Goal: Transaction & Acquisition: Subscribe to service/newsletter

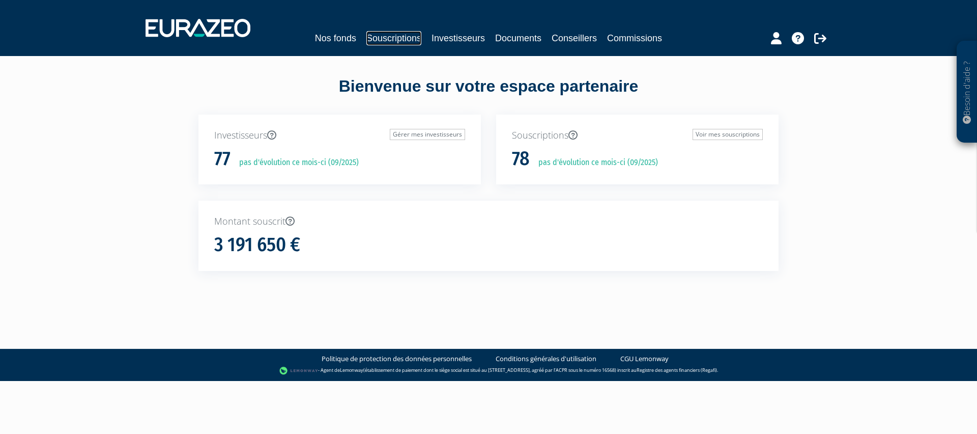
click at [393, 39] on link "Souscriptions" at bounding box center [393, 38] width 55 height 14
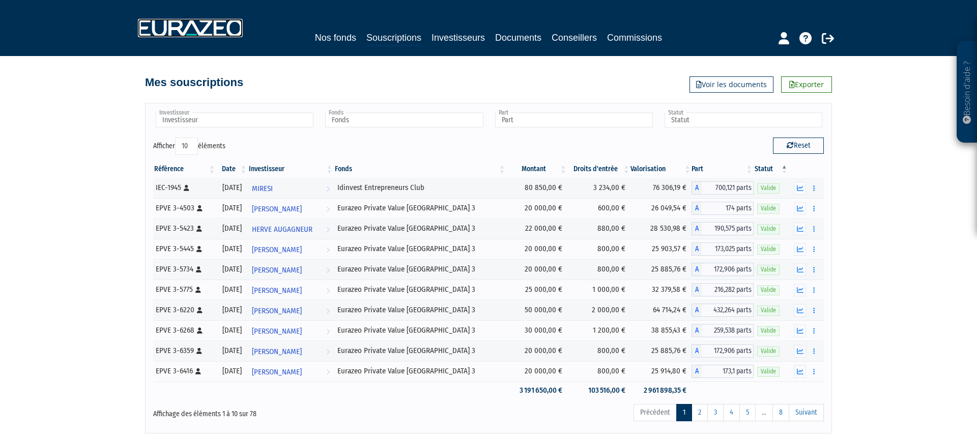
click at [188, 28] on img at bounding box center [190, 28] width 105 height 18
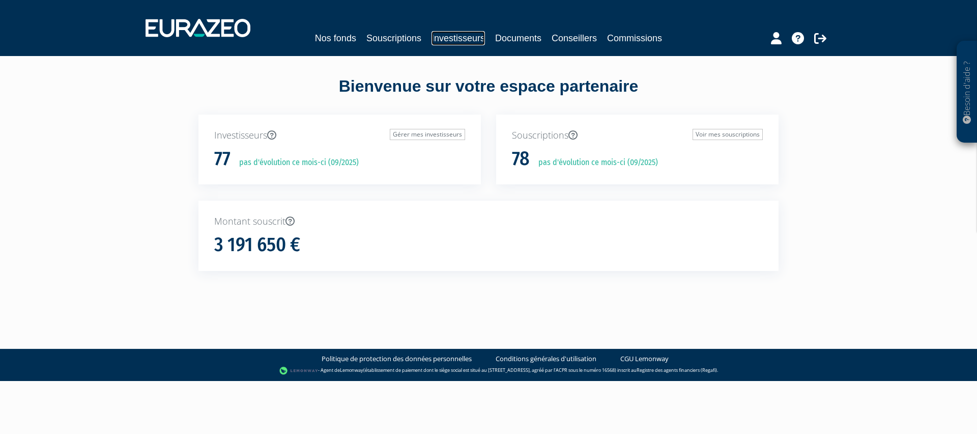
click at [455, 37] on link "Investisseurs" at bounding box center [458, 38] width 53 height 14
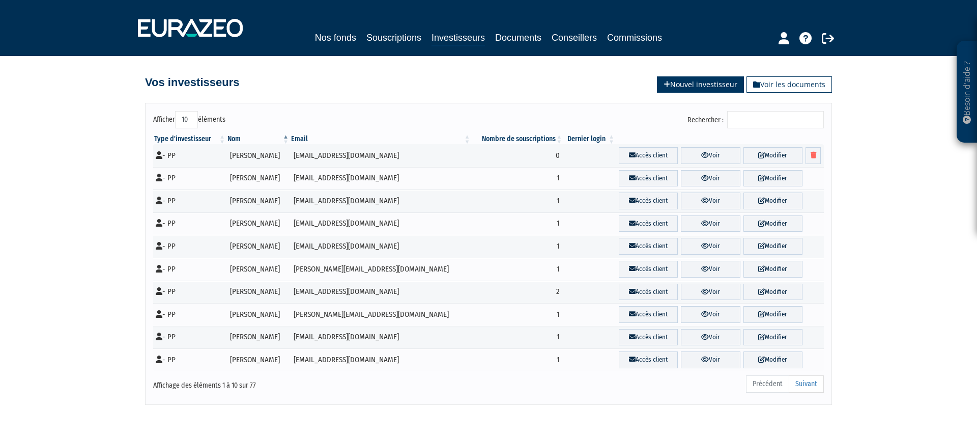
click at [685, 82] on link "Nouvel investisseur" at bounding box center [700, 84] width 87 height 16
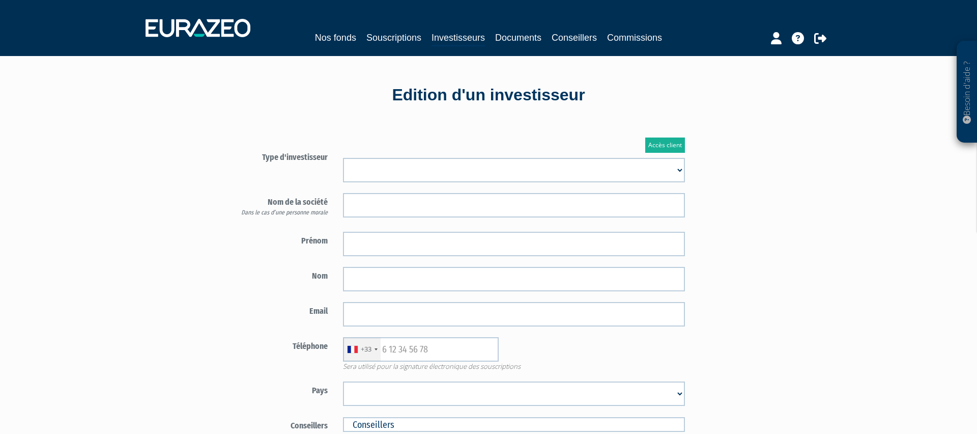
click at [380, 170] on select "Mr [PERSON_NAME] Société" at bounding box center [514, 170] width 342 height 24
select select "1"
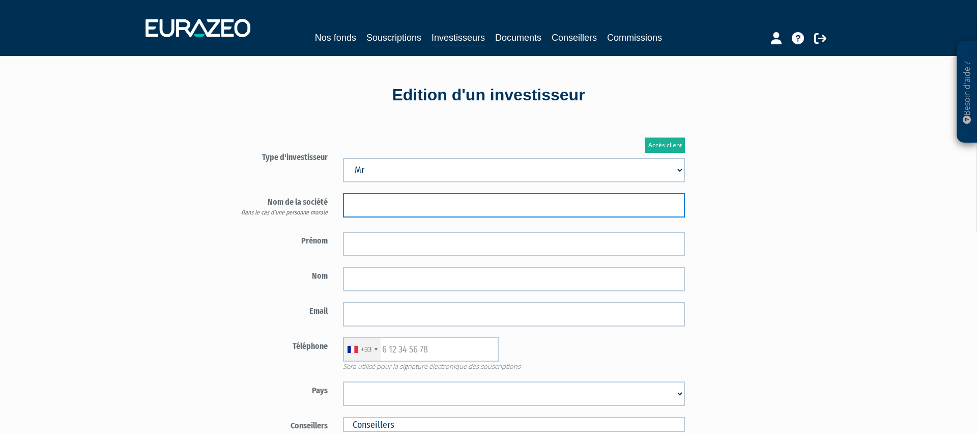
drag, startPoint x: 380, startPoint y: 192, endPoint x: 377, endPoint y: 198, distance: 6.6
click at [377, 198] on input "text" at bounding box center [514, 205] width 342 height 24
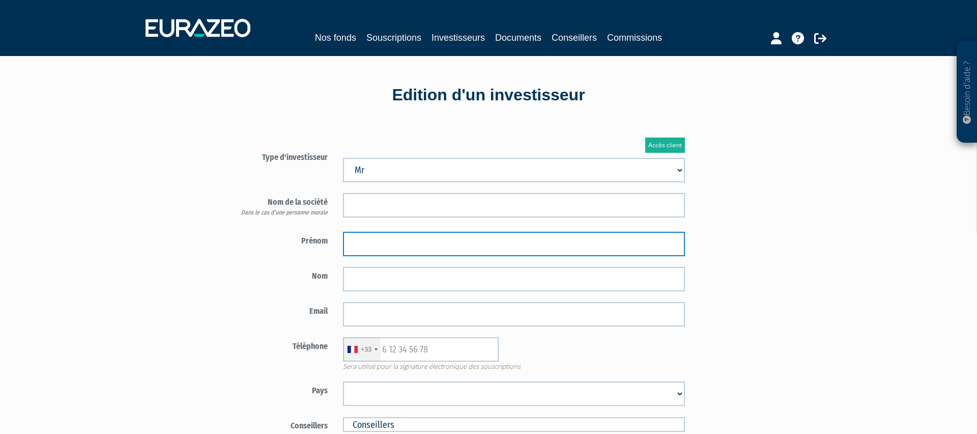
drag, startPoint x: 377, startPoint y: 198, endPoint x: 367, endPoint y: 241, distance: 43.9
click at [367, 241] on input "text" at bounding box center [514, 244] width 342 height 24
type input "[PERSON_NAME]"
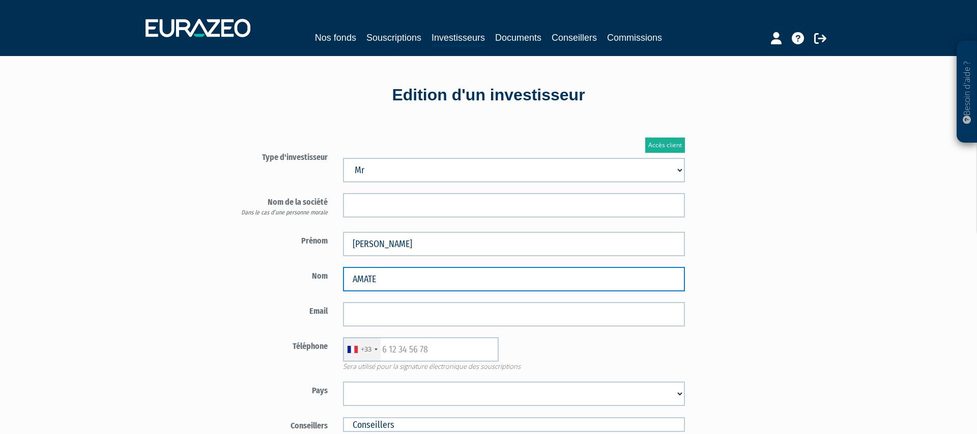
type input "AMATE"
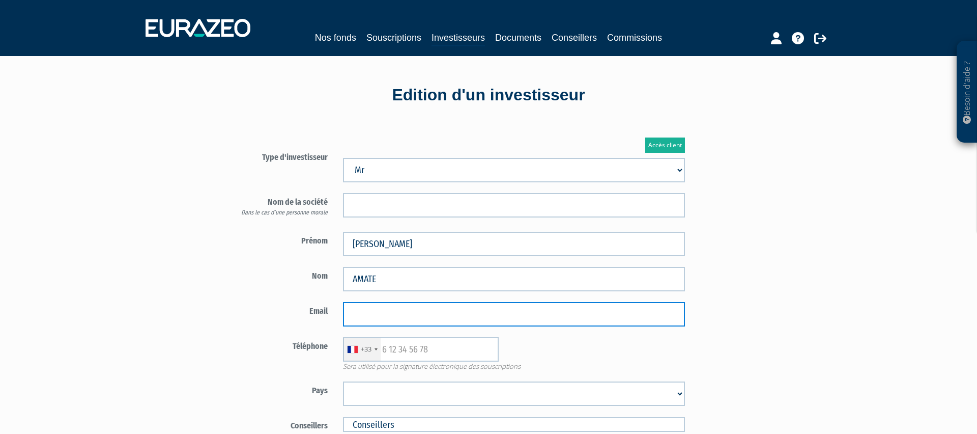
paste input "pierre.amate@gmail.com"
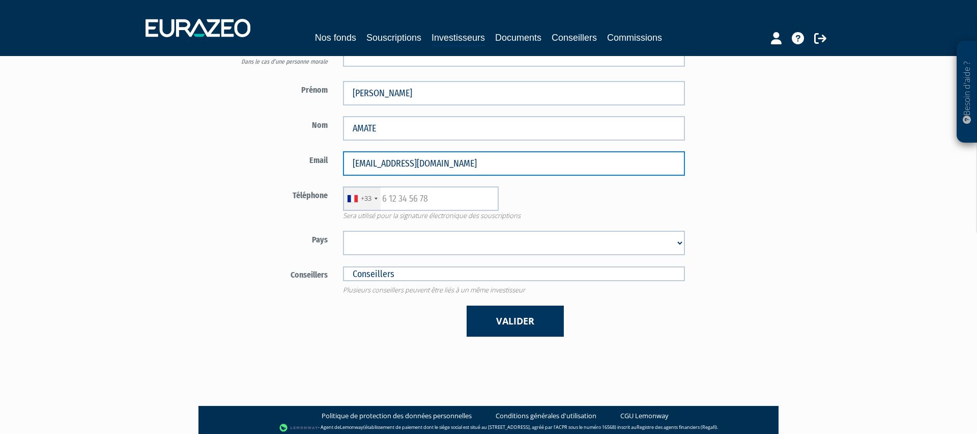
scroll to position [167, 0]
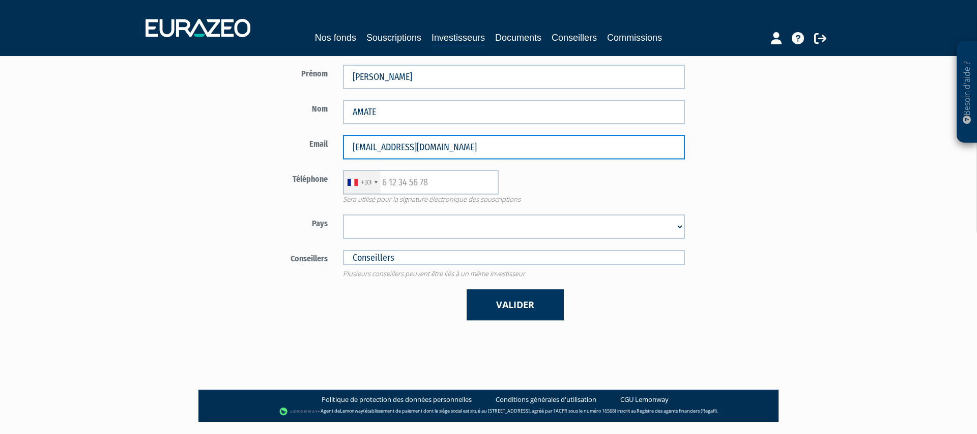
type input "pierre.amate@gmail.com"
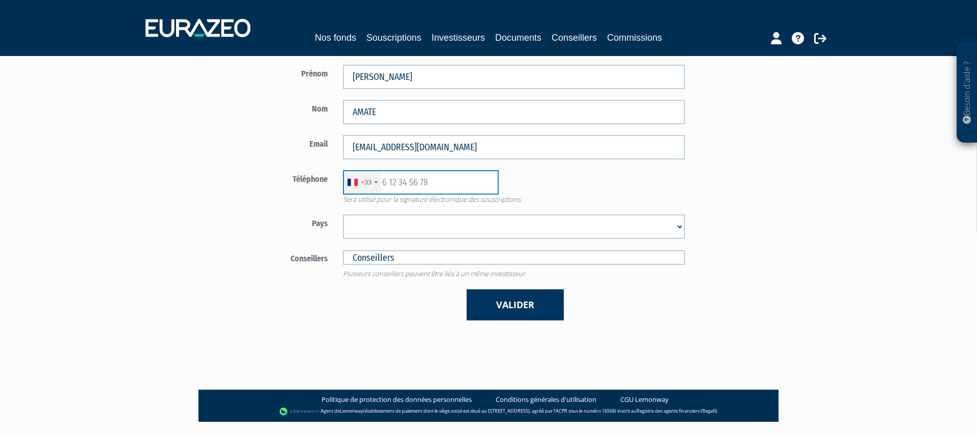
click at [388, 175] on input "text" at bounding box center [421, 182] width 156 height 24
type input "628317002"
click at [380, 233] on select "Afghanistan Afrique du Sud Albanie Algérie Allemagne Andorre Angola Anguilla An…" at bounding box center [514, 226] width 342 height 24
select select "75"
click at [395, 256] on input "text" at bounding box center [514, 257] width 342 height 15
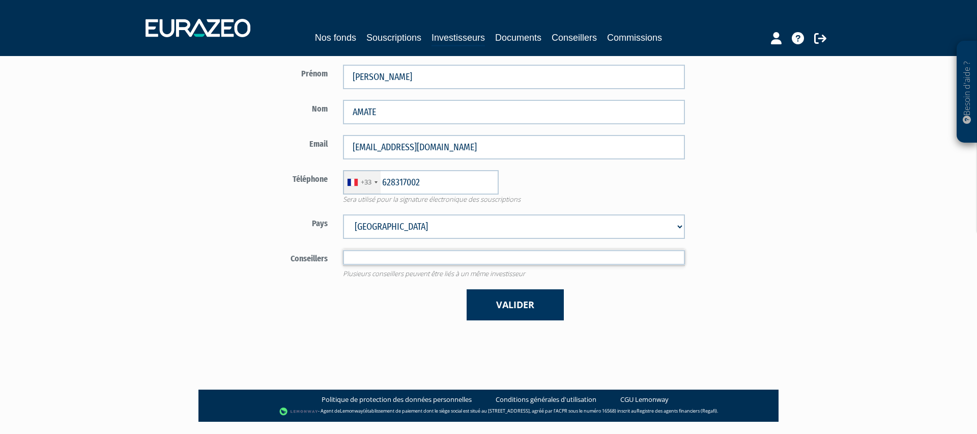
click at [403, 256] on input "text" at bounding box center [514, 257] width 342 height 15
type input "Conseillers"
click at [336, 289] on div "Valider" at bounding box center [513, 304] width 357 height 31
click at [491, 260] on input "text" at bounding box center [514, 257] width 342 height 15
type input "b"
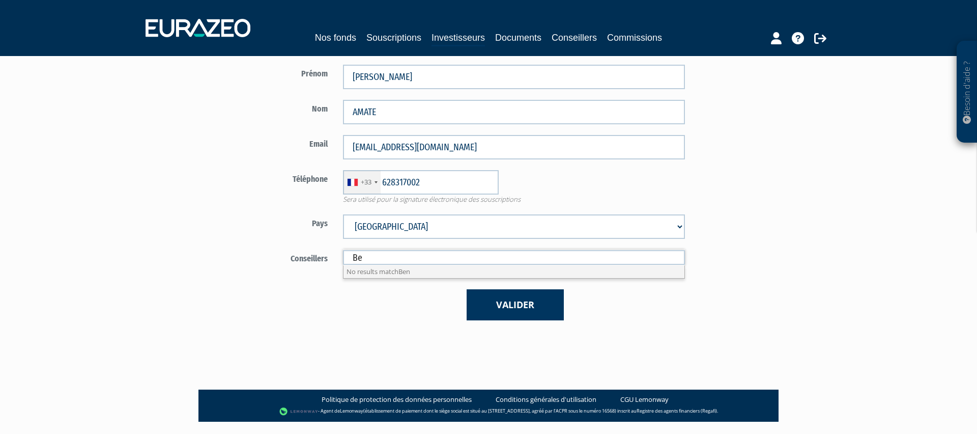
type input "B"
drag, startPoint x: 280, startPoint y: 314, endPoint x: 341, endPoint y: 311, distance: 61.1
click at [311, 312] on div "Valider" at bounding box center [454, 304] width 476 height 31
type input "Conseillers"
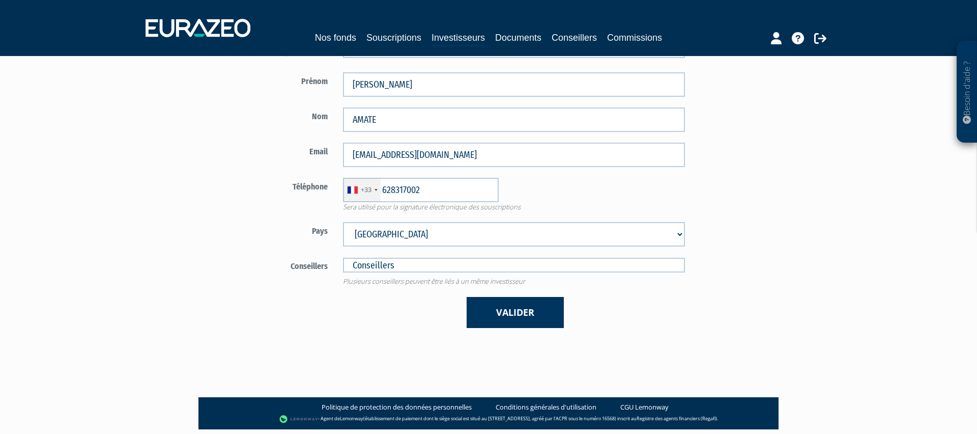
scroll to position [167, 0]
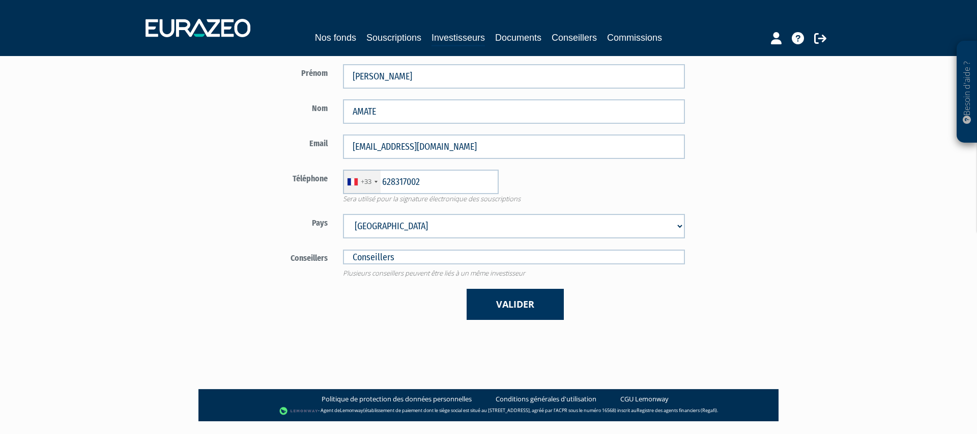
drag, startPoint x: 508, startPoint y: 302, endPoint x: 436, endPoint y: 299, distance: 72.3
click at [507, 302] on button "Valider" at bounding box center [515, 304] width 97 height 31
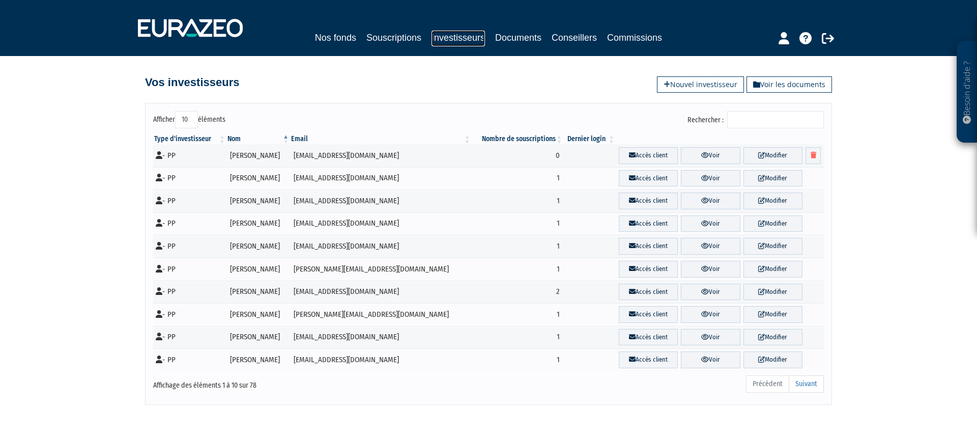
click at [470, 37] on link "Investisseurs" at bounding box center [458, 39] width 53 height 16
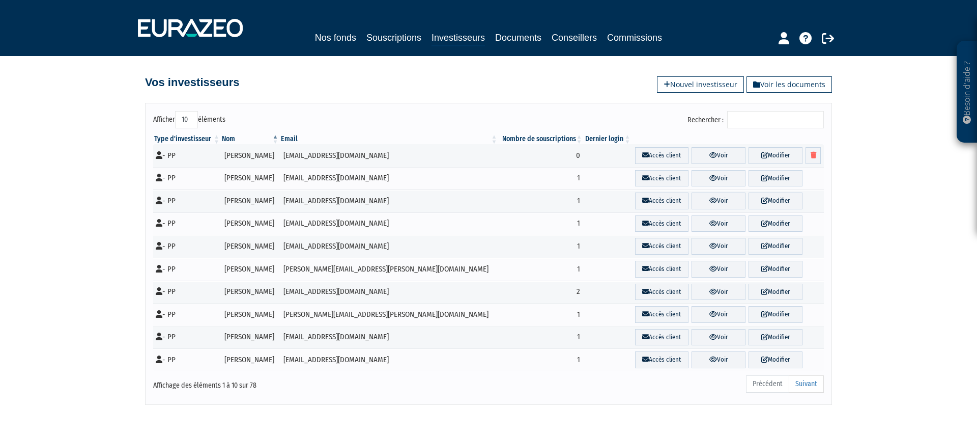
click at [766, 118] on input "Rechercher :" at bounding box center [775, 119] width 97 height 17
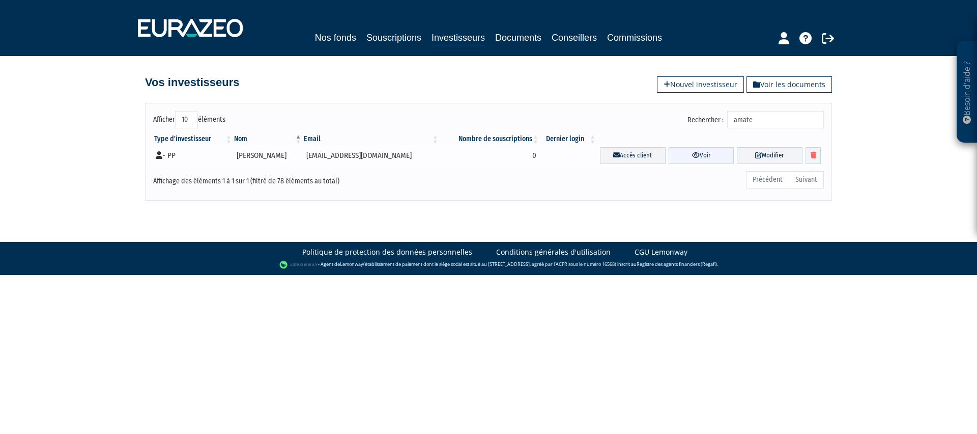
type input "amate"
click at [692, 156] on icon at bounding box center [696, 155] width 8 height 7
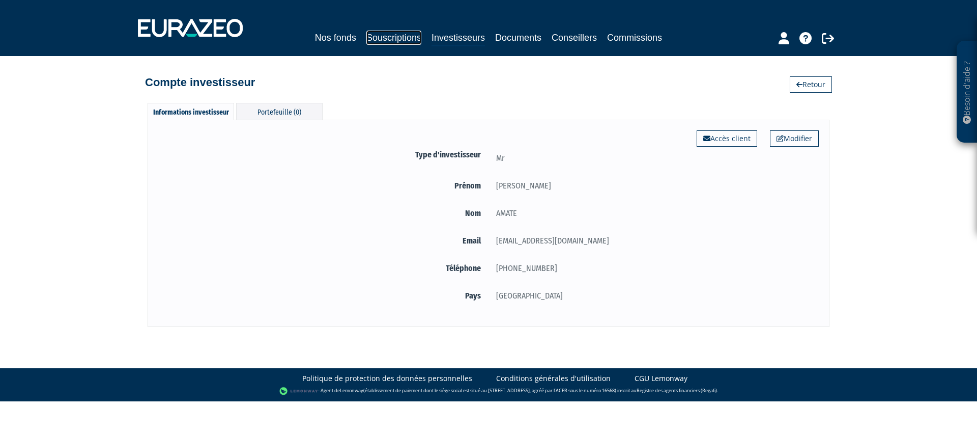
click at [396, 33] on link "Souscriptions" at bounding box center [393, 38] width 55 height 14
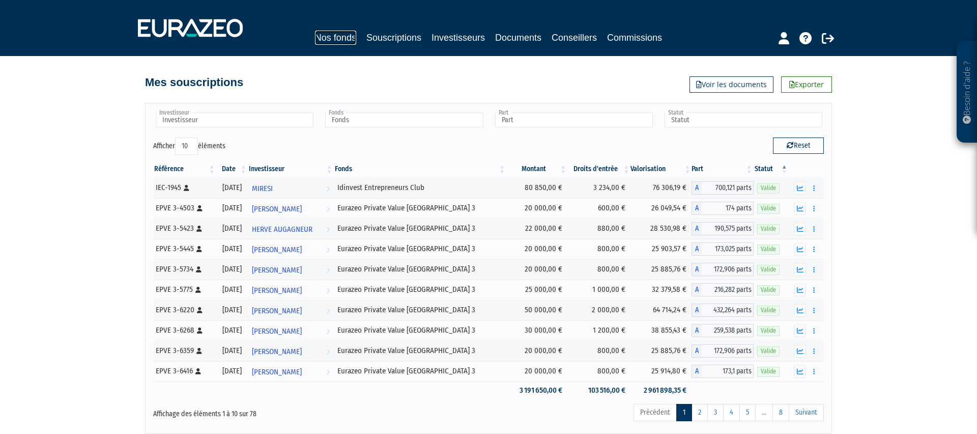
click at [325, 34] on link "Nos fonds" at bounding box center [335, 38] width 41 height 14
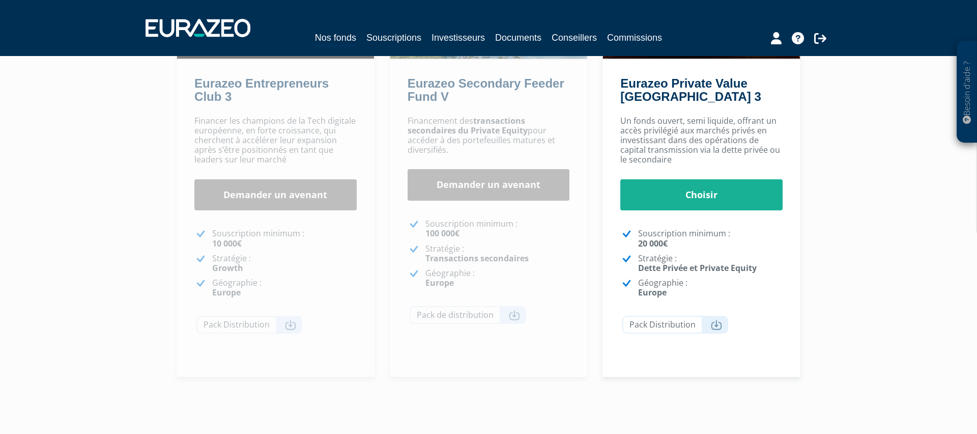
scroll to position [263, 0]
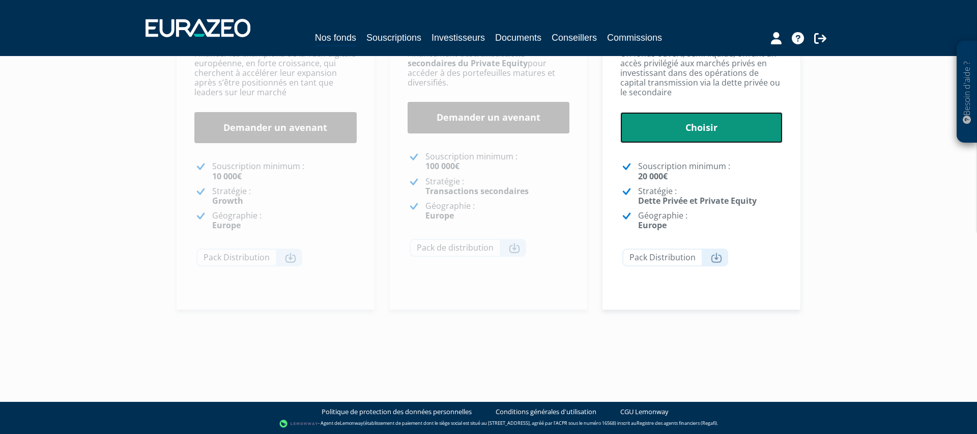
click at [692, 130] on link "Choisir" at bounding box center [701, 128] width 162 height 32
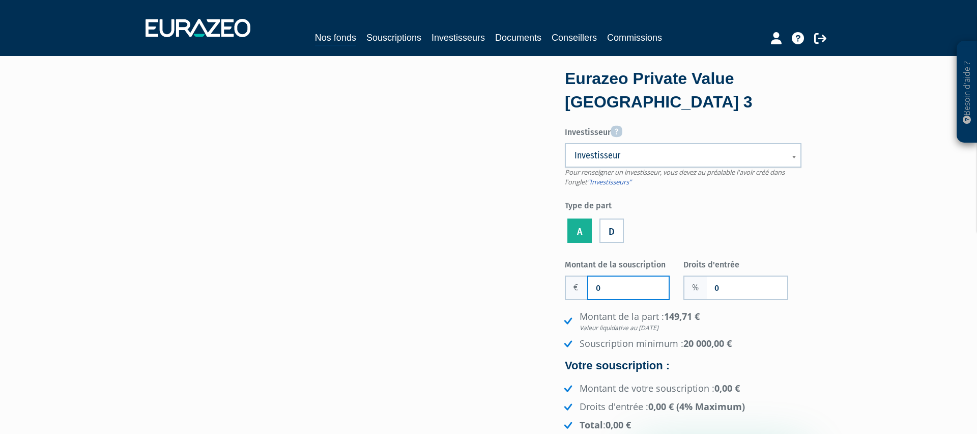
click at [617, 292] on input "0" at bounding box center [628, 287] width 80 height 22
type input "20 000"
click at [736, 286] on input "0" at bounding box center [747, 287] width 80 height 22
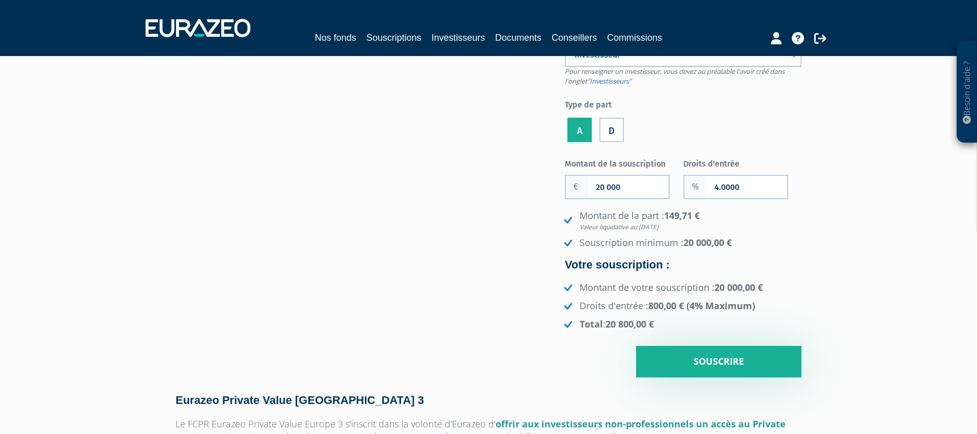
scroll to position [119, 0]
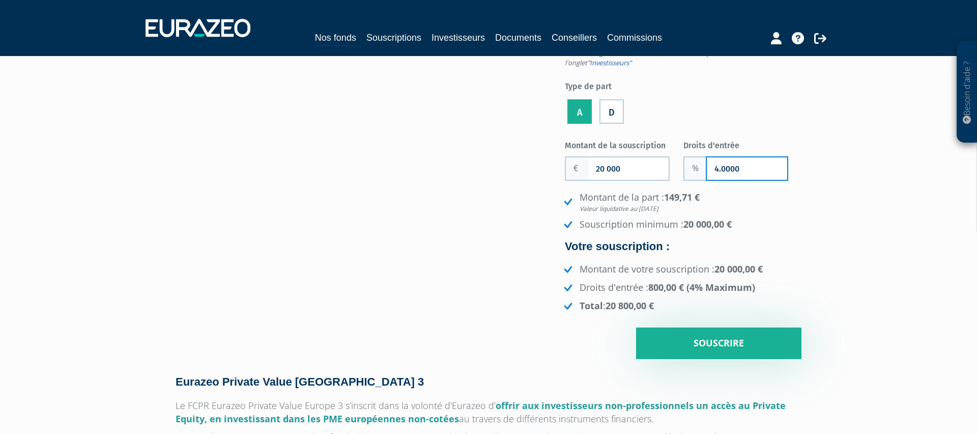
click at [740, 169] on input "4.0000" at bounding box center [747, 168] width 80 height 22
click at [799, 219] on li "Souscription minimum : 20 000,00 €" at bounding box center [682, 224] width 240 height 13
type input "4.0000"
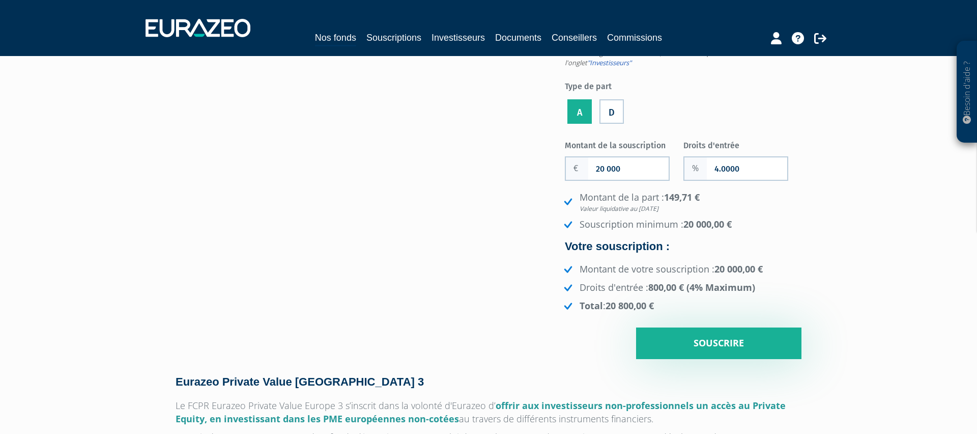
click at [610, 110] on label "D" at bounding box center [611, 111] width 24 height 24
click at [0, 0] on input "D" at bounding box center [0, 0] width 0 height 0
click at [580, 114] on label "A" at bounding box center [579, 111] width 24 height 24
click at [0, 0] on input "A" at bounding box center [0, 0] width 0 height 0
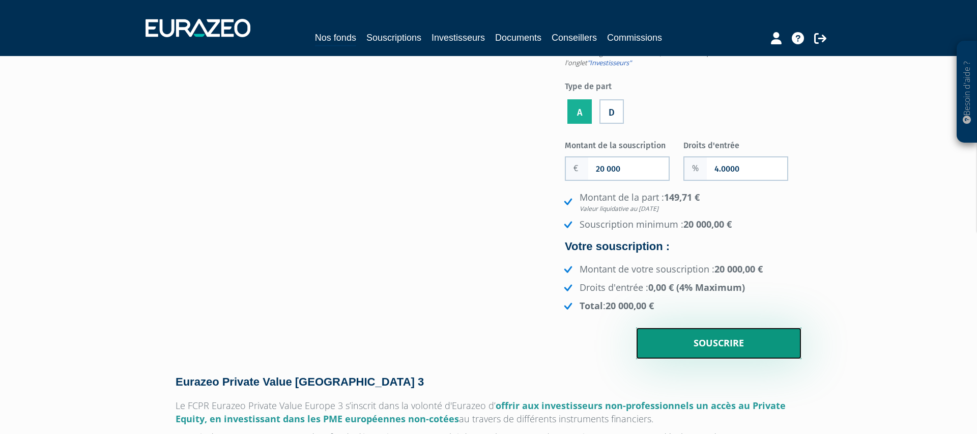
click at [737, 348] on input "Souscrire" at bounding box center [718, 343] width 165 height 32
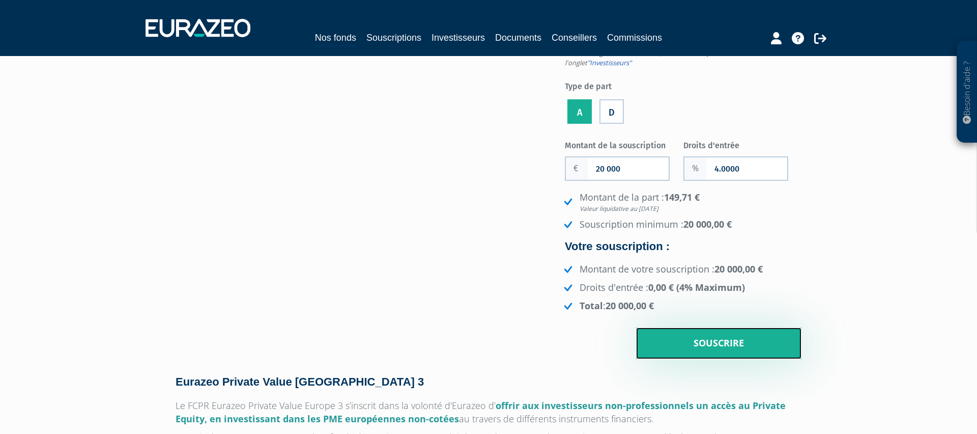
scroll to position [0, 0]
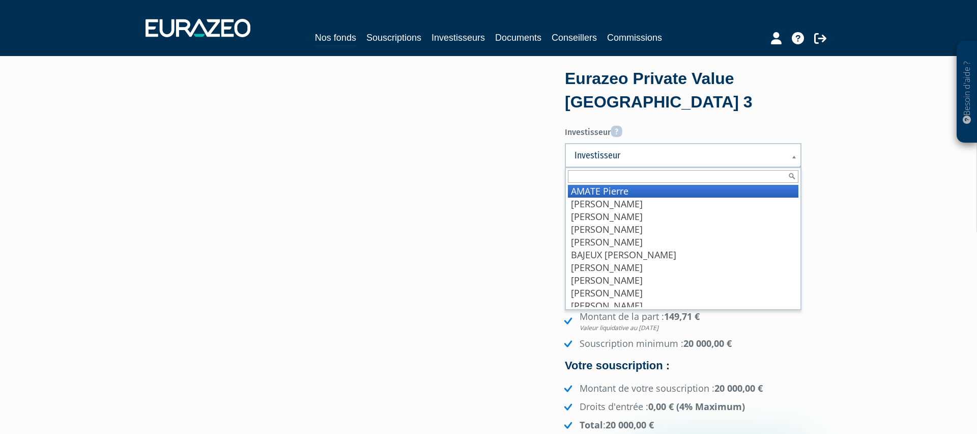
click at [678, 153] on span "Investisseur" at bounding box center [677, 155] width 204 height 12
drag, startPoint x: 627, startPoint y: 191, endPoint x: 684, endPoint y: 194, distance: 57.1
click at [627, 191] on li "AMATE Pierre" at bounding box center [683, 191] width 231 height 13
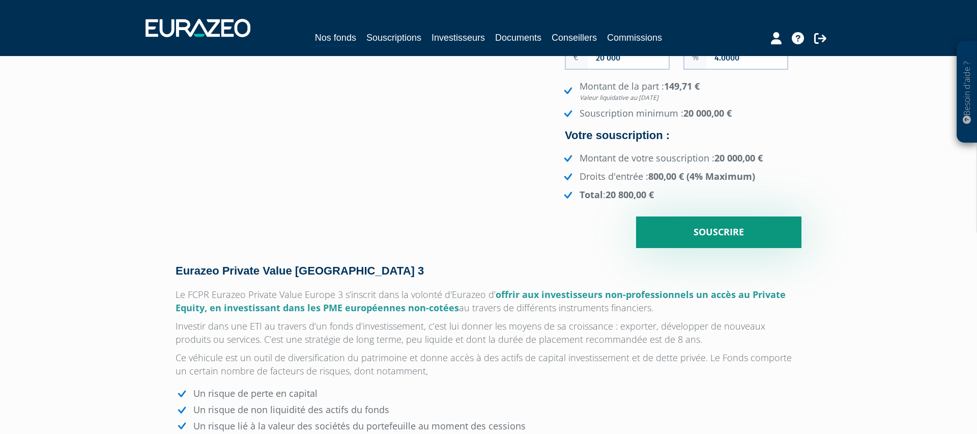
scroll to position [233, 0]
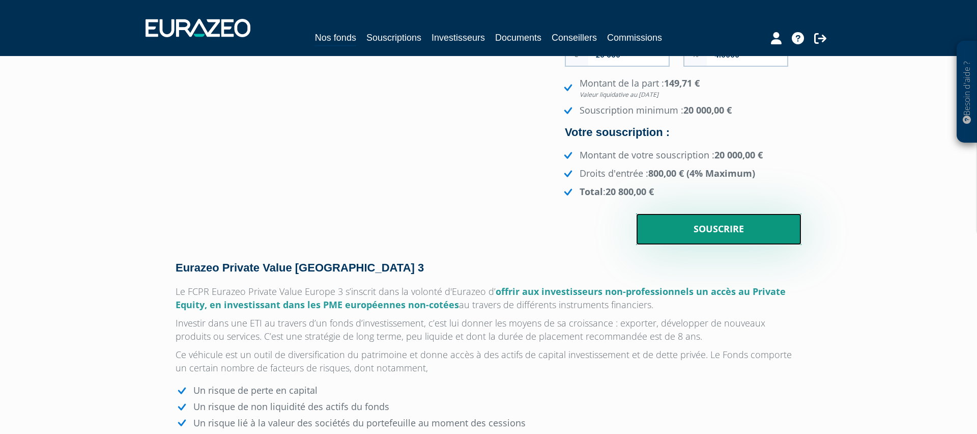
click at [732, 230] on input "Souscrire" at bounding box center [718, 229] width 165 height 32
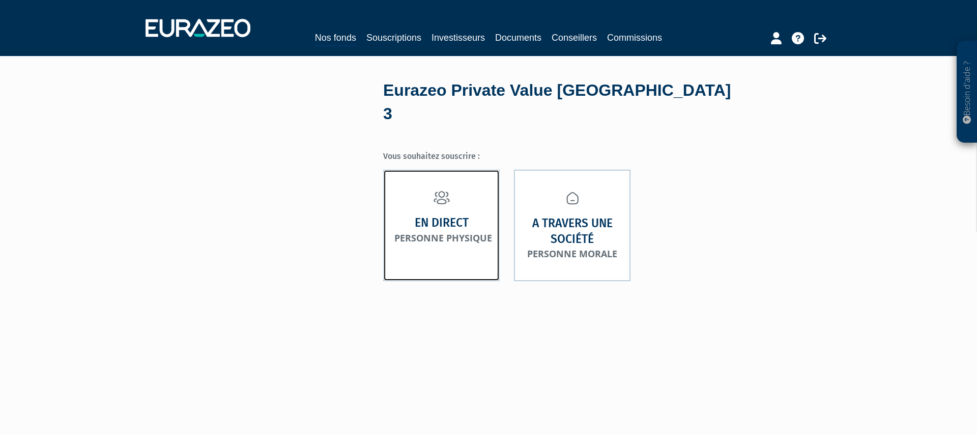
click at [439, 215] on strong "En direct" at bounding box center [442, 223] width 54 height 16
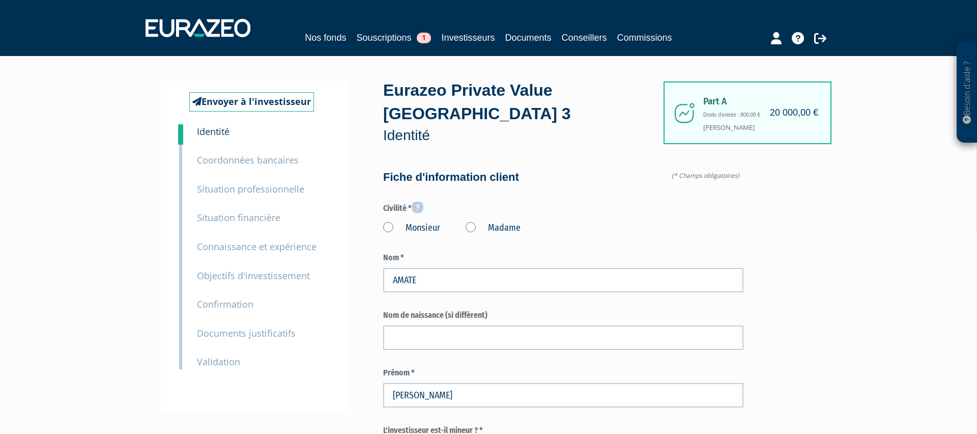
click at [394, 221] on label "Monsieur" at bounding box center [411, 227] width 57 height 13
click at [0, 0] on input "Monsieur" at bounding box center [0, 0] width 0 height 0
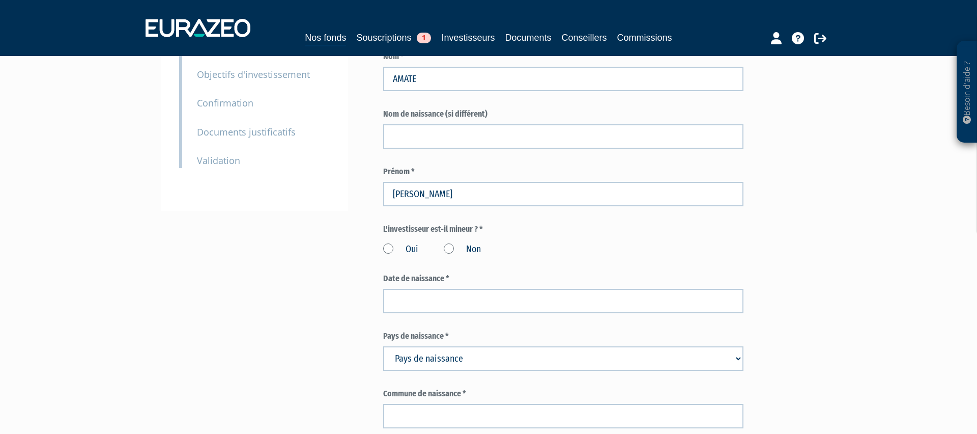
scroll to position [203, 0]
click at [447, 241] on label "Non" at bounding box center [462, 247] width 37 height 13
click at [0, 0] on input "Non" at bounding box center [0, 0] width 0 height 0
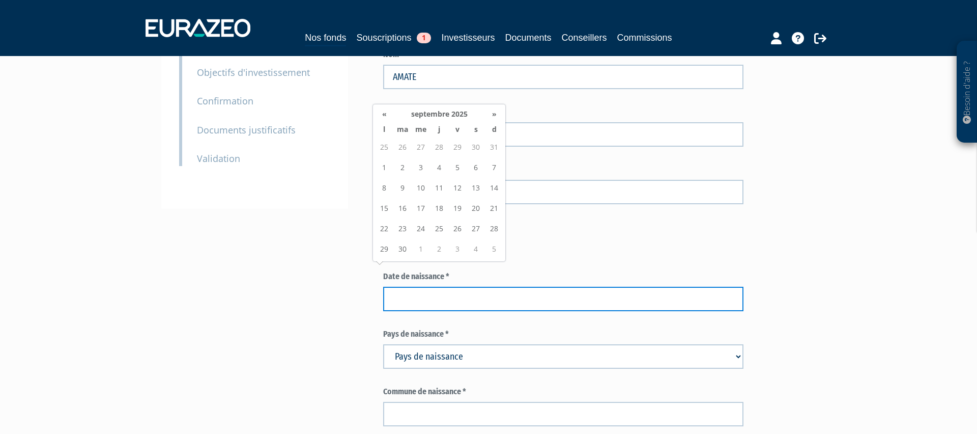
click at [419, 286] on input at bounding box center [563, 298] width 360 height 24
type input "26/07/1991"
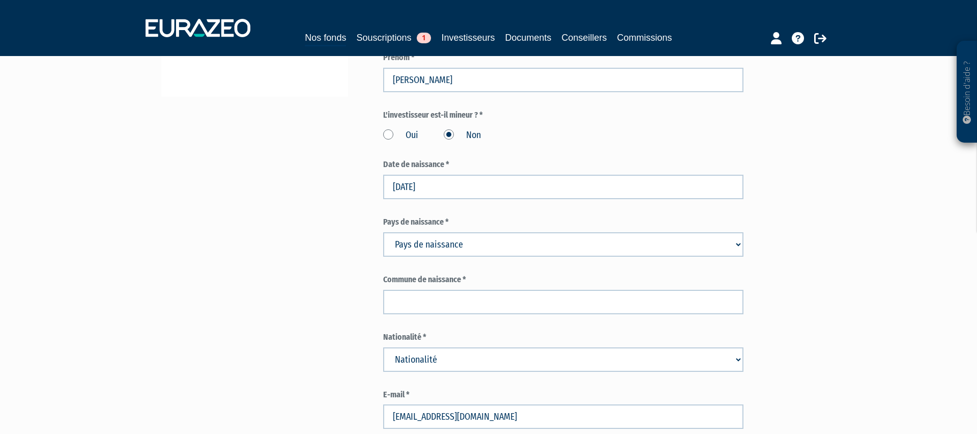
scroll to position [331, 0]
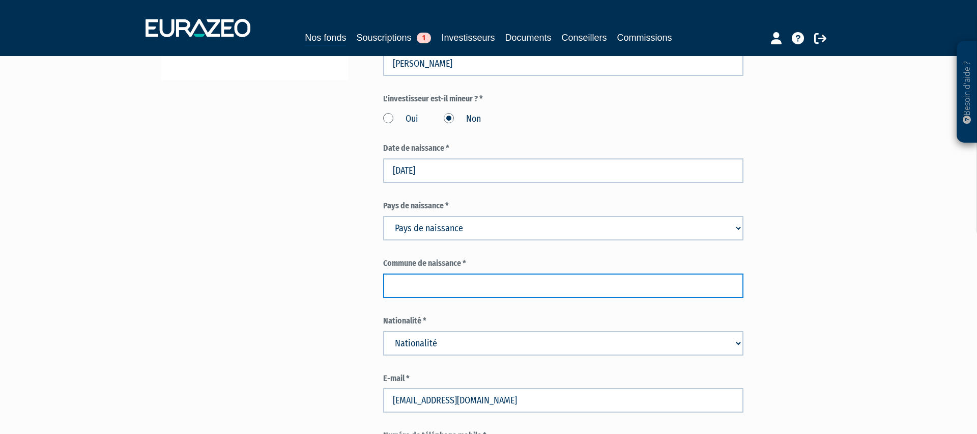
click at [475, 273] on input "text" at bounding box center [563, 285] width 360 height 24
type input "s"
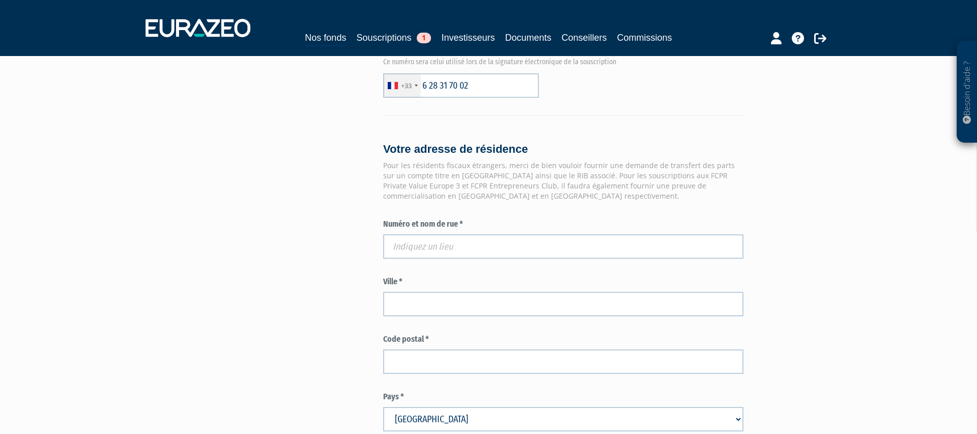
scroll to position [722, 0]
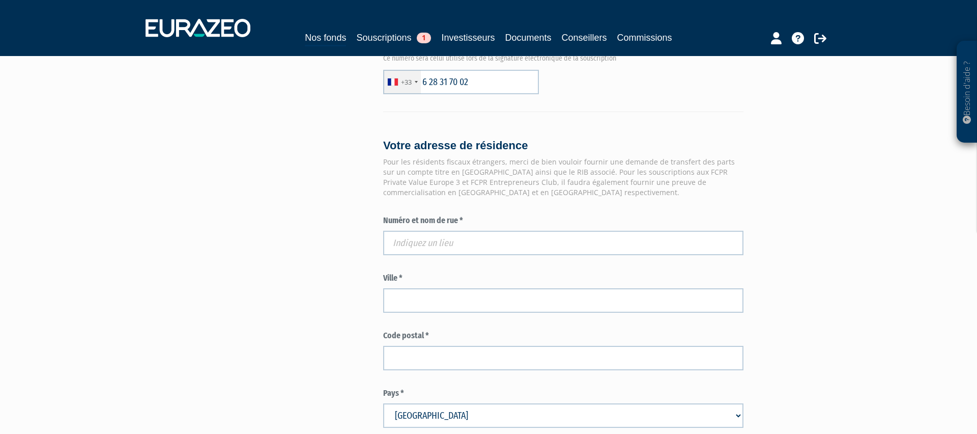
type input "SURESNES"
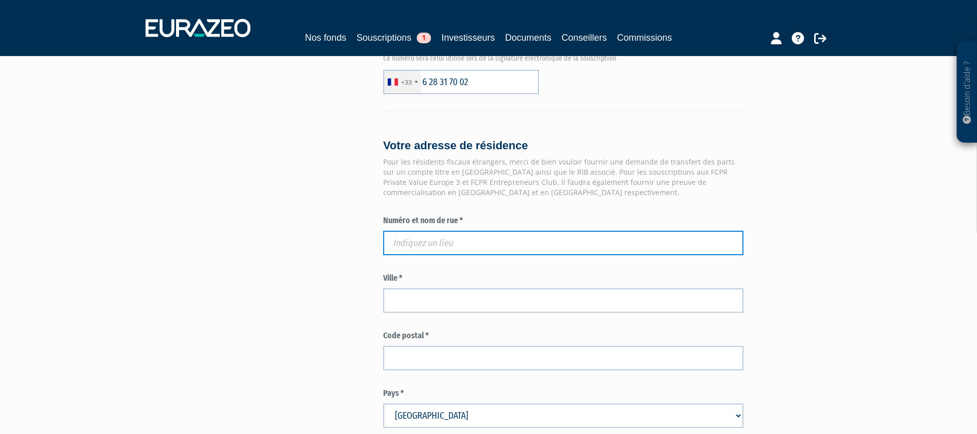
click at [406, 231] on input "text" at bounding box center [563, 243] width 360 height 24
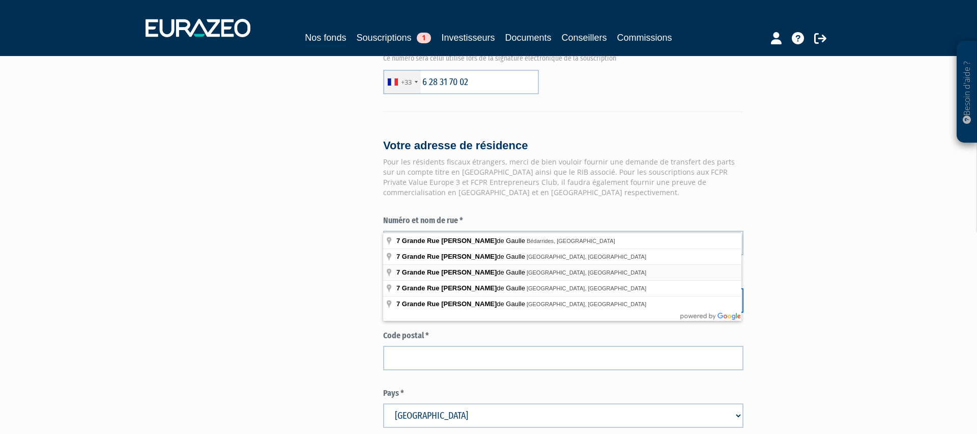
type input "7 Grande Rue Charles de Gaulle, Asnières-sur-Seine, France"
type input "Asnières-sur-Seine"
type input "92600"
type input "7 Grande Rue Charles de Gaulle"
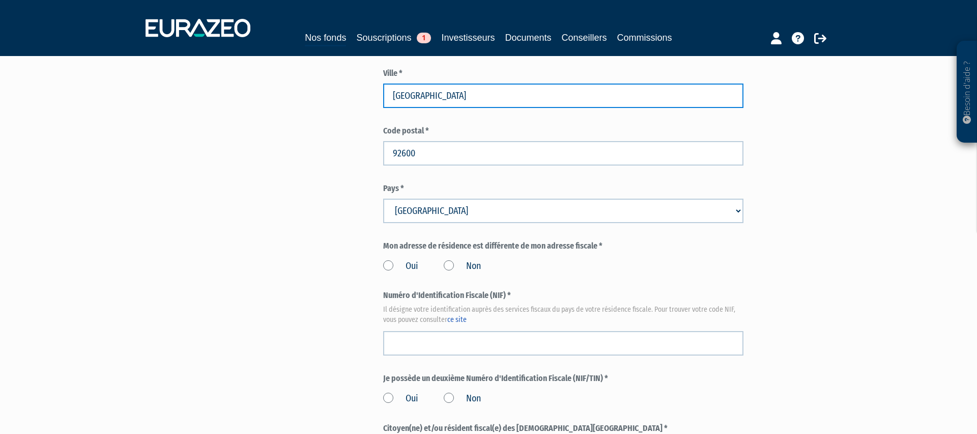
scroll to position [930, 0]
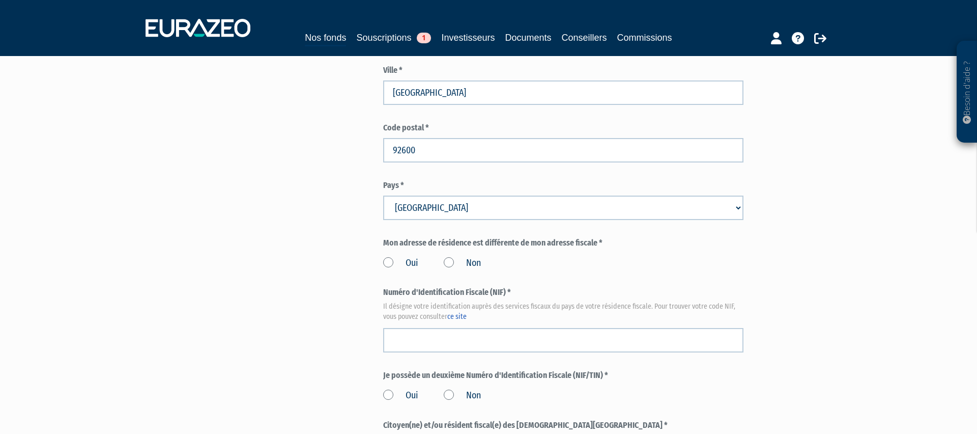
click at [449, 256] on label "Non" at bounding box center [462, 262] width 37 height 13
click at [0, 0] on input "Non" at bounding box center [0, 0] width 0 height 0
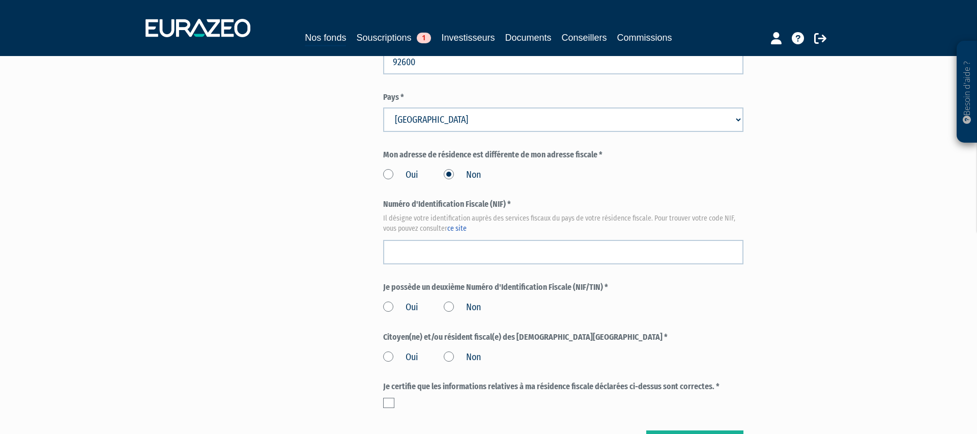
scroll to position [1019, 0]
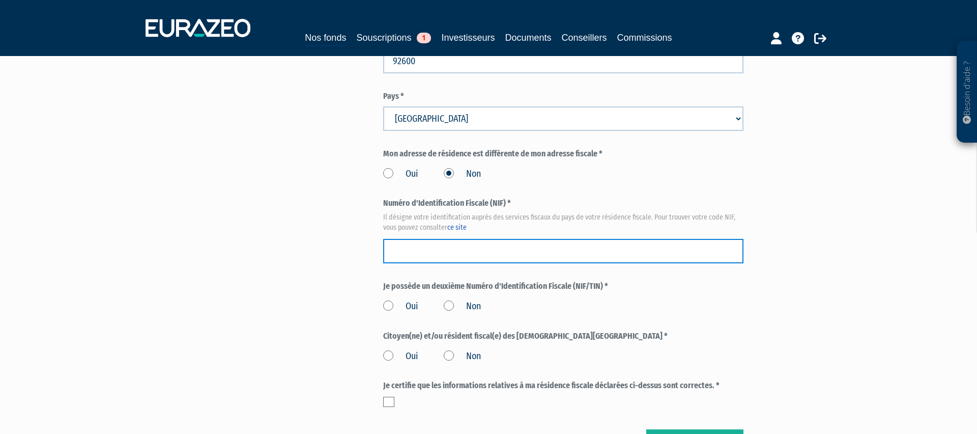
click at [460, 239] on input "text" at bounding box center [563, 251] width 360 height 24
paste input "30 09 999 287 288"
type input "30 09 999 287 288"
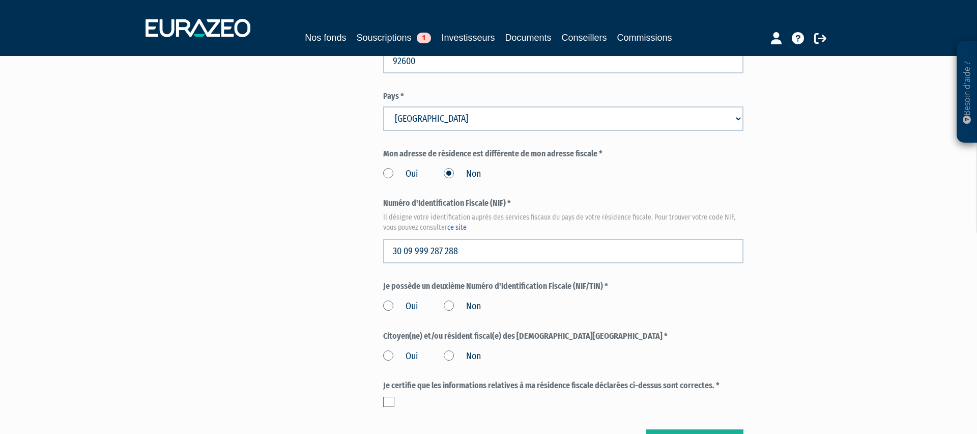
click at [577, 280] on label "Je possède un deuxième Numéro d'Identification Fiscale (NIF/TIN) *" at bounding box center [563, 286] width 360 height 12
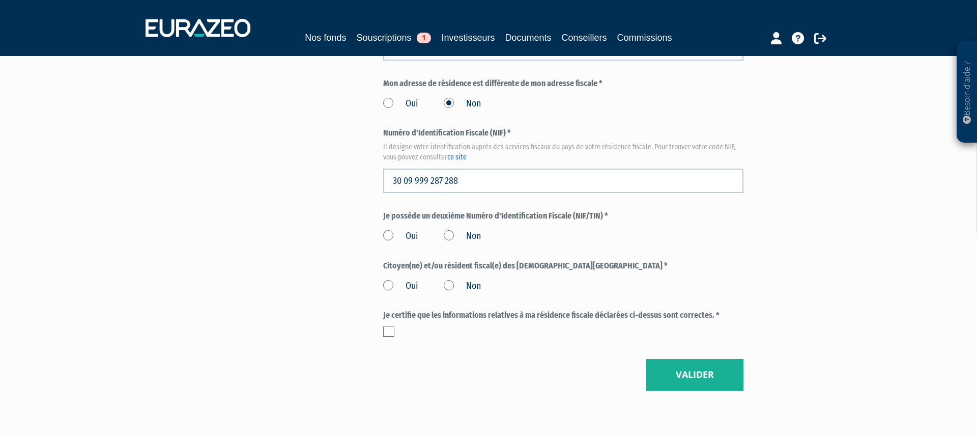
scroll to position [1121, 0]
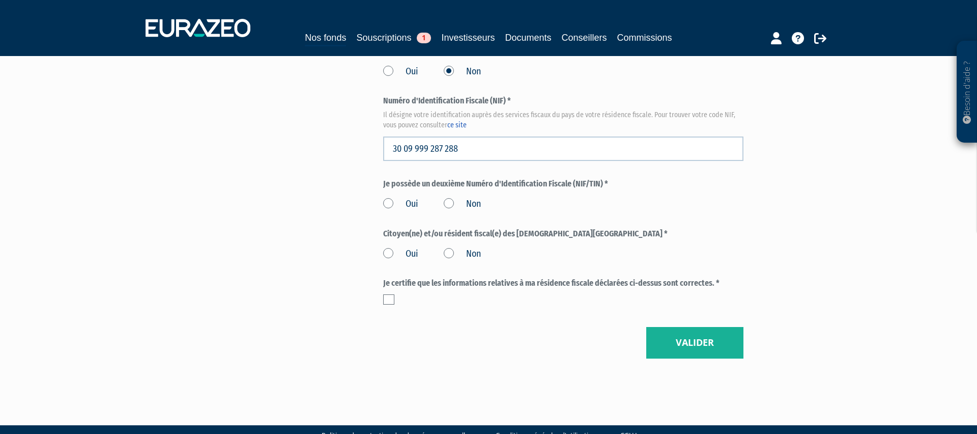
click at [447, 197] on label "Non" at bounding box center [462, 203] width 37 height 13
click at [0, 0] on input "Non" at bounding box center [0, 0] width 0 height 0
click at [450, 247] on label "Non" at bounding box center [462, 253] width 37 height 13
click at [0, 0] on input "Non" at bounding box center [0, 0] width 0 height 0
click at [384, 294] on label at bounding box center [388, 299] width 11 height 10
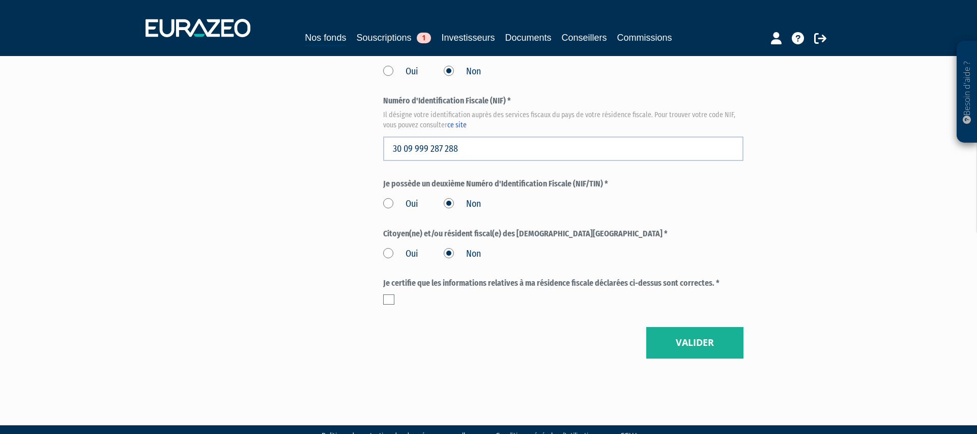
click at [0, 0] on input "checkbox" at bounding box center [0, 0] width 0 height 0
click at [702, 327] on button "Valider" at bounding box center [694, 343] width 97 height 32
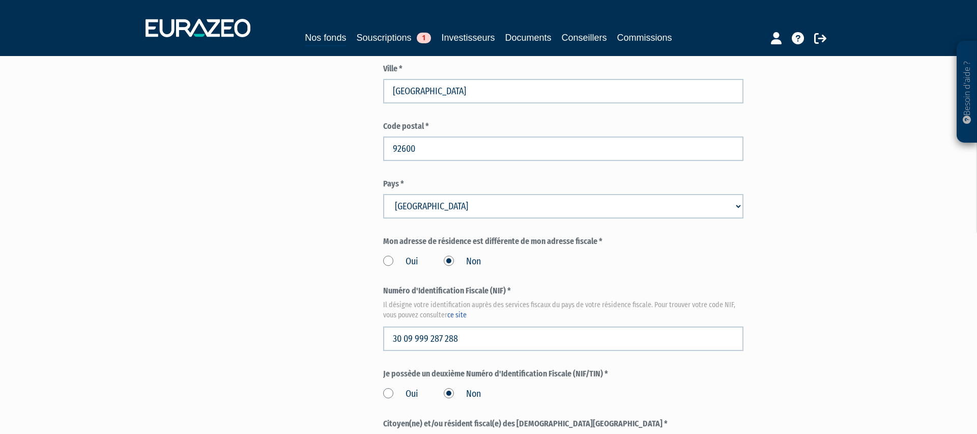
scroll to position [898, 0]
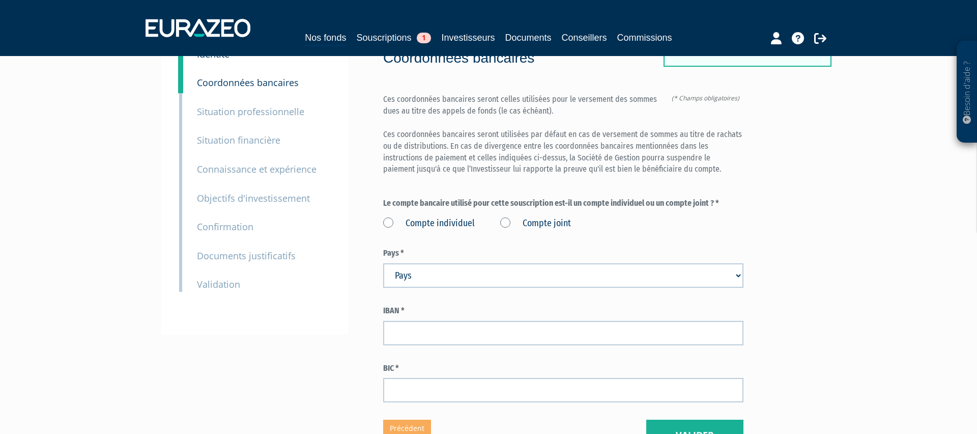
scroll to position [80, 0]
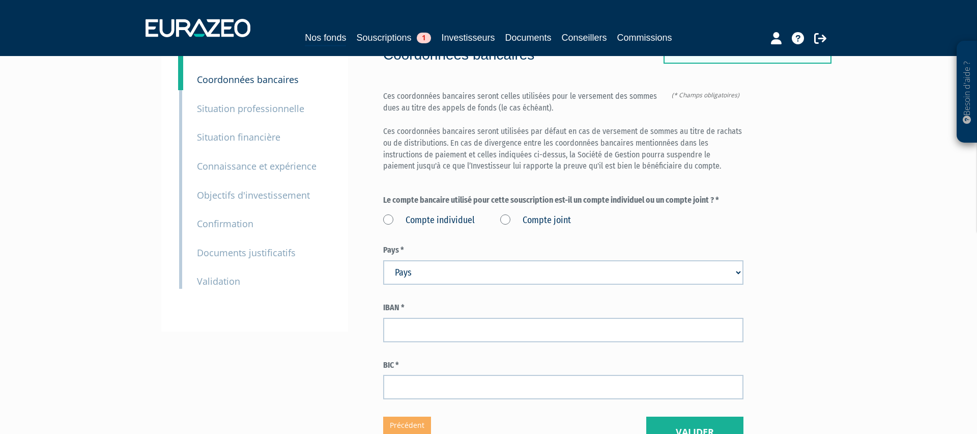
click at [391, 214] on label "Compte individuel" at bounding box center [429, 220] width 92 height 13
click at [0, 0] on individuel "Compte individuel" at bounding box center [0, 0] width 0 height 0
click at [439, 260] on select "Pays Afghanistan Afrique du Sud Albanie Algérie Allemagne Andorre" at bounding box center [563, 272] width 360 height 24
select select "75"
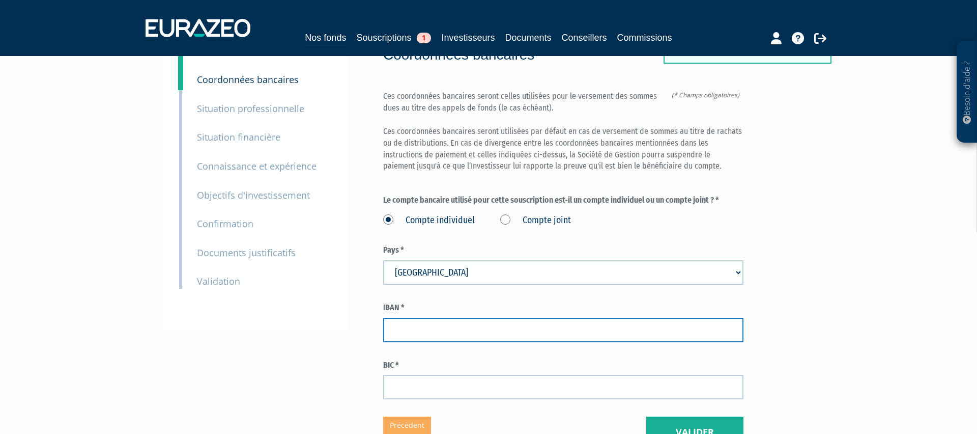
drag, startPoint x: 407, startPoint y: 300, endPoint x: 514, endPoint y: 311, distance: 107.9
click at [408, 318] on input "text" at bounding box center [563, 330] width 360 height 24
paste input "30 09 999 287 288"
click at [468, 318] on input "30 09 999 287 288" at bounding box center [563, 330] width 360 height 24
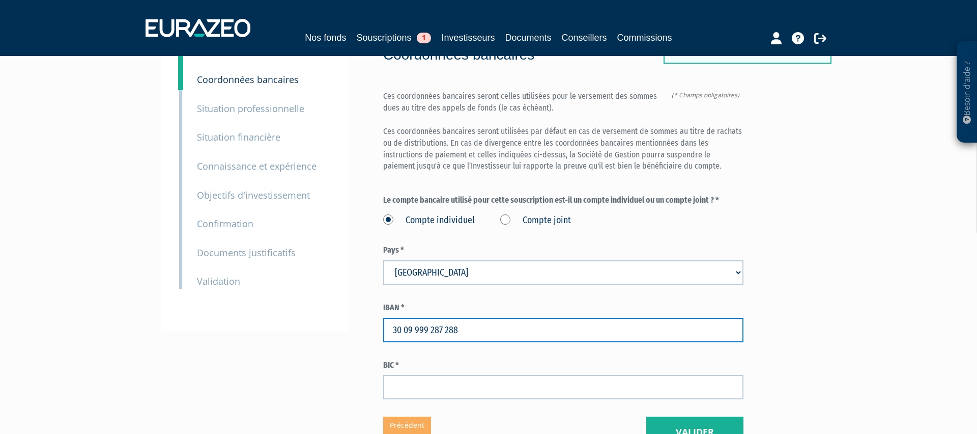
click at [468, 318] on input "30 09 999 287 288" at bounding box center [563, 330] width 360 height 24
paste input "FR27 2004 1000 0155 1586 5L02 043"
type input "FR27 2004 1000 0155 1586 5L02 043"
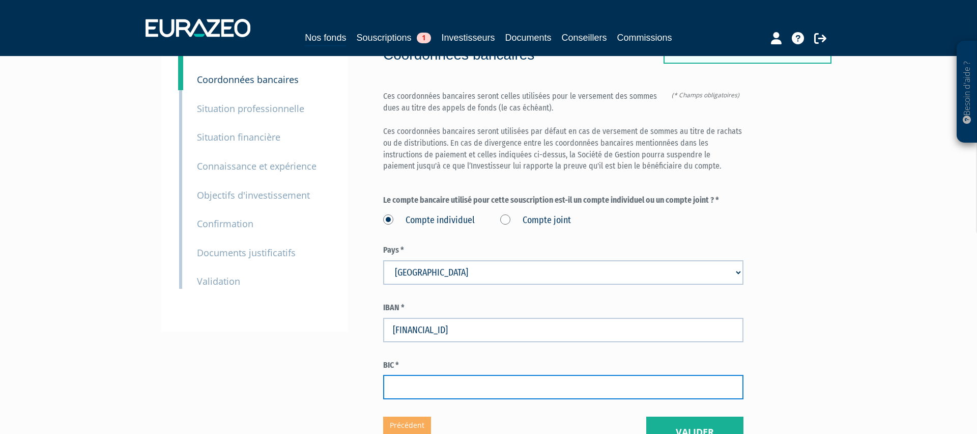
click at [430, 375] on input "text" at bounding box center [563, 387] width 360 height 24
paste input "P S S T F R P P P A R"
type input "P S S T F R P P P A R"
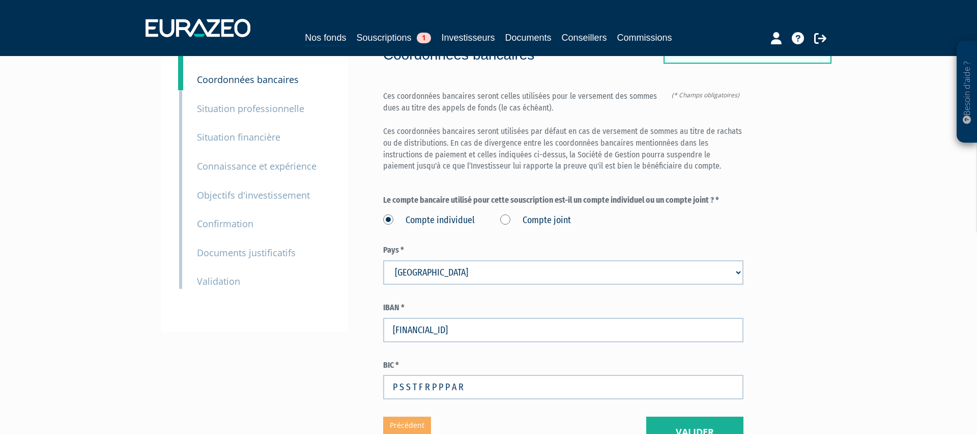
click at [571, 381] on div "Eurazeo Private Value Europe 3 Coordonnées bancaires (* Champs obligatoires) Ce…" at bounding box center [563, 224] width 360 height 447
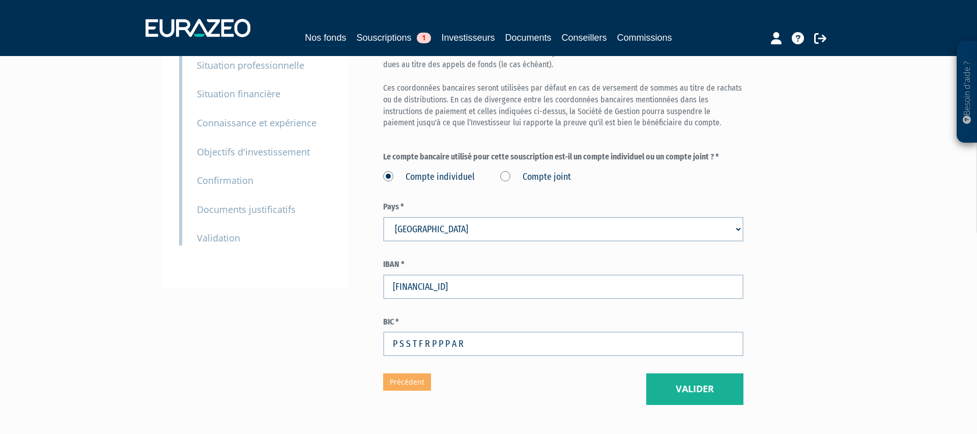
scroll to position [170, 0]
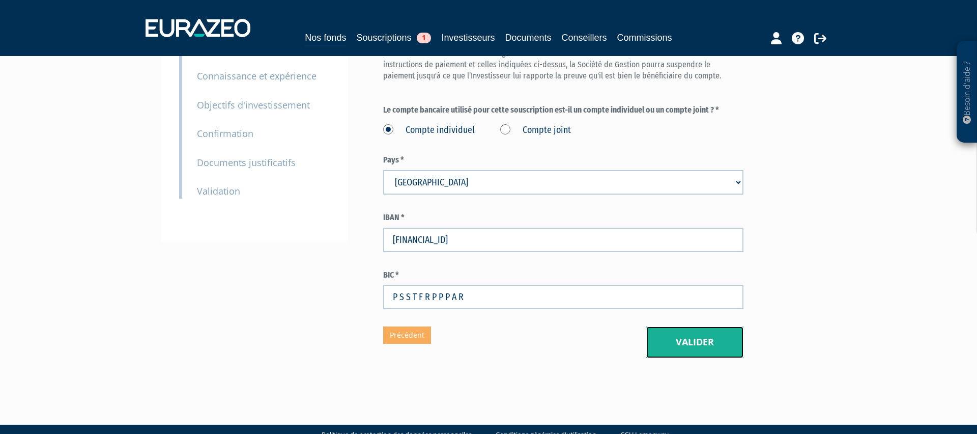
click at [686, 326] on button "Valider" at bounding box center [694, 342] width 97 height 32
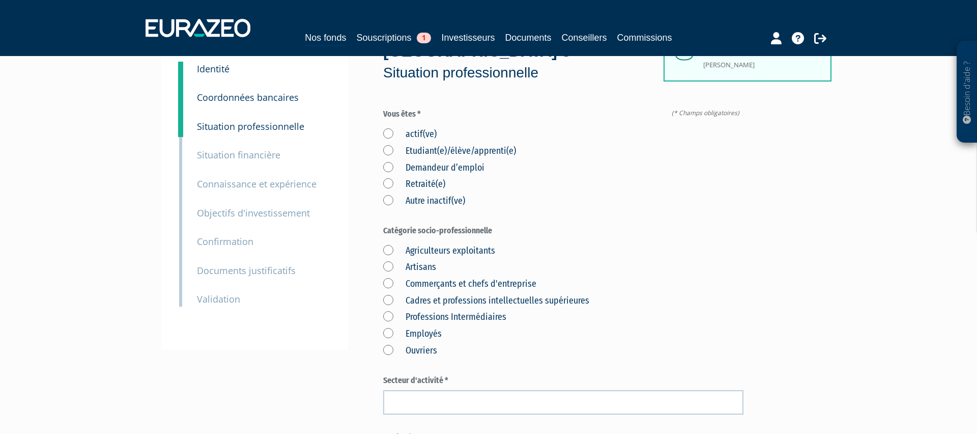
scroll to position [61, 0]
click at [388, 129] on label "actif(ve)" at bounding box center [409, 135] width 53 height 13
click at [0, 0] on input "actif(ve)" at bounding box center [0, 0] width 0 height 0
click at [390, 296] on label "Cadres et professions intellectuelles supérieures" at bounding box center [486, 302] width 206 height 13
click at [0, 0] on supérieures "Cadres et professions intellectuelles supérieures" at bounding box center [0, 0] width 0 height 0
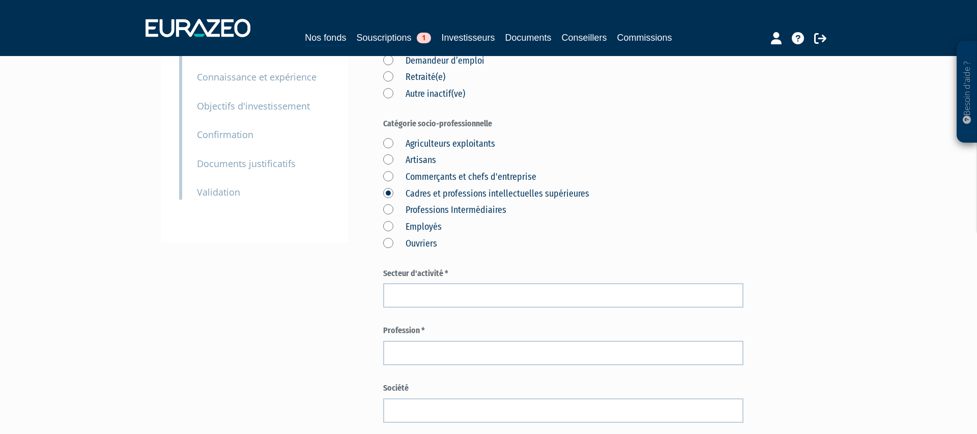
scroll to position [183, 0]
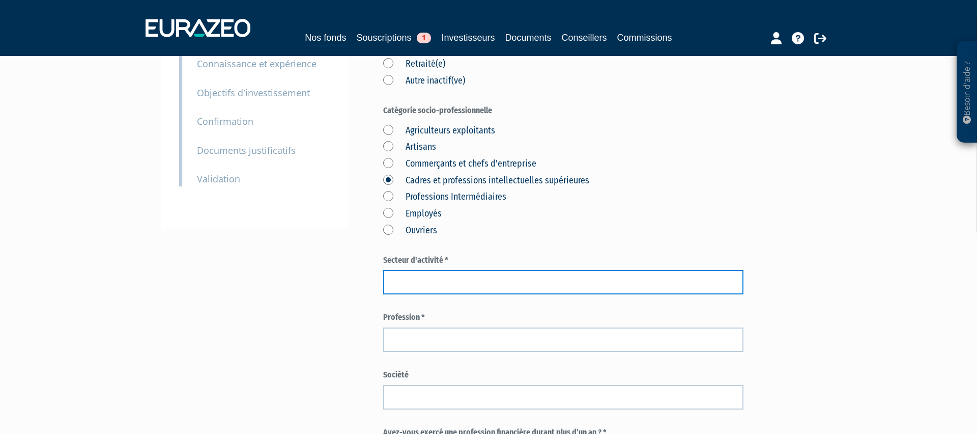
drag, startPoint x: 413, startPoint y: 263, endPoint x: 420, endPoint y: 259, distance: 8.0
click at [413, 270] on input "text" at bounding box center [563, 282] width 360 height 24
type input "IA"
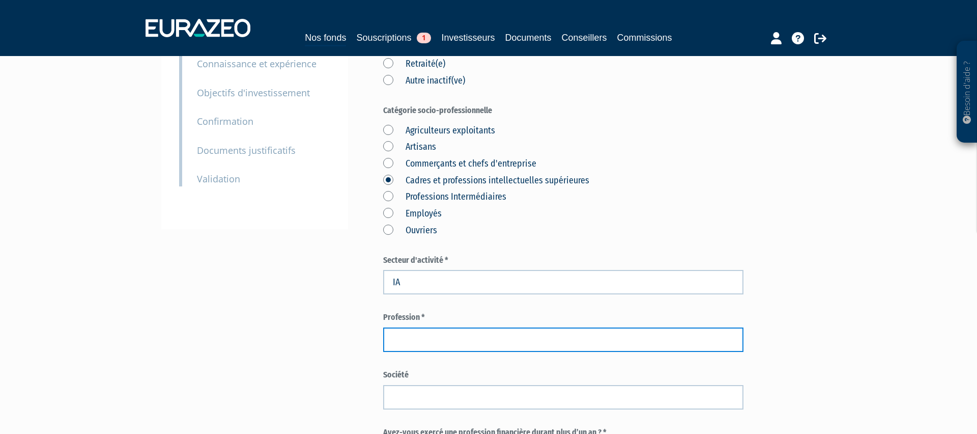
click at [462, 327] on input "text" at bounding box center [563, 339] width 360 height 24
paste input "SENIOR ACCOUNT EXECUTIVE"
type input "SENIOR ACCOUNT EXECUTIVE"
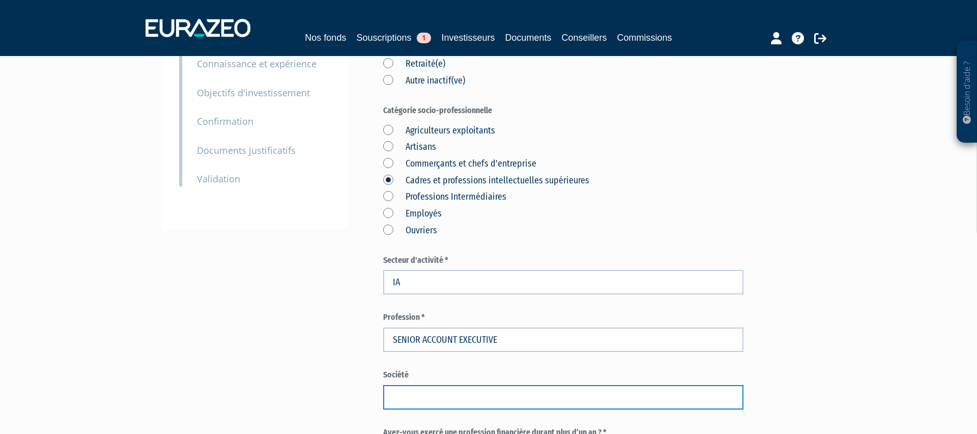
click at [403, 385] on input "text" at bounding box center [563, 397] width 360 height 24
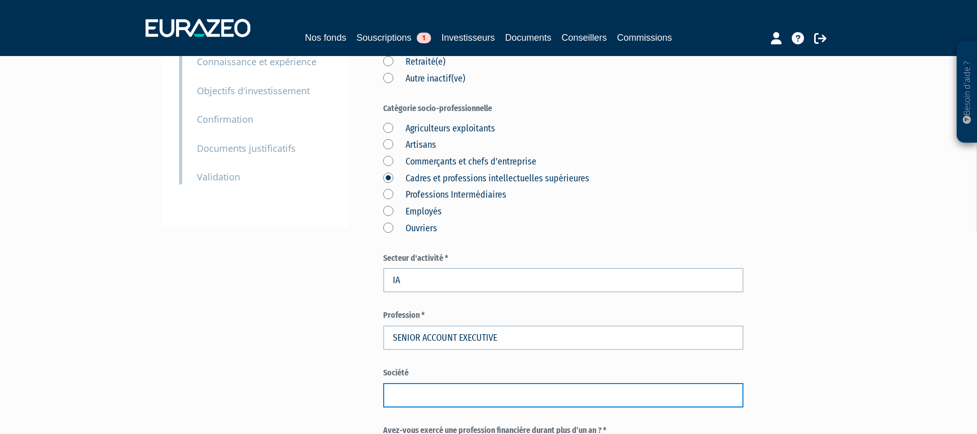
click at [411, 383] on input "text" at bounding box center [563, 395] width 360 height 24
paste input "Contentsquare"
drag, startPoint x: 743, startPoint y: 364, endPoint x: 750, endPoint y: 364, distance: 6.6
click at [744, 364] on div "Part A 20 000,00 € Droits d'entrée : 800,00 € Pierre AMATE Eurazeo Private Valu…" at bounding box center [599, 315] width 433 height 834
type input "Contentsquare"
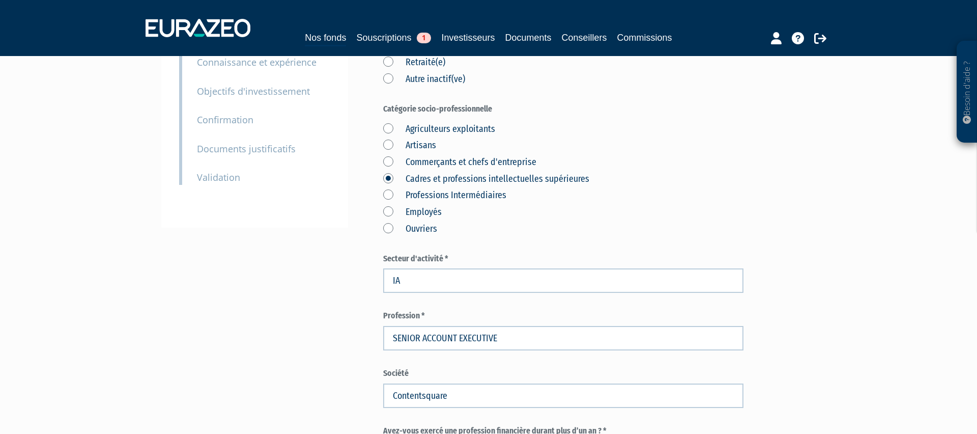
click at [907, 280] on div "Besoin d'aide ? × J'ai besoin d'aide Si vous avez une question à propos du fonc…" at bounding box center [488, 286] width 977 height 941
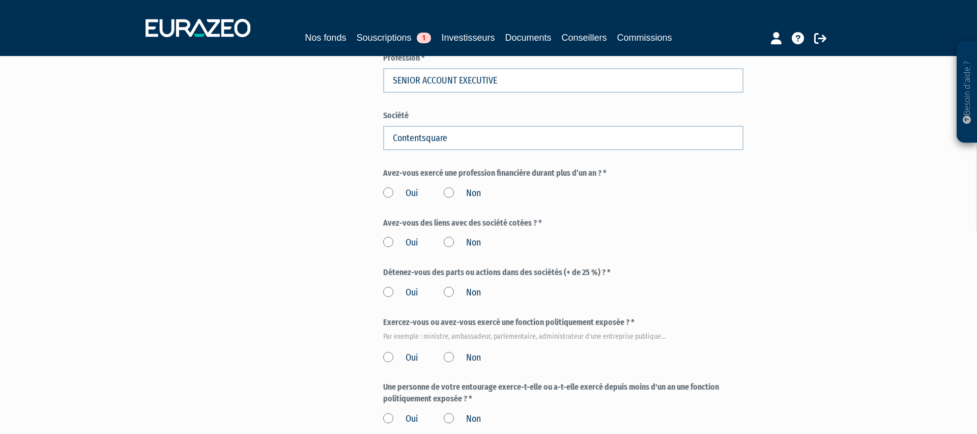
scroll to position [451, 0]
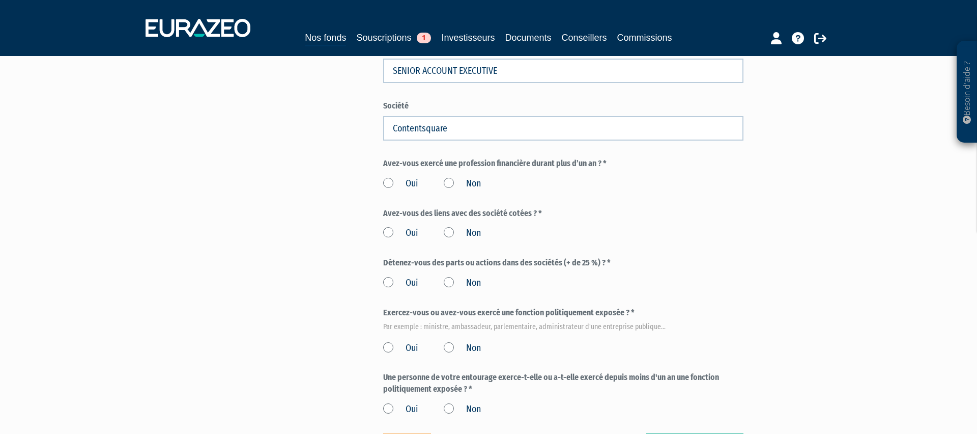
click at [449, 177] on label "Non" at bounding box center [462, 183] width 37 height 13
click at [0, 0] on input "Non" at bounding box center [0, 0] width 0 height 0
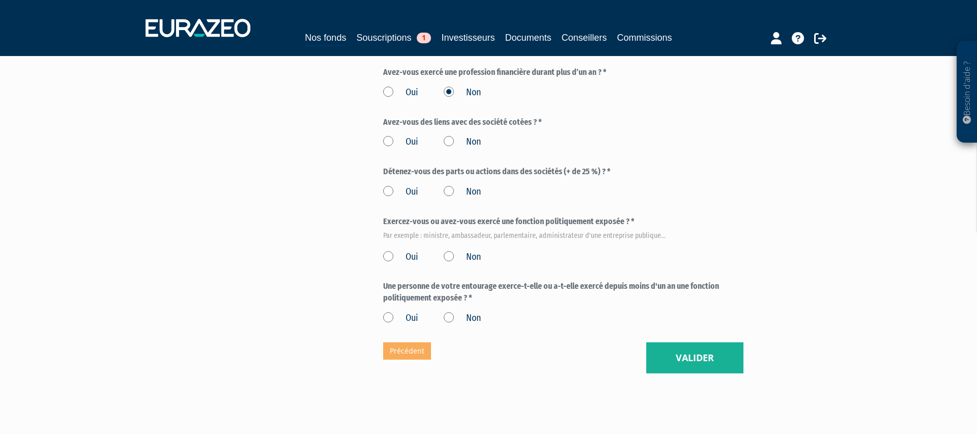
scroll to position [556, 0]
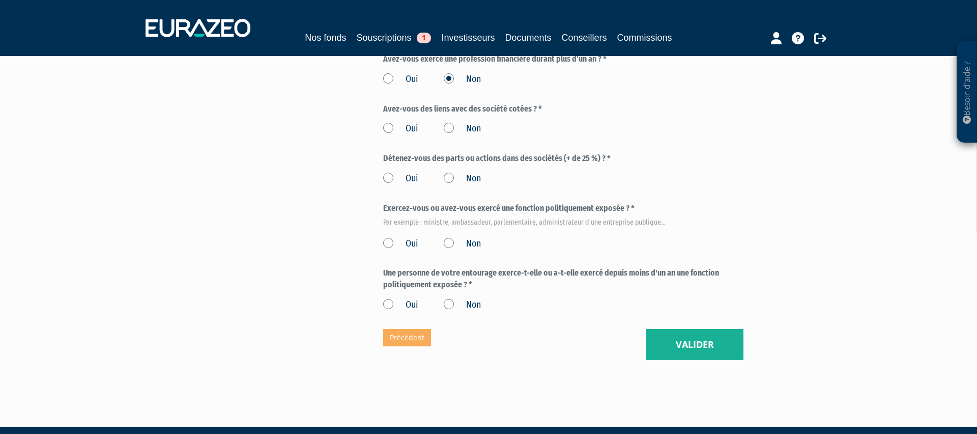
click at [447, 237] on label "Non" at bounding box center [462, 243] width 37 height 13
click at [0, 0] on input "Non" at bounding box center [0, 0] width 0 height 0
click at [452, 298] on label "Non" at bounding box center [462, 304] width 37 height 13
click at [0, 0] on input "Non" at bounding box center [0, 0] width 0 height 0
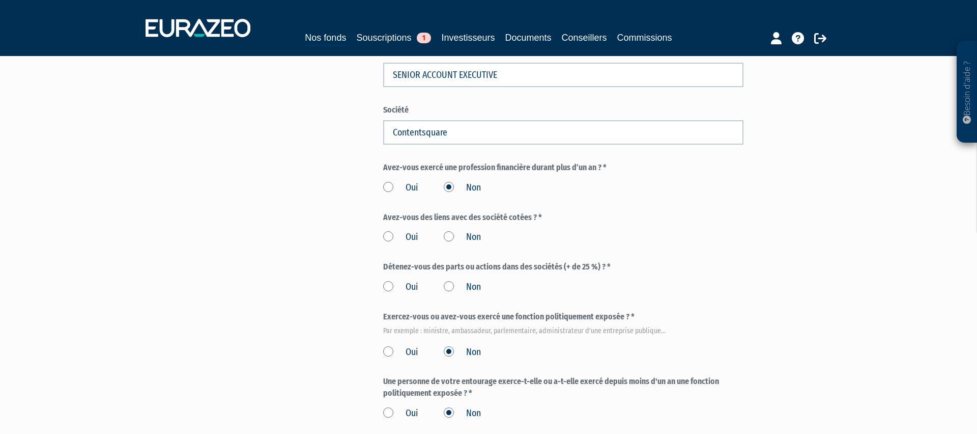
scroll to position [448, 0]
click at [447, 279] on label "Non" at bounding box center [462, 285] width 37 height 13
click at [0, 0] on input "Non" at bounding box center [0, 0] width 0 height 0
click at [450, 230] on label "Non" at bounding box center [462, 236] width 37 height 13
click at [0, 0] on input "Non" at bounding box center [0, 0] width 0 height 0
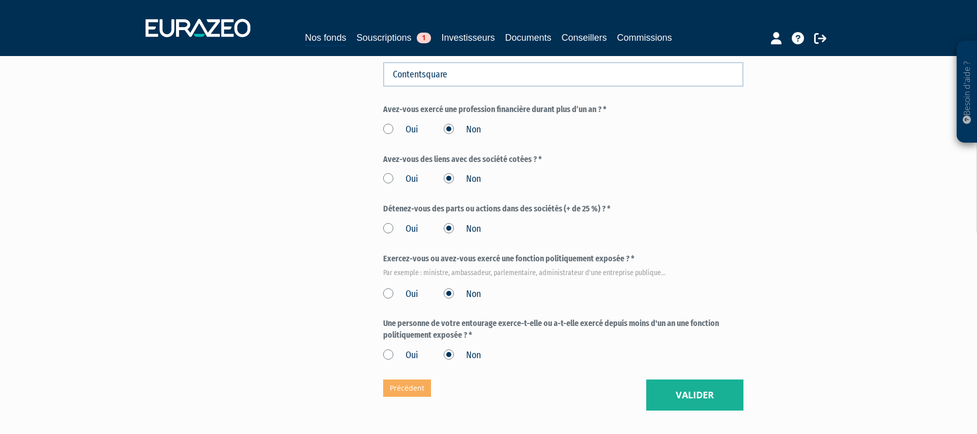
scroll to position [506, 0]
click at [673, 379] on button "Valider" at bounding box center [694, 395] width 97 height 32
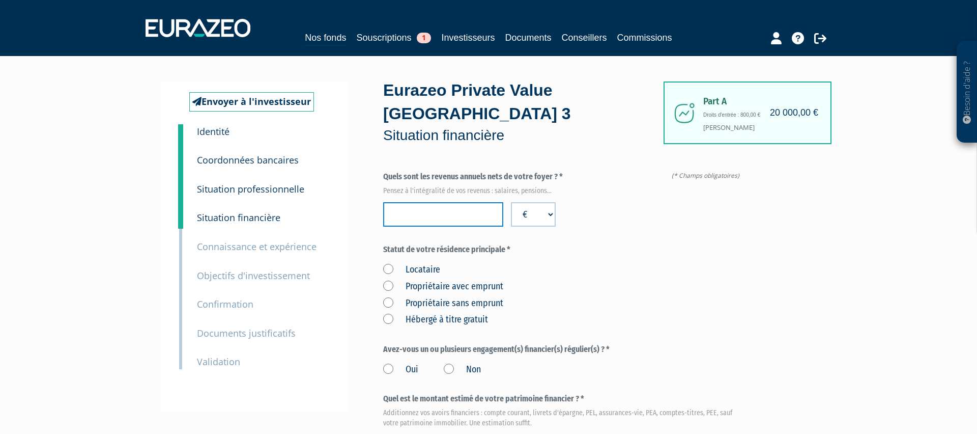
click at [436, 202] on input "number" at bounding box center [443, 214] width 120 height 24
type input "171492"
click at [617, 275] on div "Locataire Propriétaire avec emprunt Propriétaire sans emprunt Hébergé à titre g…" at bounding box center [563, 293] width 360 height 67
click at [389, 280] on label "Propriétaire avec emprunt" at bounding box center [443, 286] width 120 height 13
click at [0, 0] on emprunt "Propriétaire avec emprunt" at bounding box center [0, 0] width 0 height 0
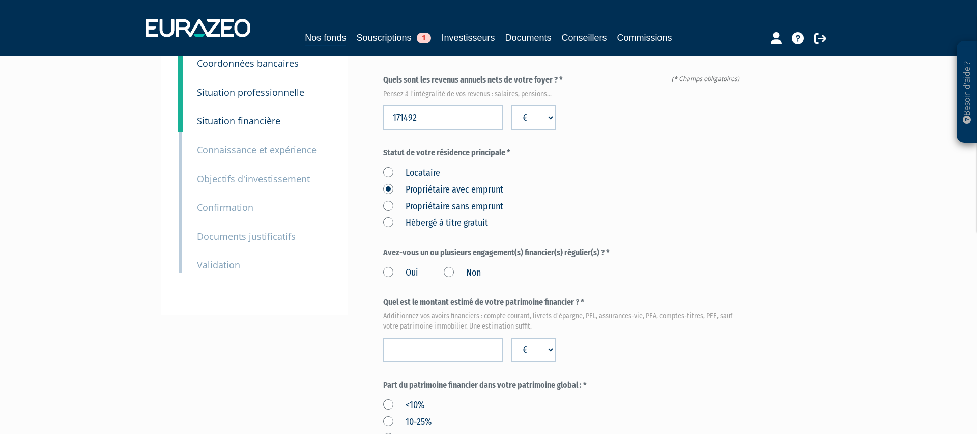
scroll to position [105, 0]
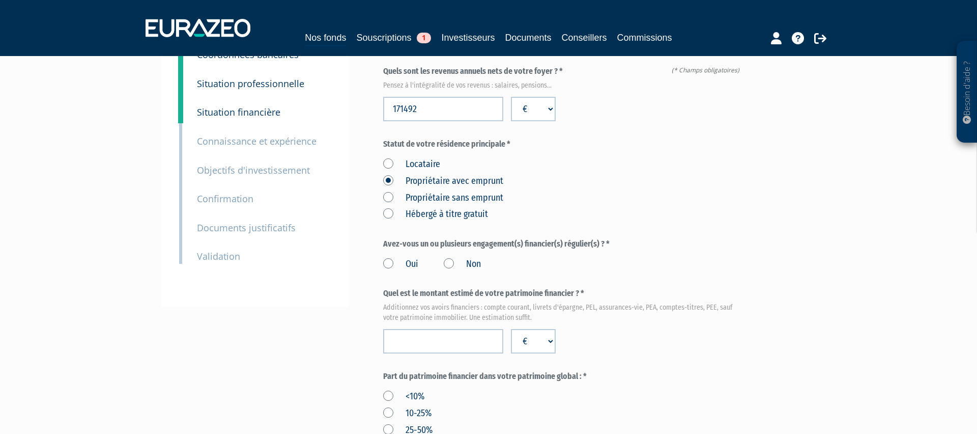
click at [450, 257] on label "Non" at bounding box center [462, 263] width 37 height 13
click at [0, 0] on input "Non" at bounding box center [0, 0] width 0 height 0
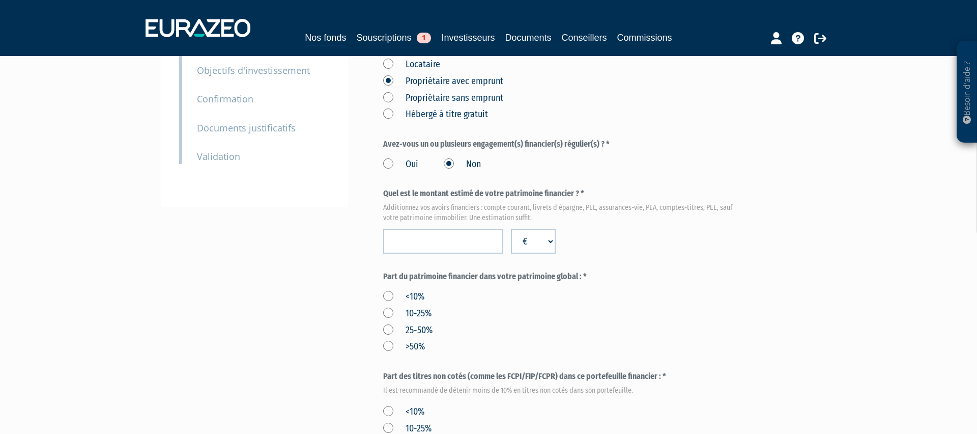
scroll to position [211, 0]
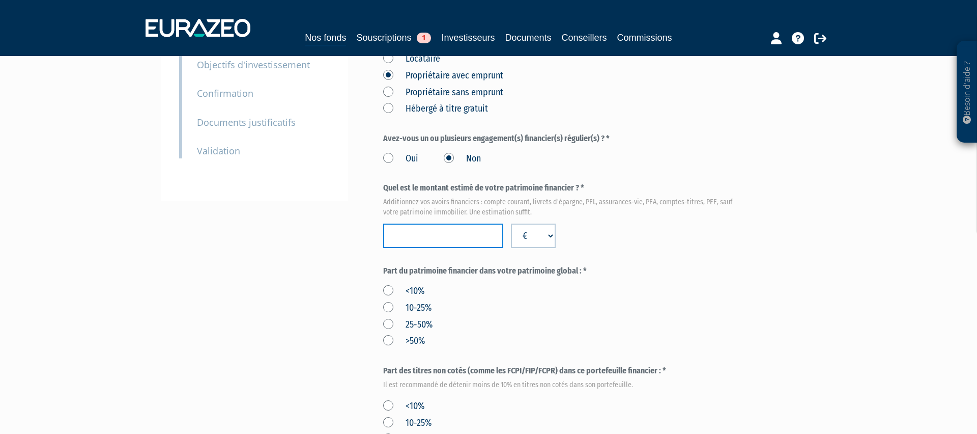
drag, startPoint x: 425, startPoint y: 207, endPoint x: 479, endPoint y: 212, distance: 54.1
click at [426, 223] on input "number" at bounding box center [443, 235] width 120 height 24
type input "180000"
click at [521, 284] on div "<10% 10-25% 25-50% >50%" at bounding box center [563, 314] width 360 height 67
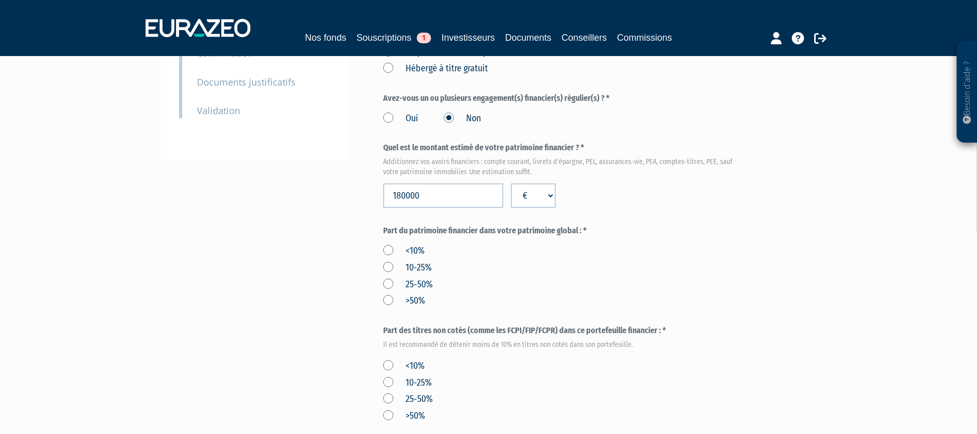
scroll to position [251, 0]
click at [392, 261] on label "10-25%" at bounding box center [407, 267] width 48 height 13
click at [0, 0] on input "10-25%" at bounding box center [0, 0] width 0 height 0
click at [388, 261] on label "10-25%" at bounding box center [407, 267] width 48 height 13
click at [0, 0] on input "10-25%" at bounding box center [0, 0] width 0 height 0
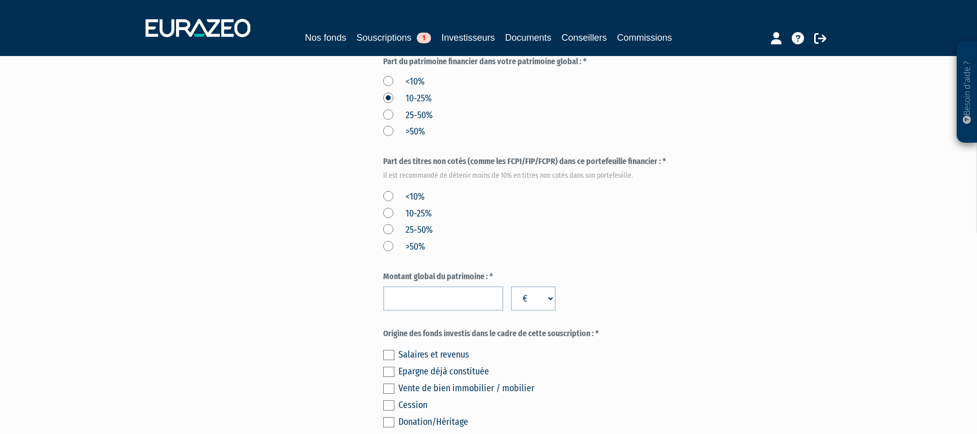
scroll to position [419, 0]
click at [387, 208] on label "10-25%" at bounding box center [407, 214] width 48 height 13
click at [0, 0] on input "10-25%" at bounding box center [0, 0] width 0 height 0
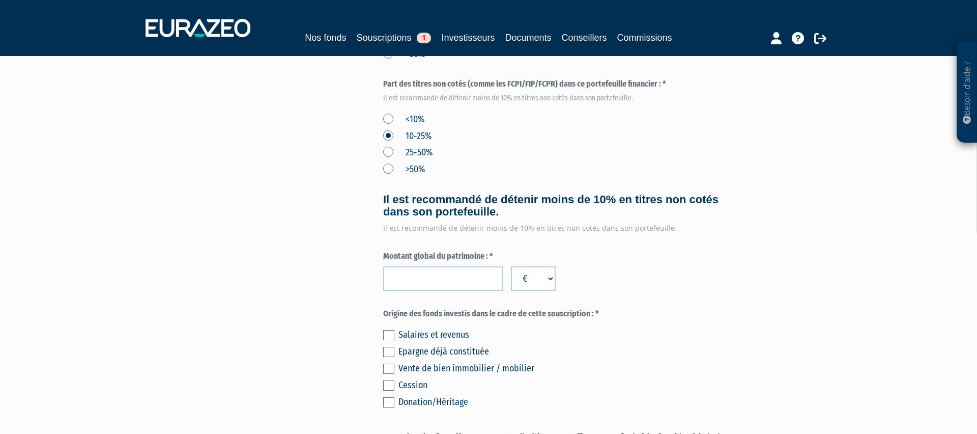
scroll to position [498, 0]
click at [386, 112] on label "<10%" at bounding box center [403, 118] width 41 height 13
click at [0, 0] on input "<10%" at bounding box center [0, 0] width 0 height 0
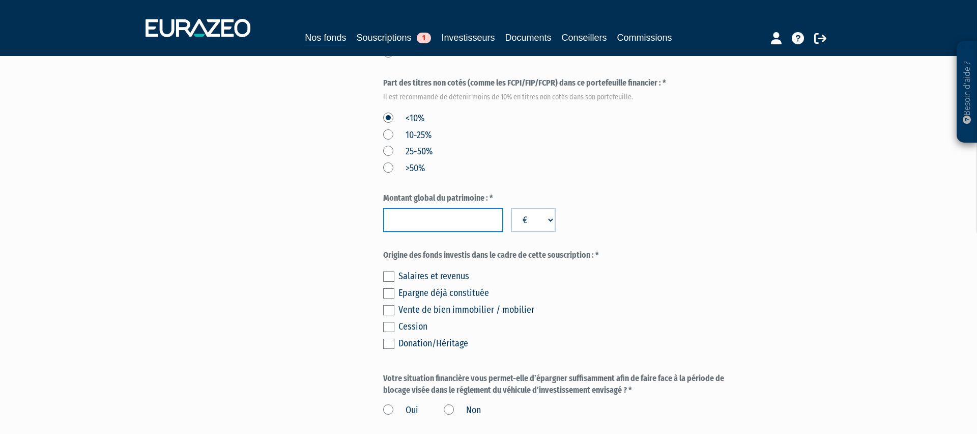
click at [429, 208] on input "number" at bounding box center [443, 220] width 120 height 24
type input "790000"
click at [597, 249] on label "Origine des fonds investis dans le cadre de cette souscription : *" at bounding box center [563, 255] width 360 height 12
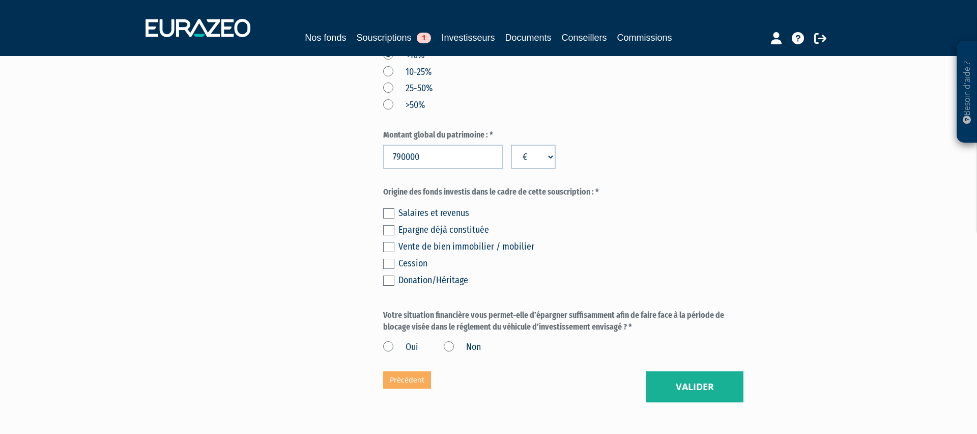
scroll to position [565, 0]
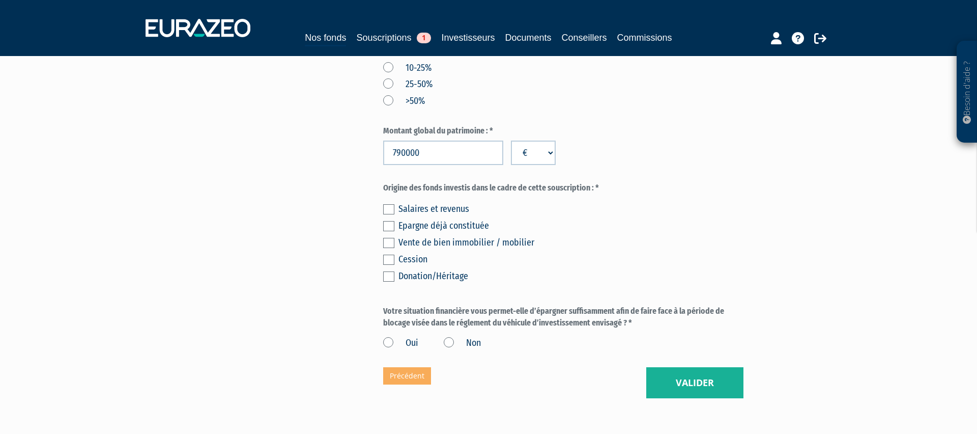
click at [390, 204] on label at bounding box center [388, 209] width 11 height 10
click at [0, 0] on input "checkbox" at bounding box center [0, 0] width 0 height 0
click at [390, 221] on label at bounding box center [388, 226] width 11 height 10
click at [0, 0] on input "checkbox" at bounding box center [0, 0] width 0 height 0
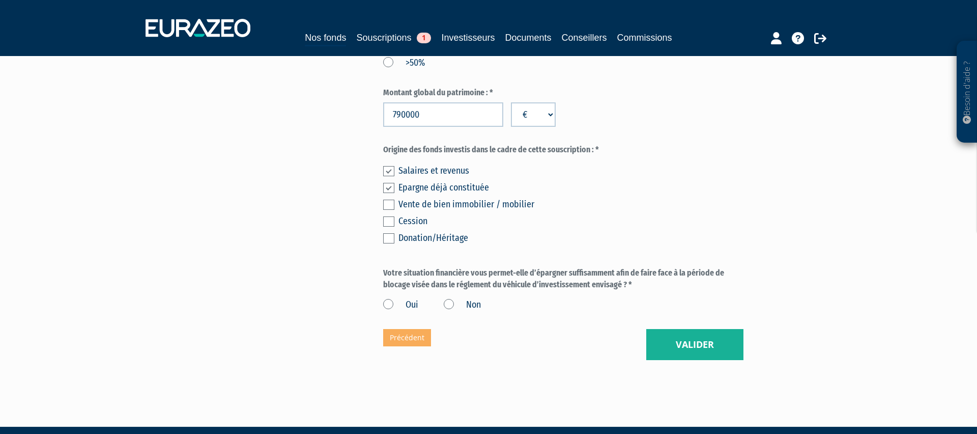
scroll to position [606, 0]
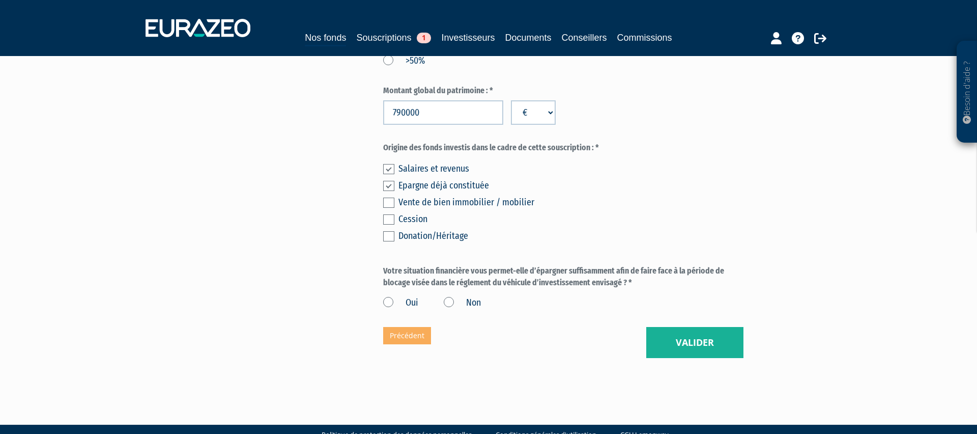
click at [384, 296] on label "Oui" at bounding box center [400, 302] width 35 height 13
click at [0, 0] on input "Oui" at bounding box center [0, 0] width 0 height 0
click at [676, 327] on button "Valider" at bounding box center [694, 343] width 97 height 32
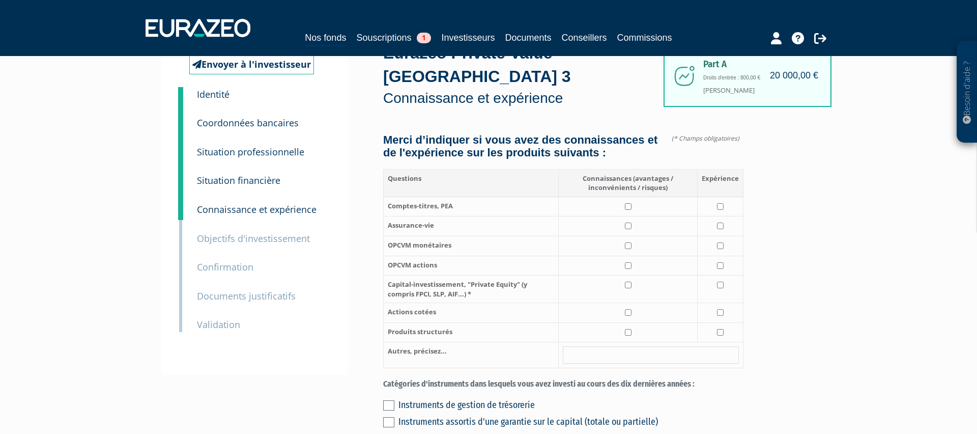
scroll to position [53, 0]
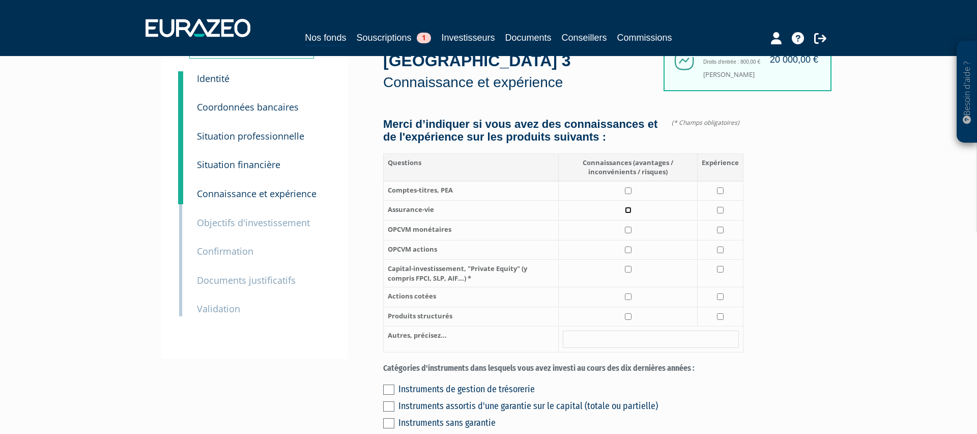
click at [630, 207] on input "checkbox" at bounding box center [628, 210] width 7 height 7
checkbox input "true"
click at [718, 207] on input "checkbox" at bounding box center [720, 210] width 7 height 7
checkbox input "true"
click at [628, 313] on input "checkbox" at bounding box center [628, 316] width 7 height 7
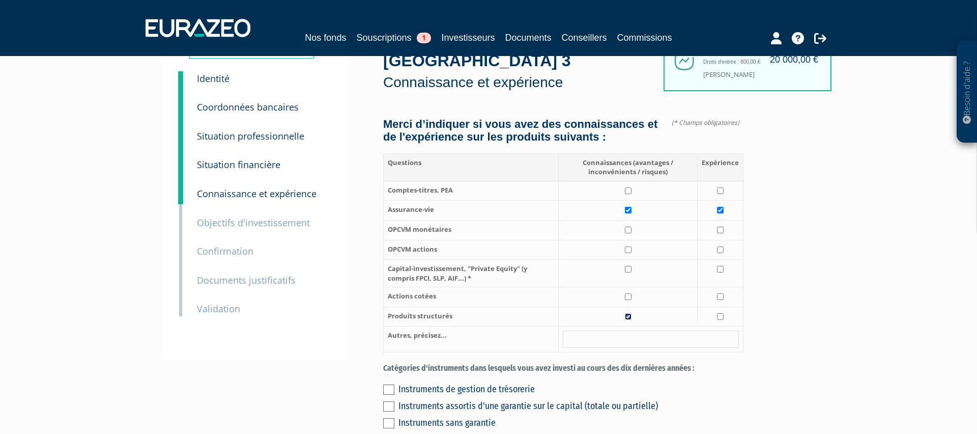
checkbox input "true"
click at [723, 313] on input "checkbox" at bounding box center [720, 316] width 7 height 7
checkbox input "true"
click at [628, 266] on input "checkbox" at bounding box center [628, 269] width 7 height 7
checkbox input "true"
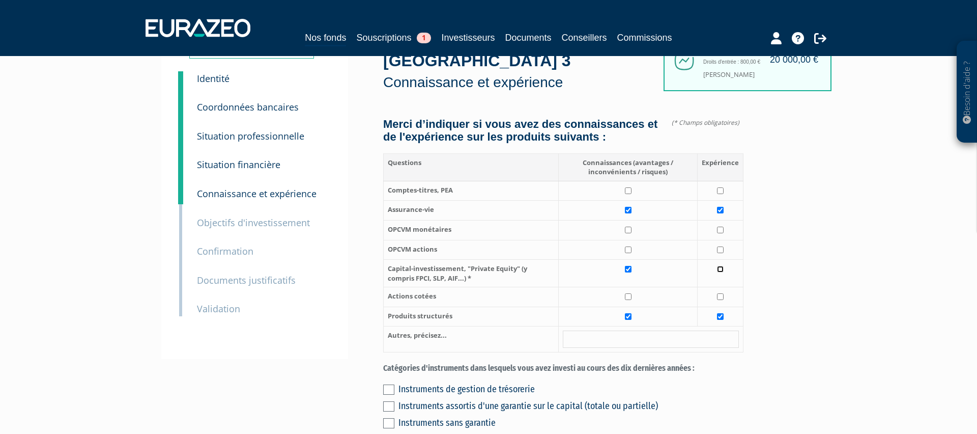
click at [722, 266] on input "checkbox" at bounding box center [720, 269] width 7 height 7
click at [721, 266] on input "checkbox" at bounding box center [720, 269] width 7 height 7
checkbox input "false"
click at [720, 313] on input "checkbox" at bounding box center [720, 316] width 7 height 7
checkbox input "false"
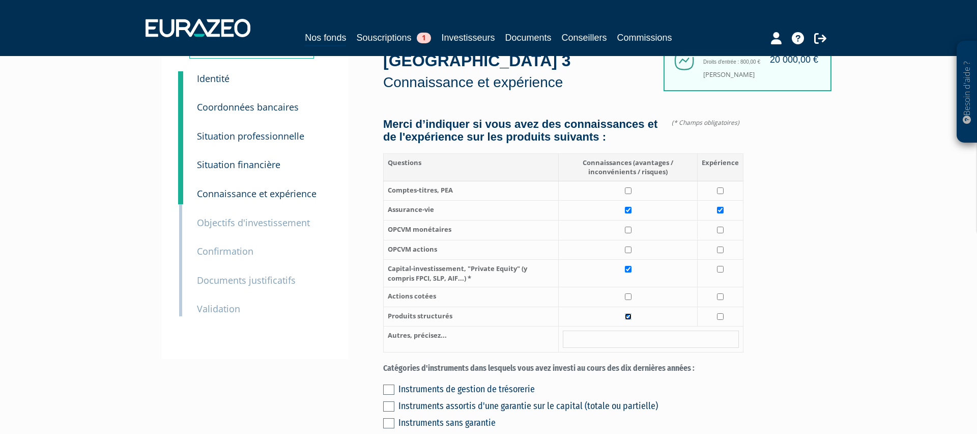
click at [632, 313] on input "checkbox" at bounding box center [628, 316] width 7 height 7
checkbox input "false"
click at [630, 226] on input "checkbox" at bounding box center [628, 229] width 7 height 7
checkbox input "true"
click at [720, 226] on input "checkbox" at bounding box center [720, 229] width 7 height 7
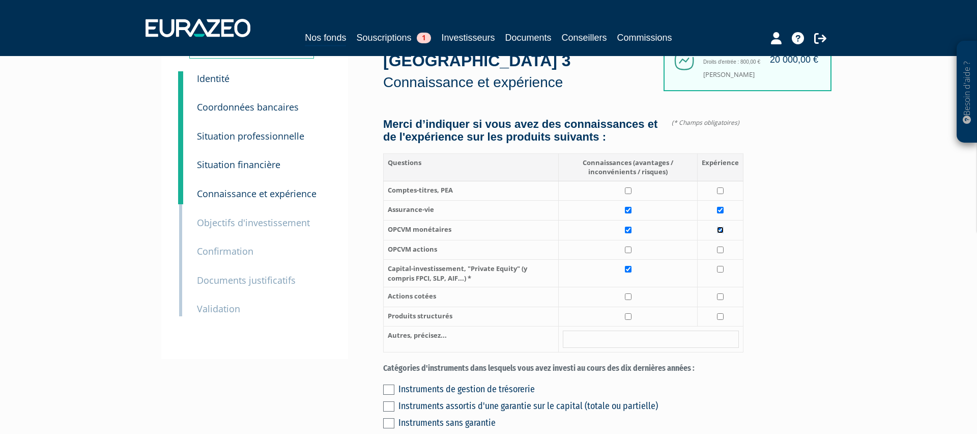
checkbox input "true"
click at [628, 246] on input "checkbox" at bounding box center [628, 249] width 7 height 7
checkbox input "true"
click at [716, 240] on td at bounding box center [721, 250] width 46 height 20
checkbox input "true"
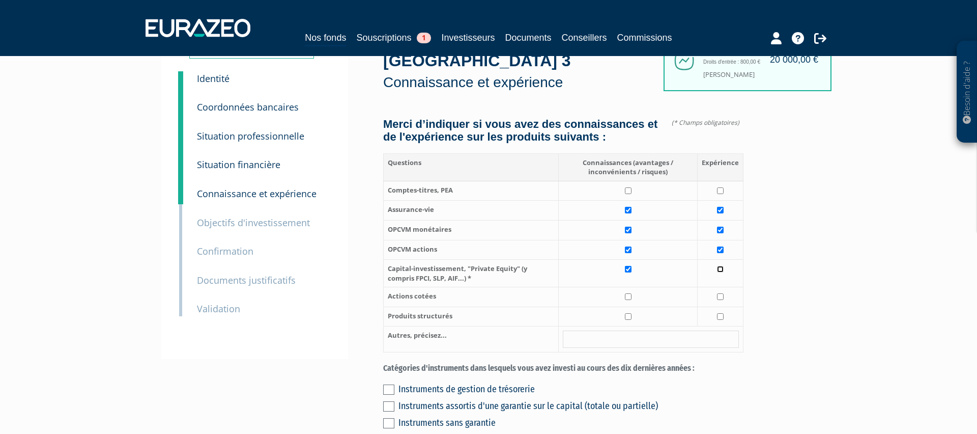
click at [720, 266] on input "checkbox" at bounding box center [720, 269] width 7 height 7
checkbox input "true"
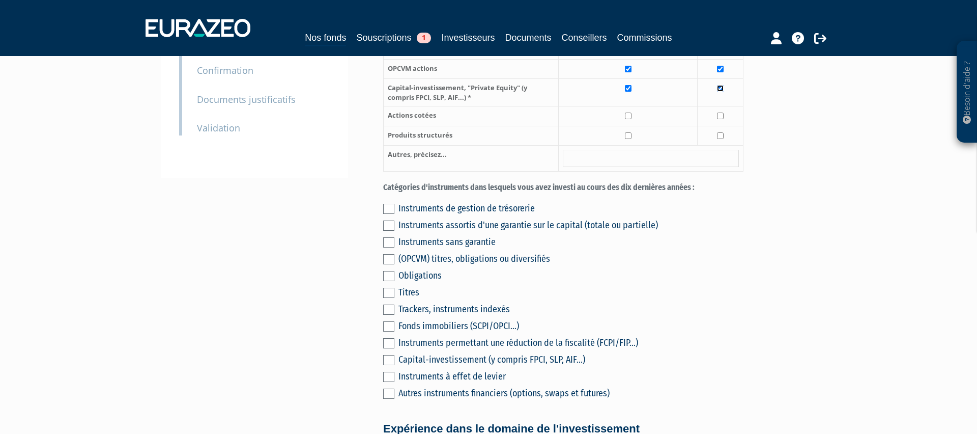
scroll to position [240, 0]
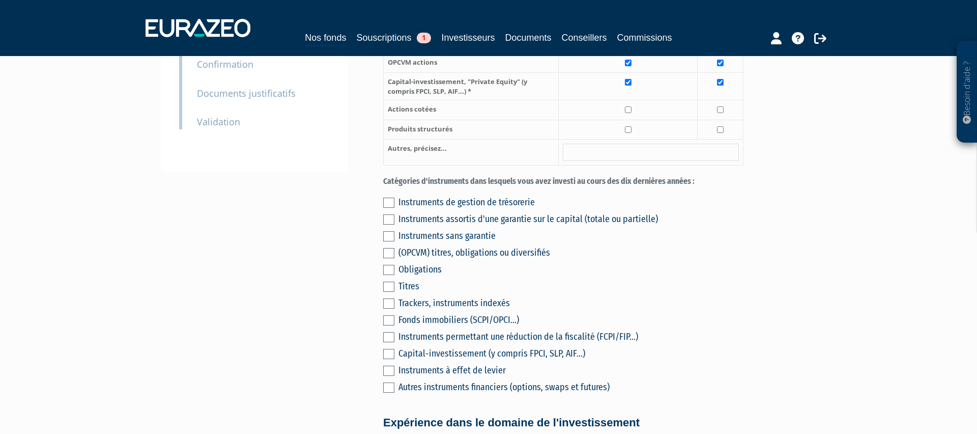
drag, startPoint x: 389, startPoint y: 230, endPoint x: 435, endPoint y: 233, distance: 45.4
click at [389, 248] on label at bounding box center [388, 253] width 11 height 10
click at [0, 0] on input "checkbox" at bounding box center [0, 0] width 0 height 0
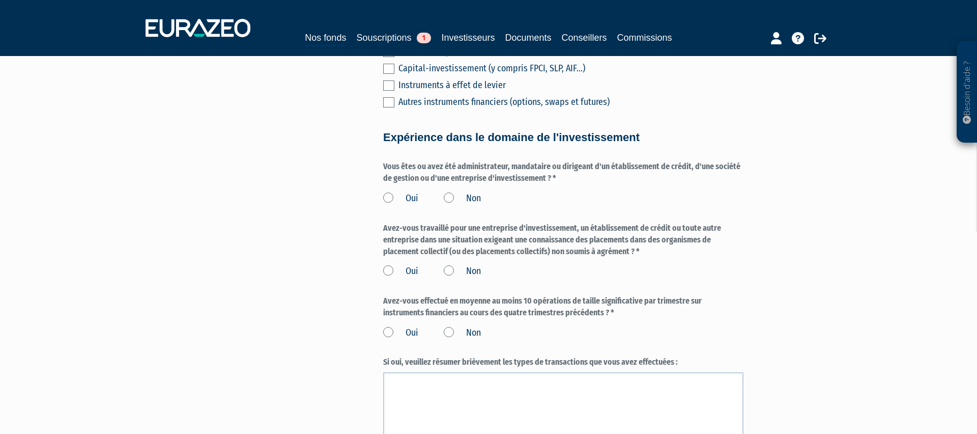
scroll to position [536, 0]
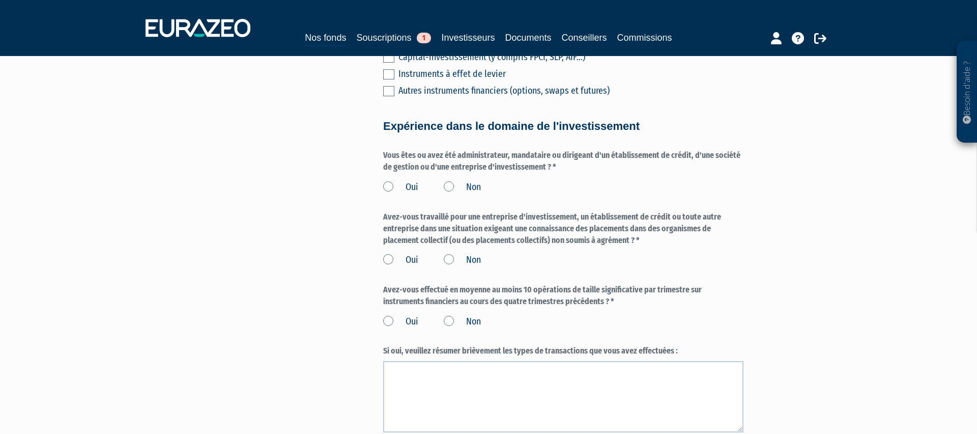
click at [449, 181] on label "Non" at bounding box center [462, 187] width 37 height 13
click at [0, 0] on input "Non" at bounding box center [0, 0] width 0 height 0
click at [447, 253] on label "Non" at bounding box center [462, 259] width 37 height 13
click at [0, 0] on input "Non" at bounding box center [0, 0] width 0 height 0
click at [450, 315] on label "Non" at bounding box center [462, 321] width 37 height 13
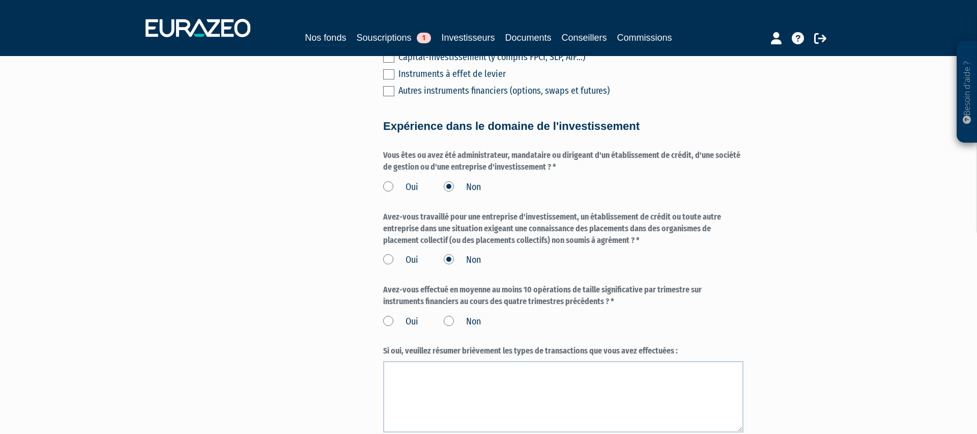
click at [0, 0] on input "Non" at bounding box center [0, 0] width 0 height 0
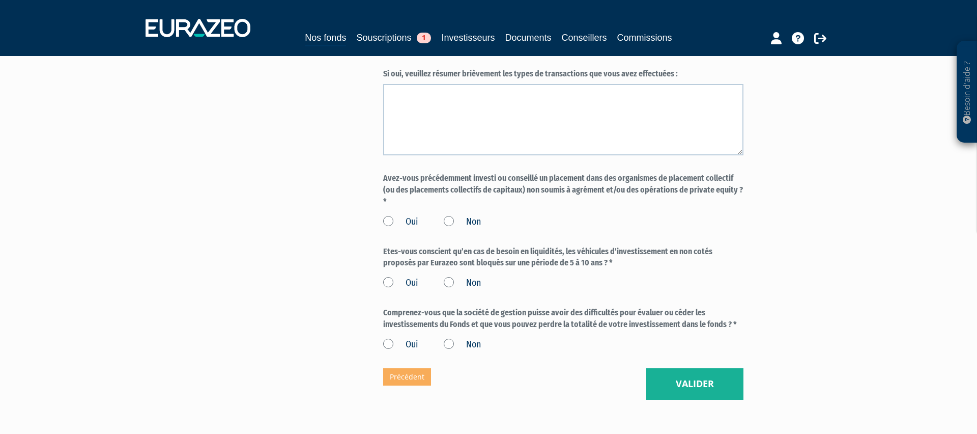
scroll to position [820, 0]
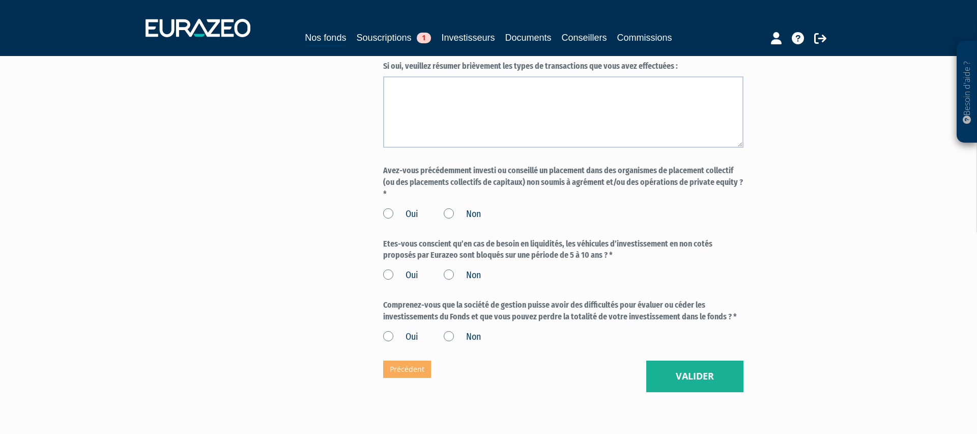
click at [449, 208] on label "Non" at bounding box center [462, 214] width 37 height 13
click at [0, 0] on input "Non" at bounding box center [0, 0] width 0 height 0
click at [453, 269] on label "Non" at bounding box center [462, 275] width 37 height 13
click at [0, 0] on input "Non" at bounding box center [0, 0] width 0 height 0
click at [449, 330] on label "Non" at bounding box center [462, 336] width 37 height 13
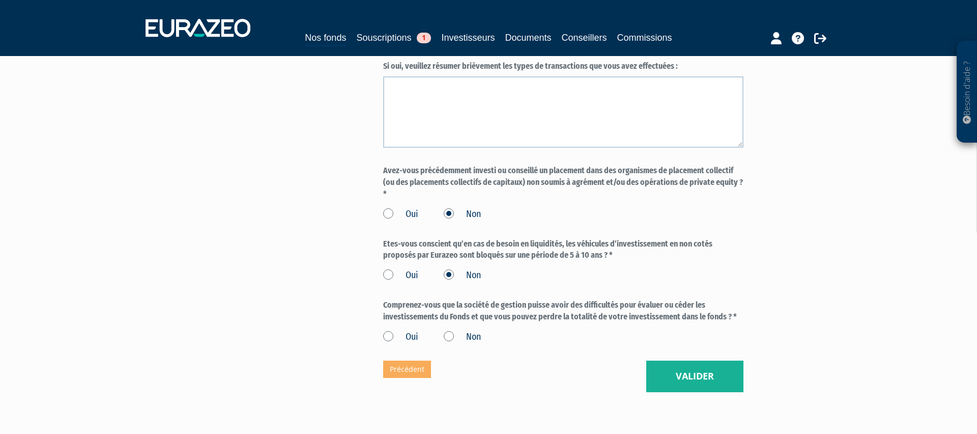
click at [0, 0] on input "Non" at bounding box center [0, 0] width 0 height 0
click at [691, 360] on button "Valider" at bounding box center [694, 376] width 97 height 32
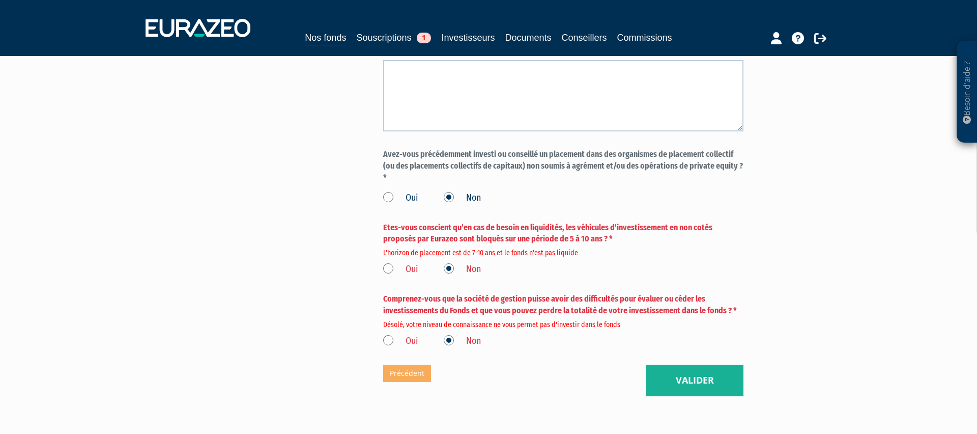
scroll to position [874, 0]
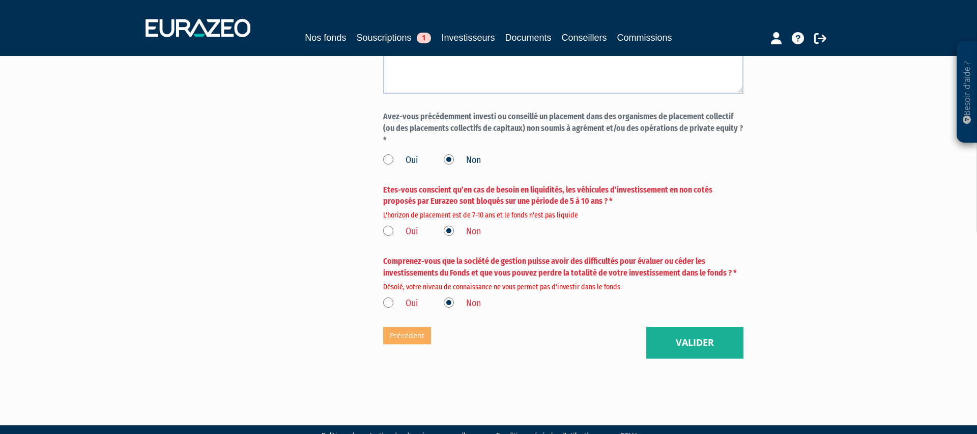
click at [389, 225] on label "Oui" at bounding box center [400, 231] width 35 height 13
click at [0, 0] on input "Oui" at bounding box center [0, 0] width 0 height 0
drag, startPoint x: 386, startPoint y: 274, endPoint x: 405, endPoint y: 275, distance: 18.9
click at [389, 297] on label "Oui" at bounding box center [400, 303] width 35 height 13
click at [0, 0] on input "Oui" at bounding box center [0, 0] width 0 height 0
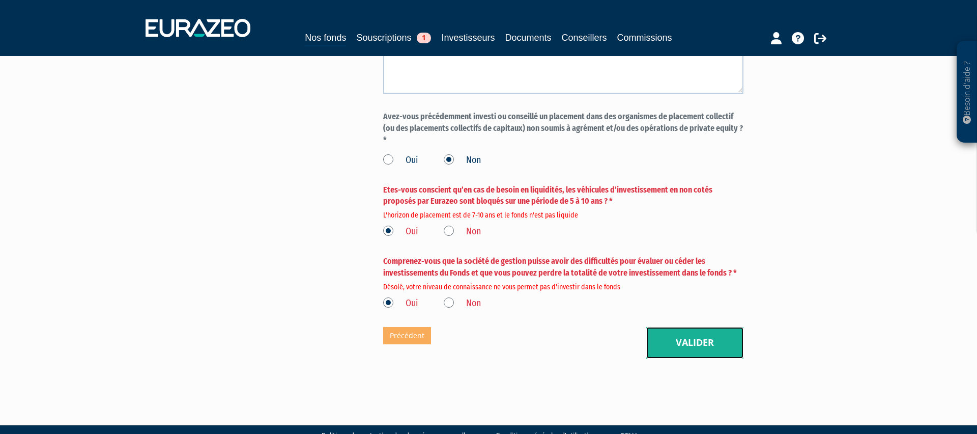
click at [694, 327] on button "Valider" at bounding box center [694, 343] width 97 height 32
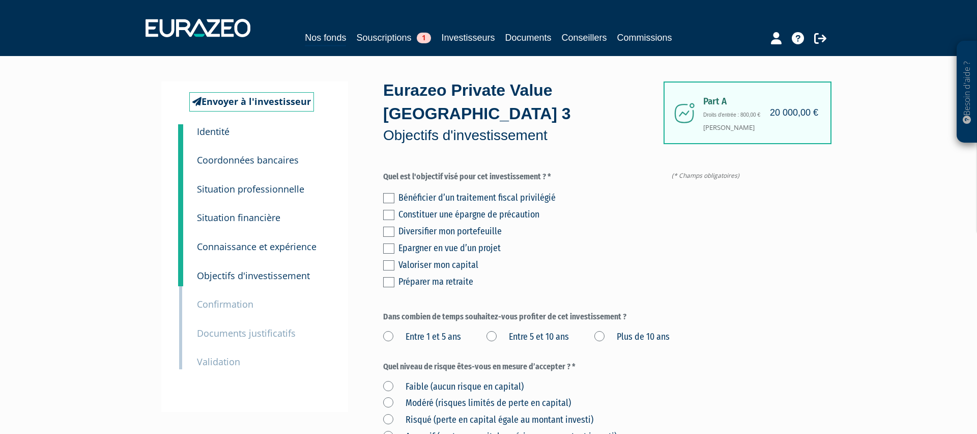
click at [390, 226] on label at bounding box center [388, 231] width 11 height 10
click at [0, 0] on input "checkbox" at bounding box center [0, 0] width 0 height 0
click at [388, 210] on label at bounding box center [388, 215] width 11 height 10
click at [0, 0] on input "checkbox" at bounding box center [0, 0] width 0 height 0
click at [392, 210] on label at bounding box center [388, 215] width 11 height 10
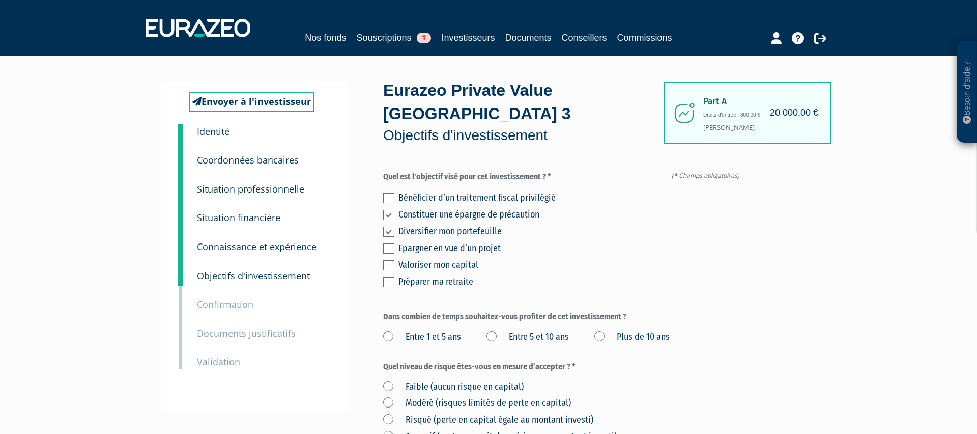
click at [0, 0] on input "checkbox" at bounding box center [0, 0] width 0 height 0
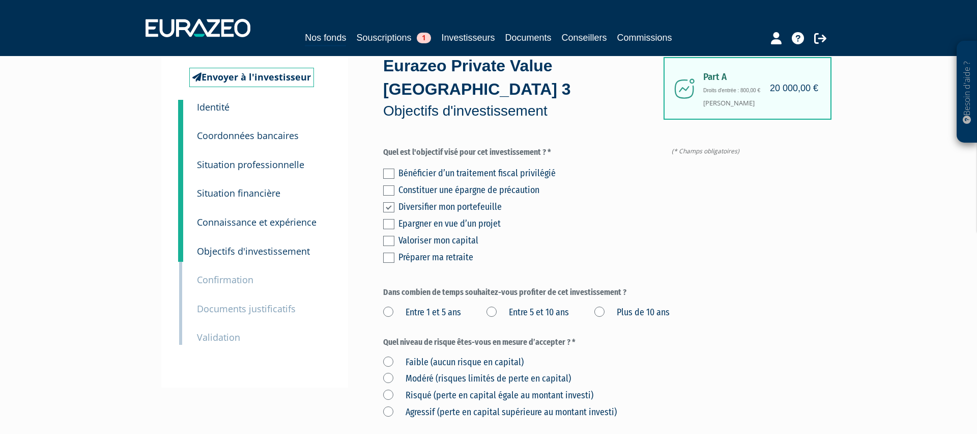
scroll to position [28, 0]
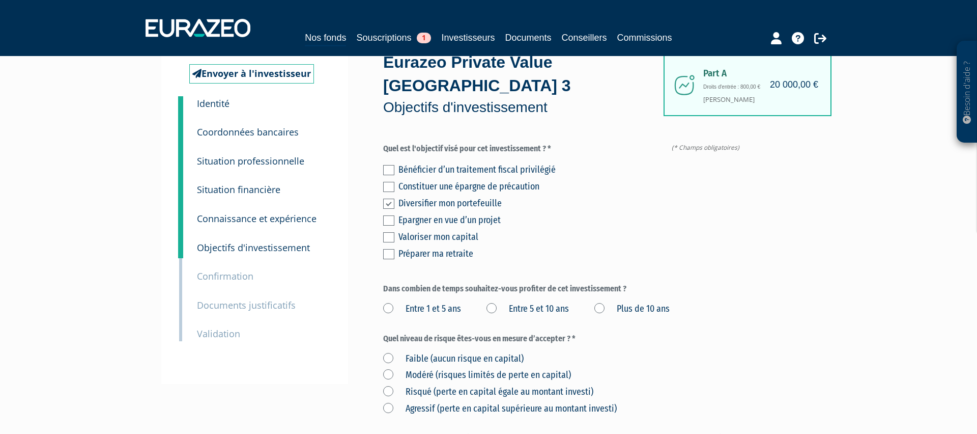
drag, startPoint x: 386, startPoint y: 210, endPoint x: 440, endPoint y: 215, distance: 54.1
click at [387, 232] on label at bounding box center [388, 237] width 11 height 10
click at [0, 0] on input "checkbox" at bounding box center [0, 0] width 0 height 0
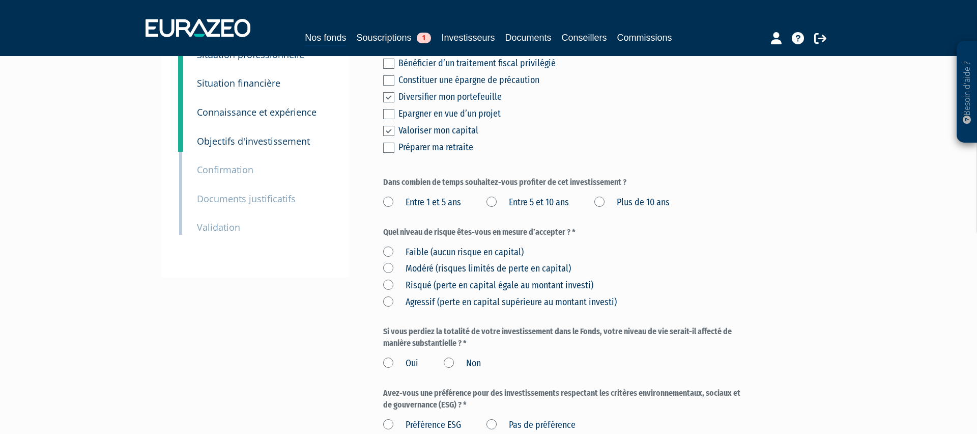
scroll to position [139, 0]
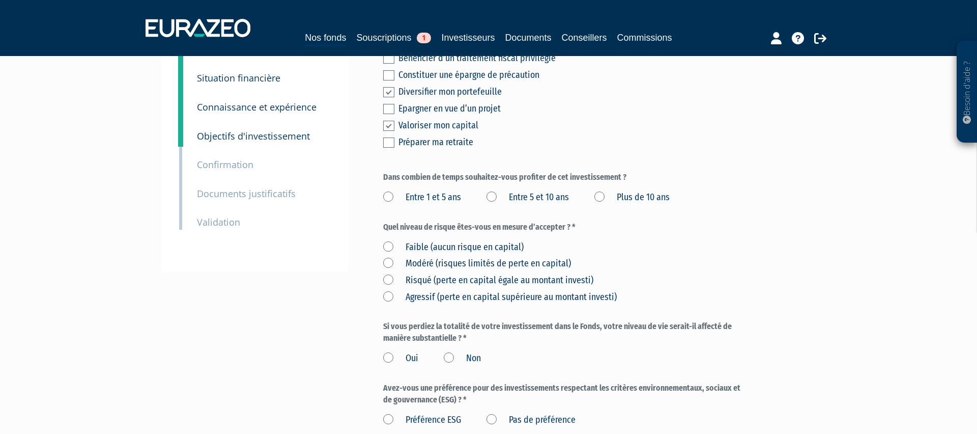
click at [603, 191] on label "Plus de 10 ans" at bounding box center [631, 197] width 75 height 13
click at [0, 0] on ans "Plus de 10 ans" at bounding box center [0, 0] width 0 height 0
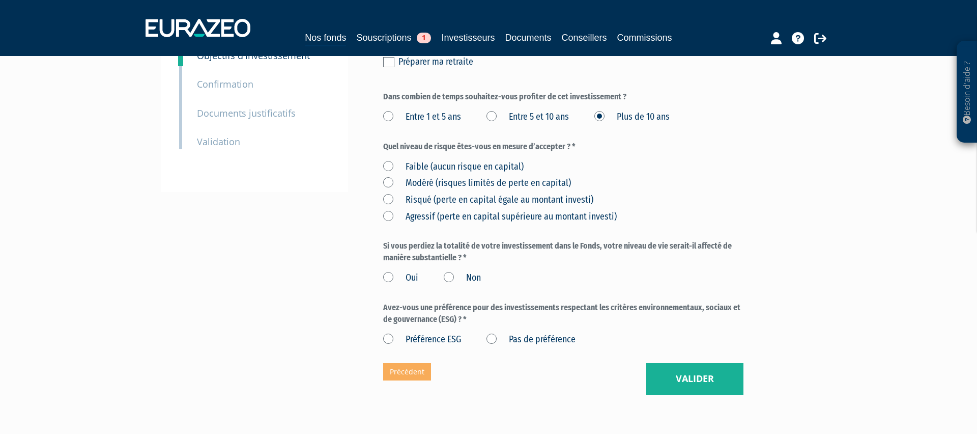
scroll to position [214, 0]
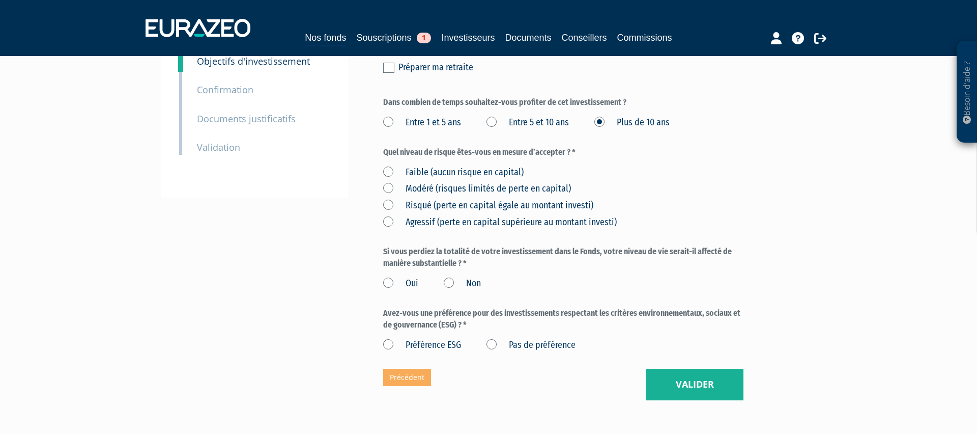
click at [390, 199] on label "Risqué (perte en capital égale au montant investi)" at bounding box center [488, 205] width 210 height 13
click at [0, 0] on investi\) "Risqué (perte en capital égale au montant investi)" at bounding box center [0, 0] width 0 height 0
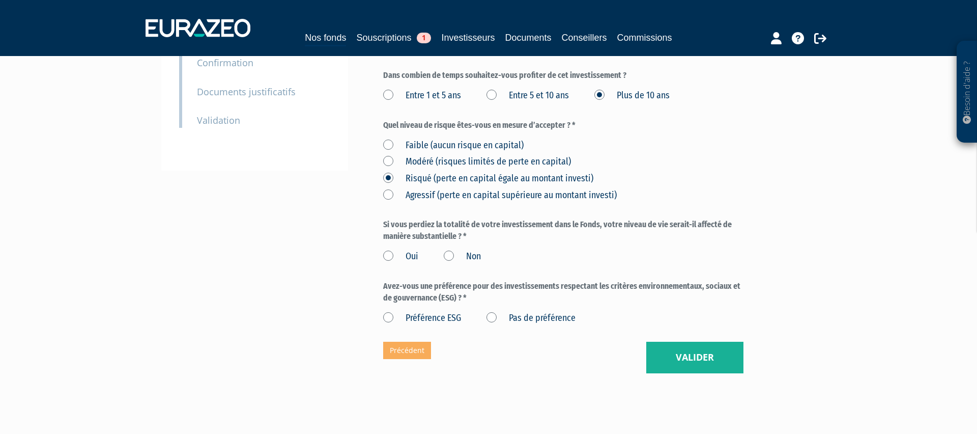
scroll to position [243, 0]
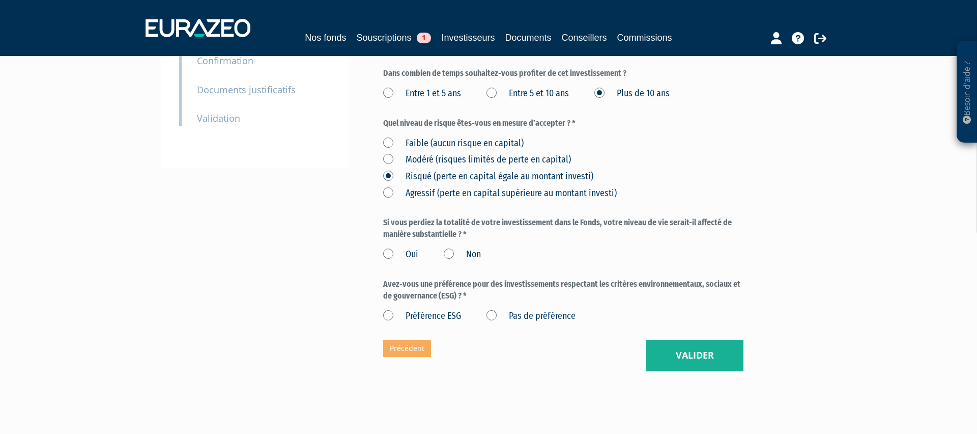
click at [453, 248] on label "Non" at bounding box center [462, 254] width 37 height 13
click at [0, 0] on input "Non" at bounding box center [0, 0] width 0 height 0
drag, startPoint x: 490, startPoint y: 291, endPoint x: 502, endPoint y: 291, distance: 12.2
click at [491, 309] on label "Pas de préférence" at bounding box center [530, 315] width 89 height 13
click at [0, 0] on préférence "Pas de préférence" at bounding box center [0, 0] width 0 height 0
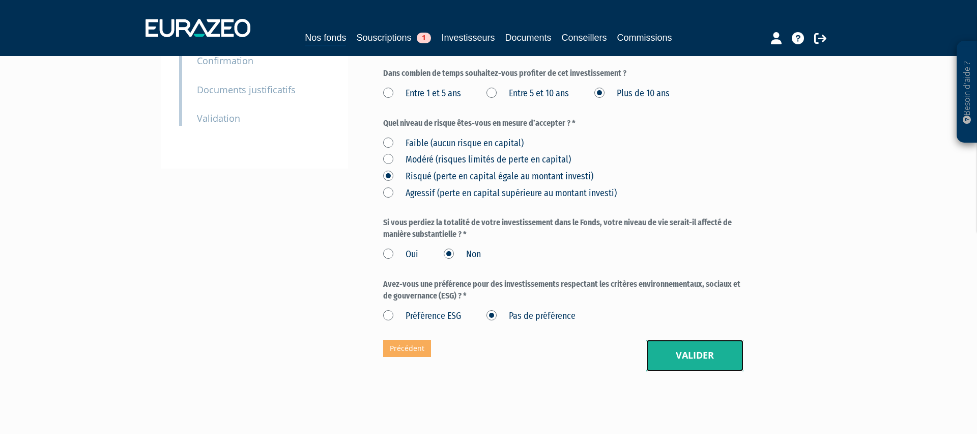
click at [662, 339] on button "Valider" at bounding box center [694, 355] width 97 height 32
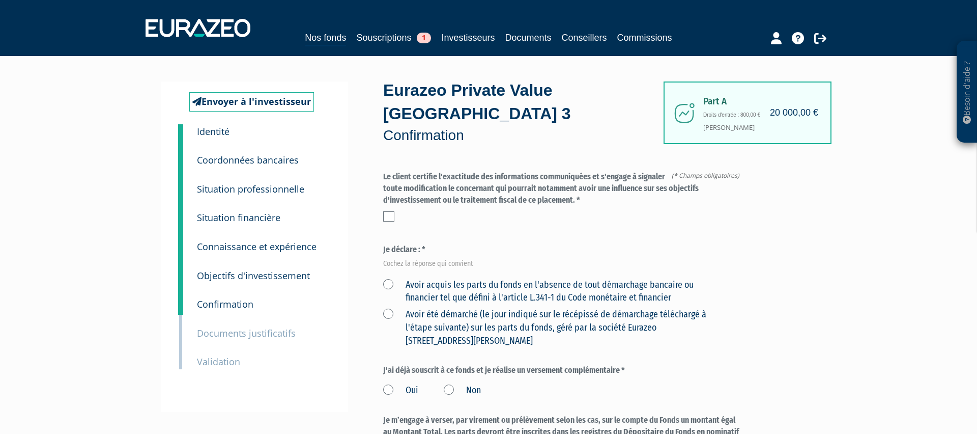
click at [381, 193] on div "Envoyer à l'investisseur 1 Identité 2 Coordonnées bancaires 3 Situation profess…" at bounding box center [488, 426] width 639 height 690
click at [389, 211] on label at bounding box center [388, 216] width 11 height 10
click at [0, 0] on input "checkbox" at bounding box center [0, 0] width 0 height 0
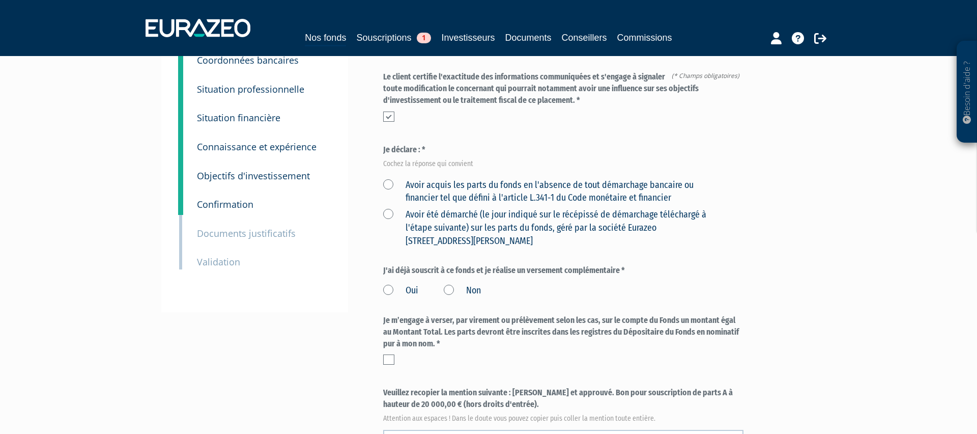
scroll to position [103, 0]
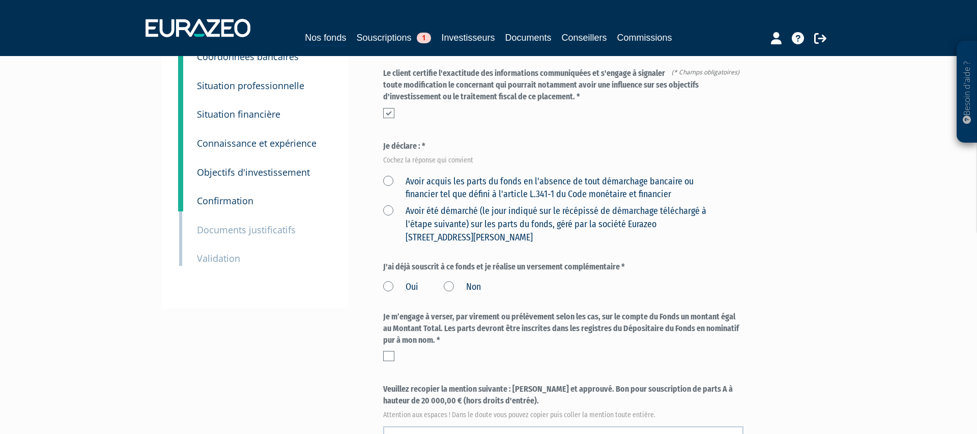
click at [389, 175] on label "Avoir acquis les parts du fonds en l'absence de tout démarchage bancaire ou fin…" at bounding box center [551, 188] width 336 height 26
click at [0, 0] on financier "Avoir acquis les parts du fonds en l'absence de tout démarchage bancaire ou fin…" at bounding box center [0, 0] width 0 height 0
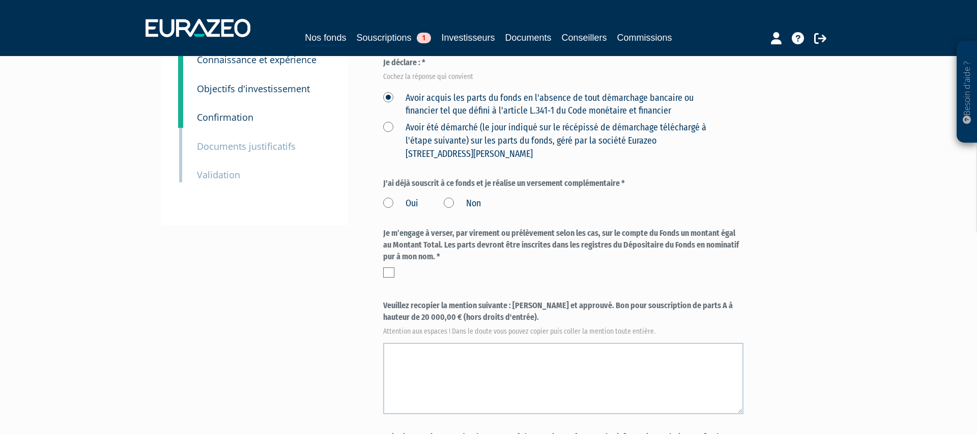
scroll to position [200, 0]
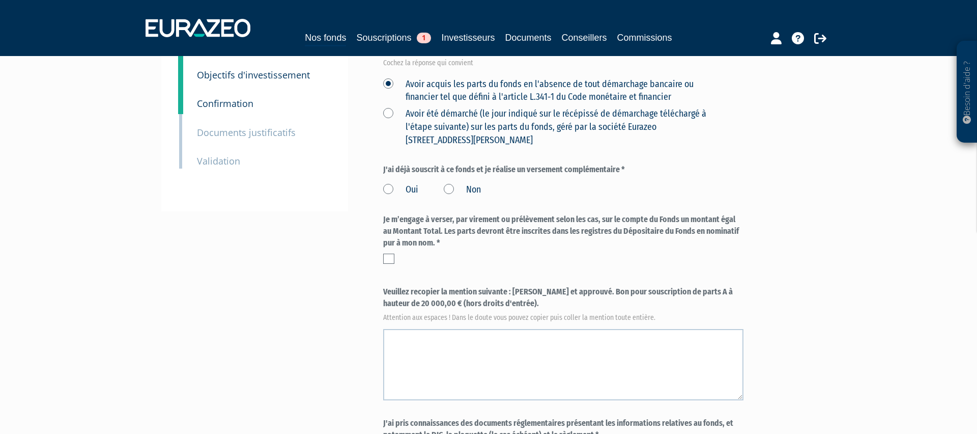
click at [450, 183] on label "Non" at bounding box center [462, 189] width 37 height 13
click at [0, 0] on input "Non" at bounding box center [0, 0] width 0 height 0
drag, startPoint x: 385, startPoint y: 239, endPoint x: 390, endPoint y: 239, distance: 5.1
click at [385, 253] on label at bounding box center [388, 258] width 11 height 10
click at [0, 0] on input "checkbox" at bounding box center [0, 0] width 0 height 0
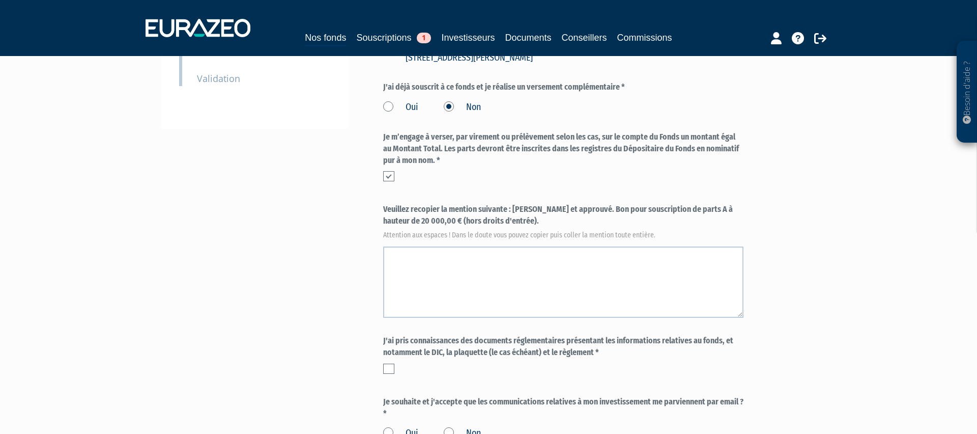
scroll to position [286, 0]
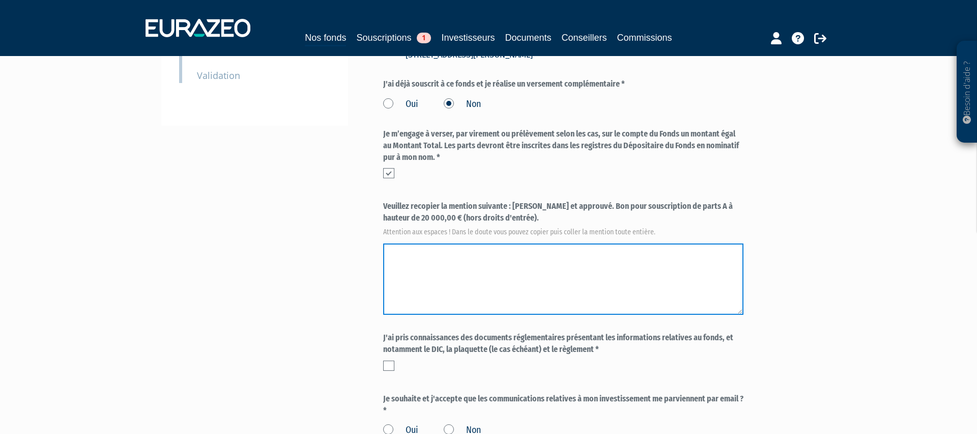
click at [436, 257] on textarea at bounding box center [563, 278] width 360 height 71
click at [539, 243] on textarea at bounding box center [563, 278] width 360 height 71
click at [558, 243] on textarea at bounding box center [563, 278] width 360 height 71
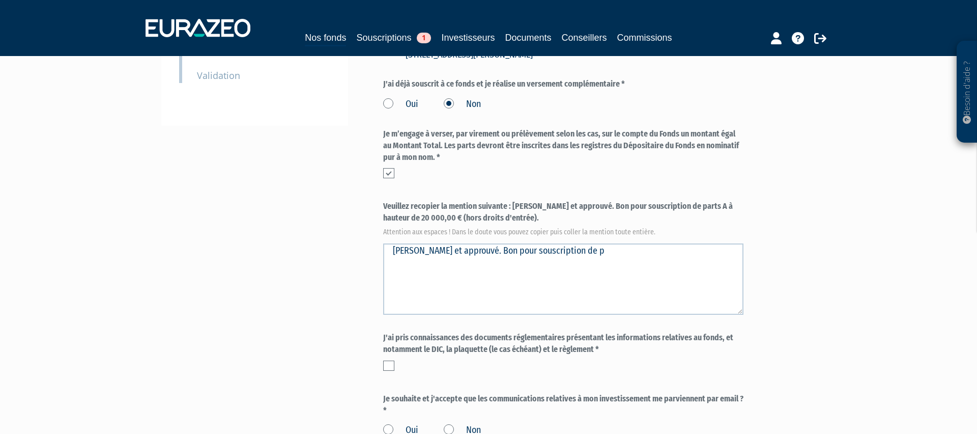
scroll to position [300, 0]
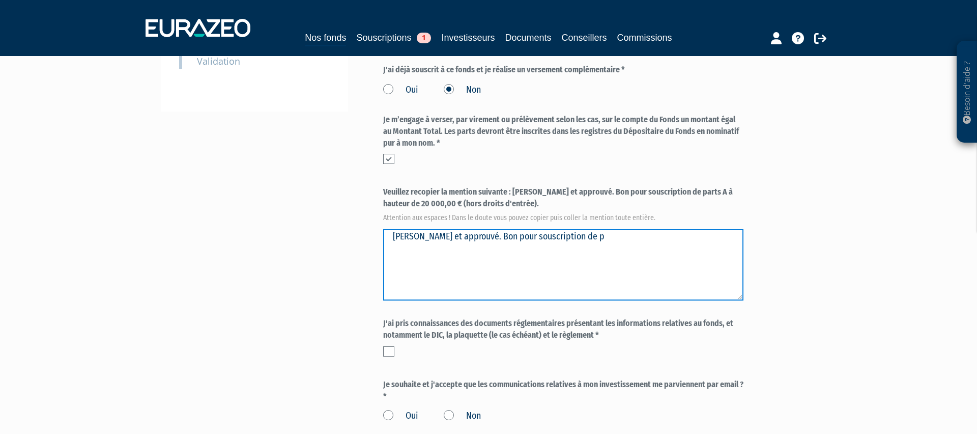
click at [565, 229] on textarea at bounding box center [563, 264] width 360 height 71
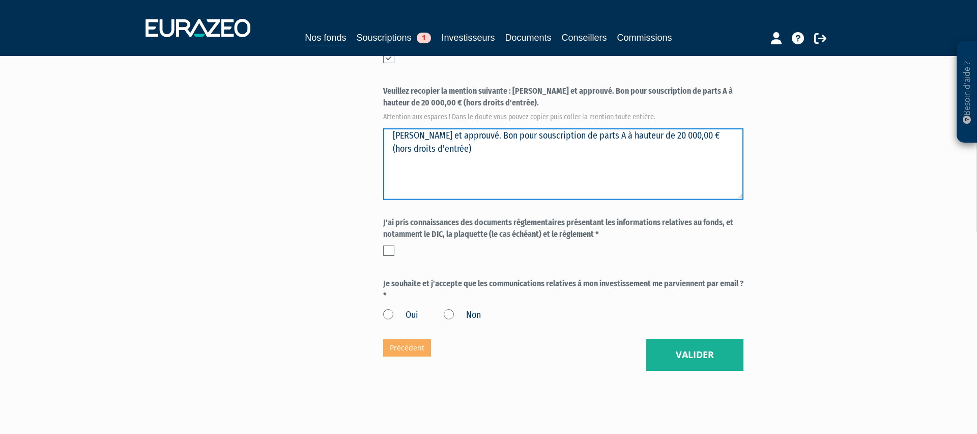
scroll to position [407, 0]
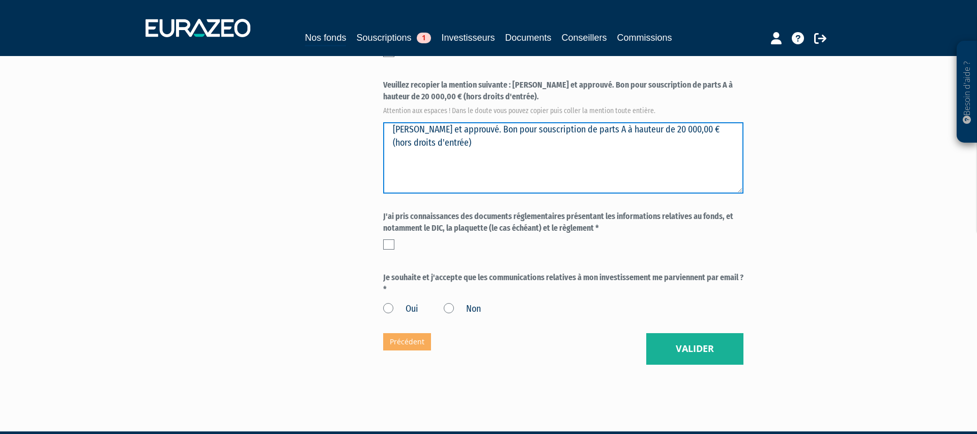
type textarea "[PERSON_NAME] et approuvé. Bon pour souscription de parts A à hauteur de 20 000…"
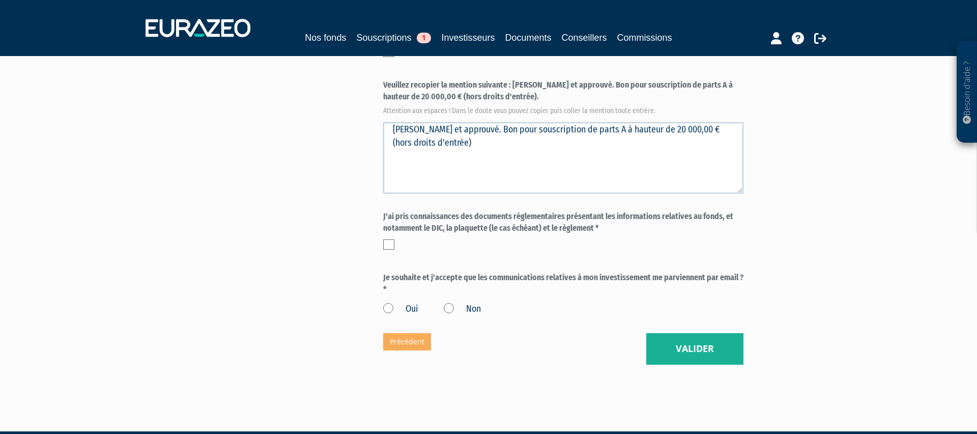
click at [392, 239] on label at bounding box center [388, 244] width 11 height 10
click at [0, 0] on input "checkbox" at bounding box center [0, 0] width 0 height 0
click at [445, 302] on label "Non" at bounding box center [462, 308] width 37 height 13
click at [0, 0] on input "Non" at bounding box center [0, 0] width 0 height 0
drag, startPoint x: 678, startPoint y: 330, endPoint x: 664, endPoint y: 324, distance: 15.7
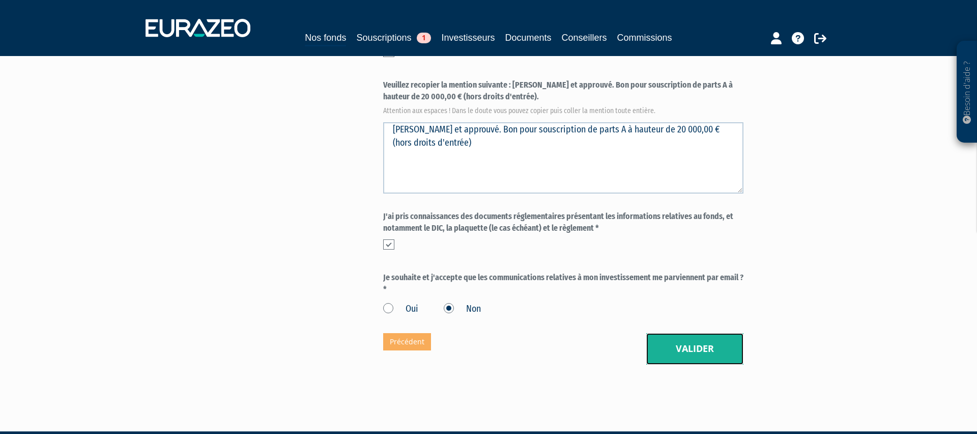
click at [678, 333] on button "Valider" at bounding box center [694, 349] width 97 height 32
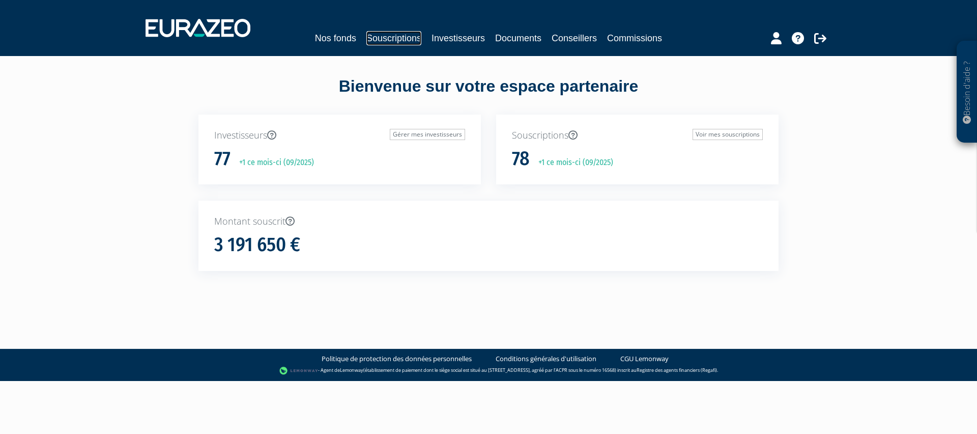
drag, startPoint x: 394, startPoint y: 37, endPoint x: 397, endPoint y: 48, distance: 11.6
click at [394, 37] on link "Souscriptions" at bounding box center [393, 38] width 55 height 14
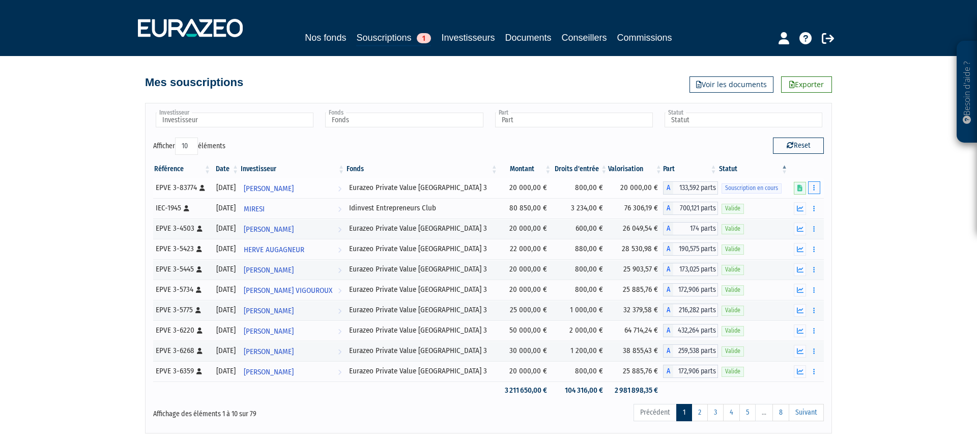
click at [816, 188] on button "button" at bounding box center [814, 187] width 12 height 13
click at [803, 221] on link "Compléter" at bounding box center [784, 225] width 66 height 17
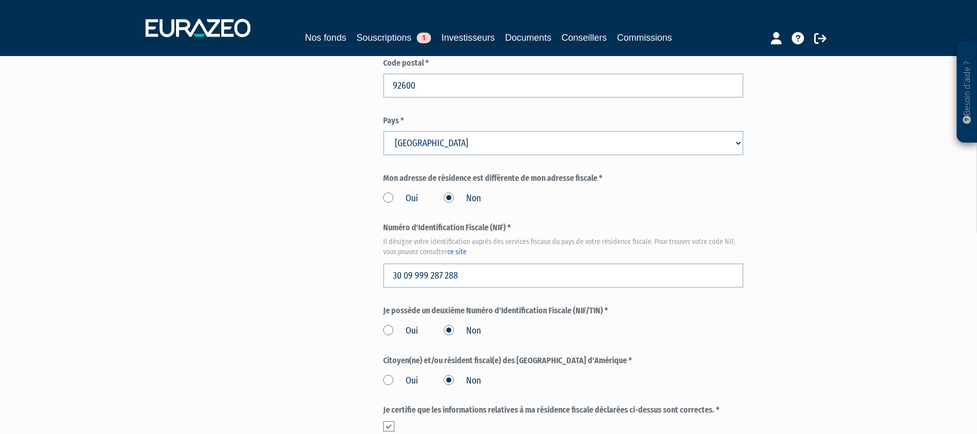
scroll to position [1121, 0]
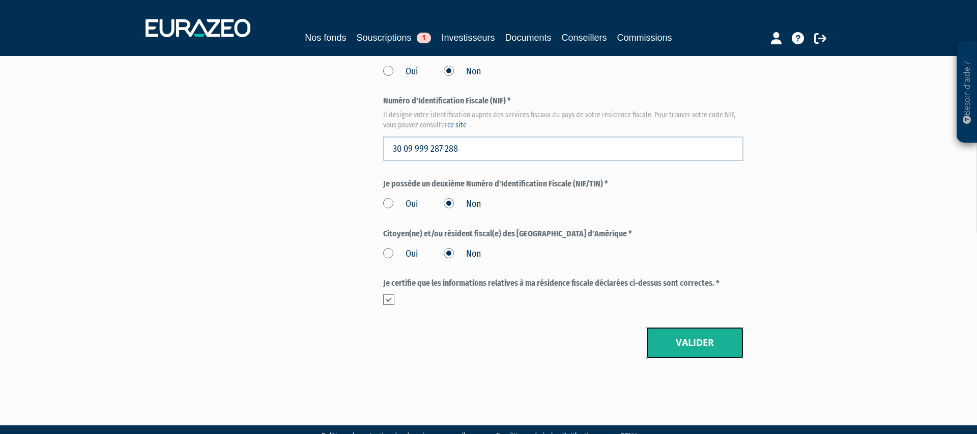
click at [684, 327] on button "Valider" at bounding box center [694, 343] width 97 height 32
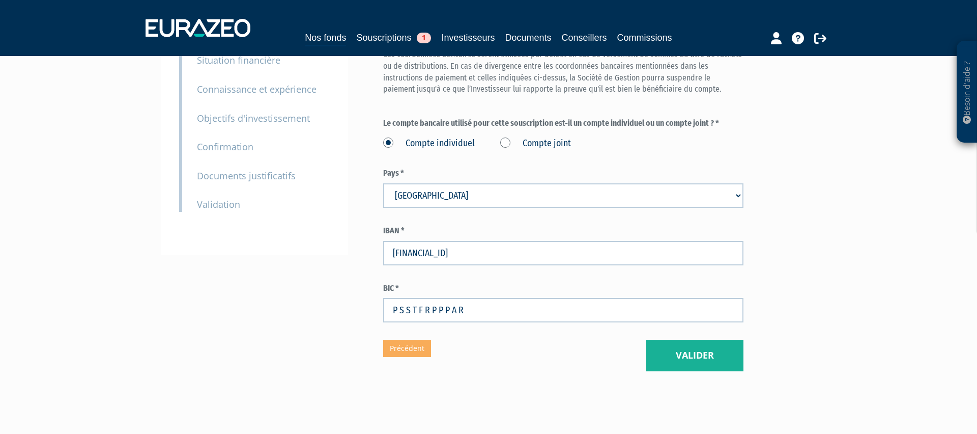
scroll to position [170, 0]
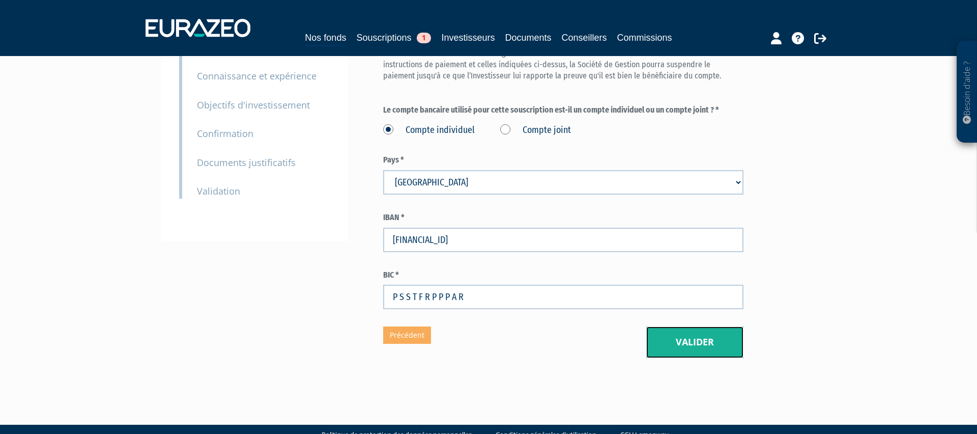
click at [675, 326] on button "Valider" at bounding box center [694, 342] width 97 height 32
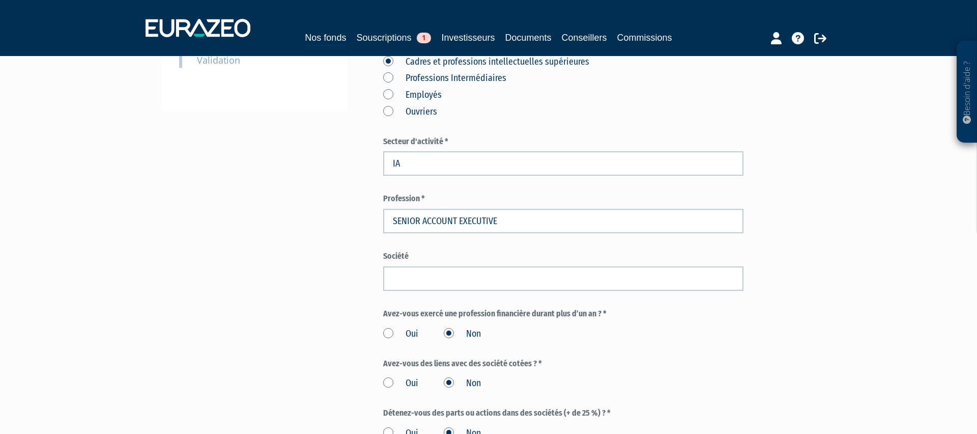
scroll to position [558, 0]
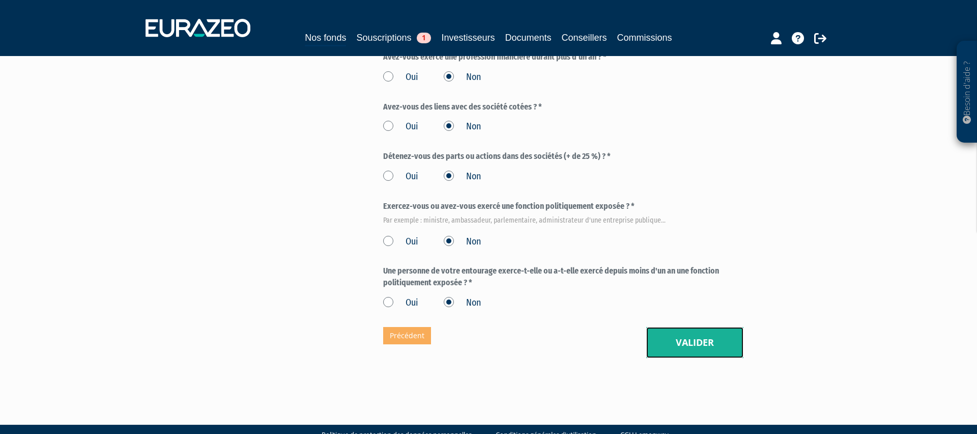
click at [682, 327] on button "Valider" at bounding box center [694, 343] width 97 height 32
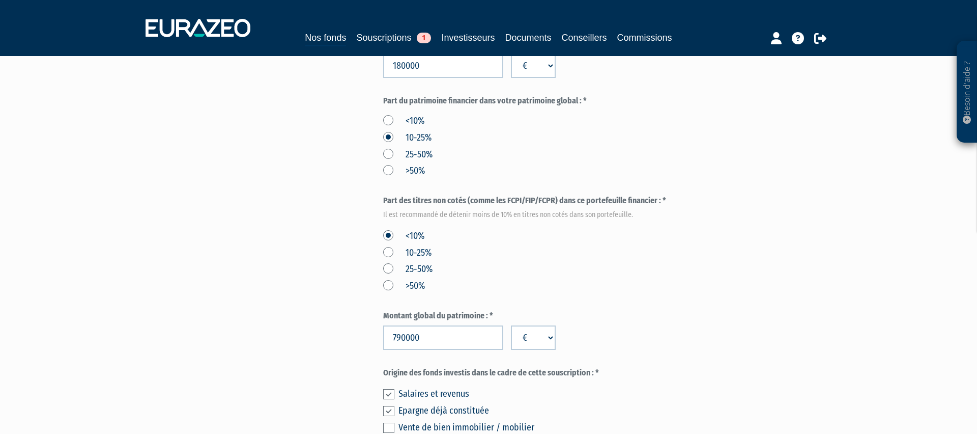
scroll to position [606, 0]
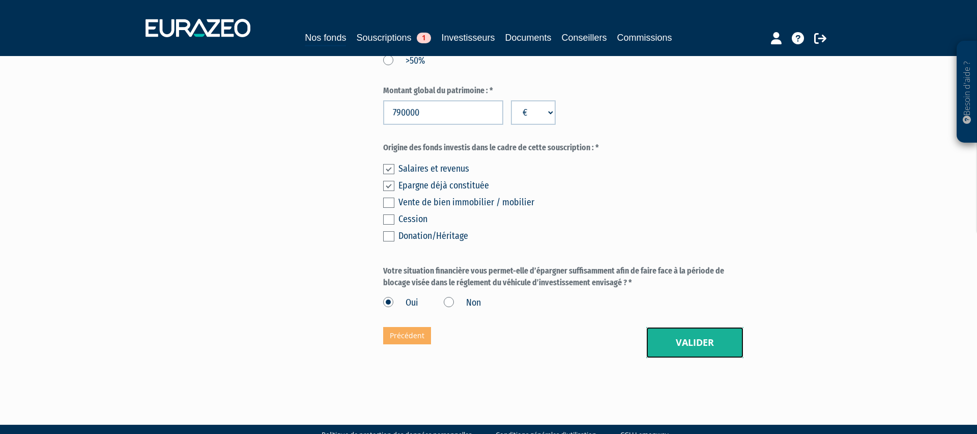
click at [683, 327] on button "Valider" at bounding box center [694, 343] width 97 height 32
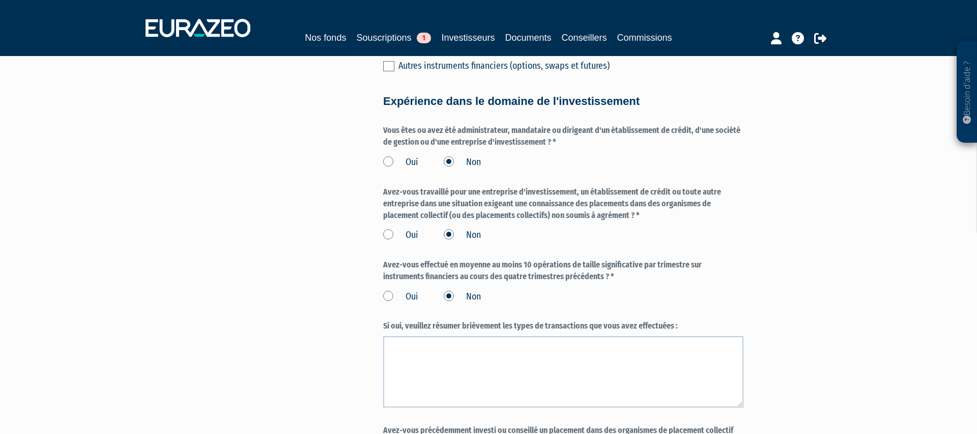
scroll to position [854, 0]
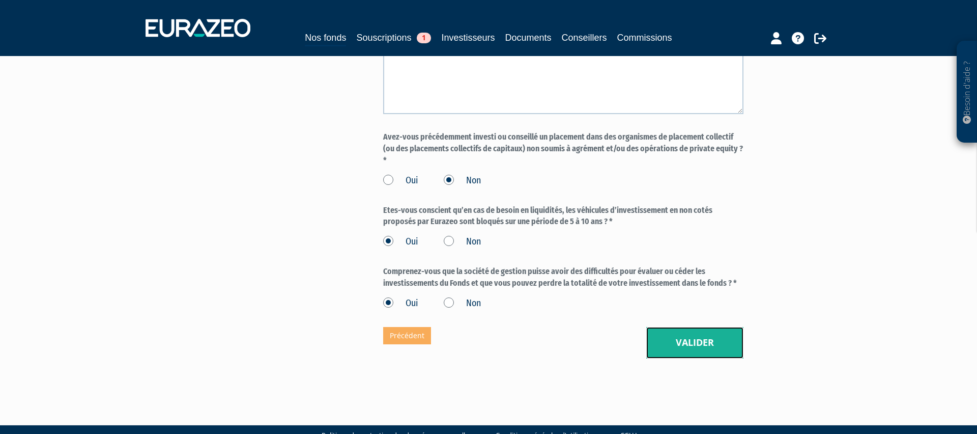
click at [701, 327] on button "Valider" at bounding box center [694, 343] width 97 height 32
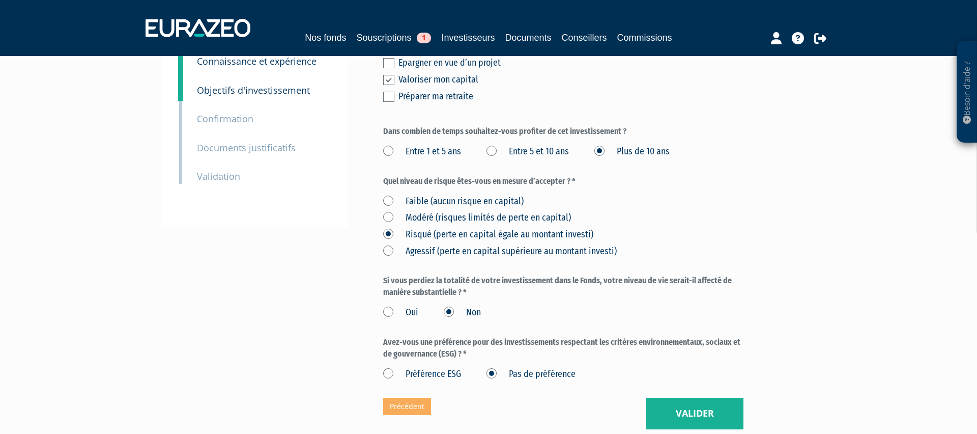
scroll to position [256, 0]
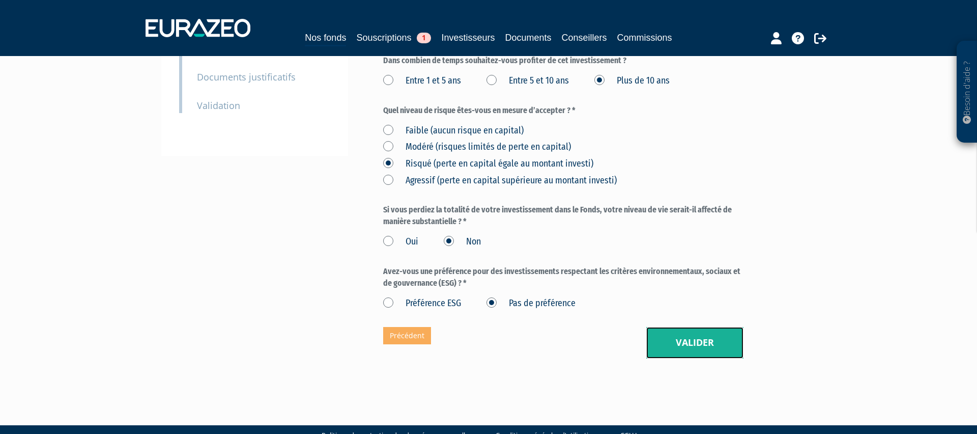
click at [677, 327] on button "Valider" at bounding box center [694, 343] width 97 height 32
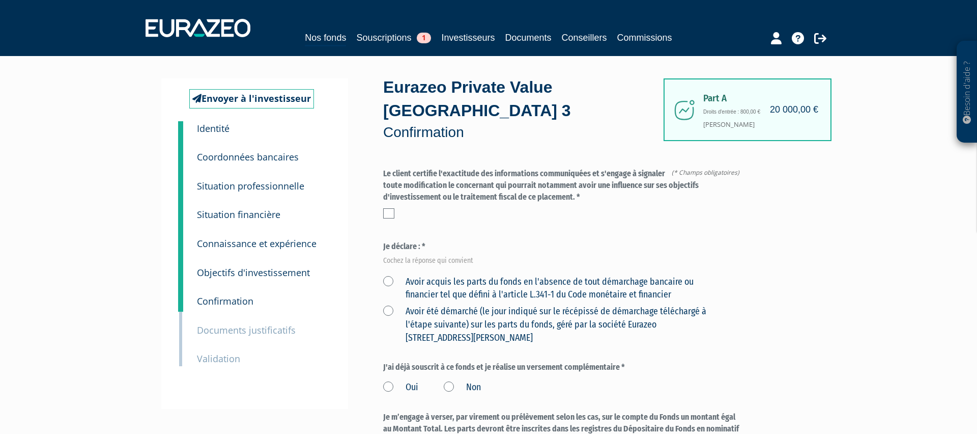
click at [389, 208] on label at bounding box center [388, 213] width 11 height 10
click at [0, 0] on input "checkbox" at bounding box center [0, 0] width 0 height 0
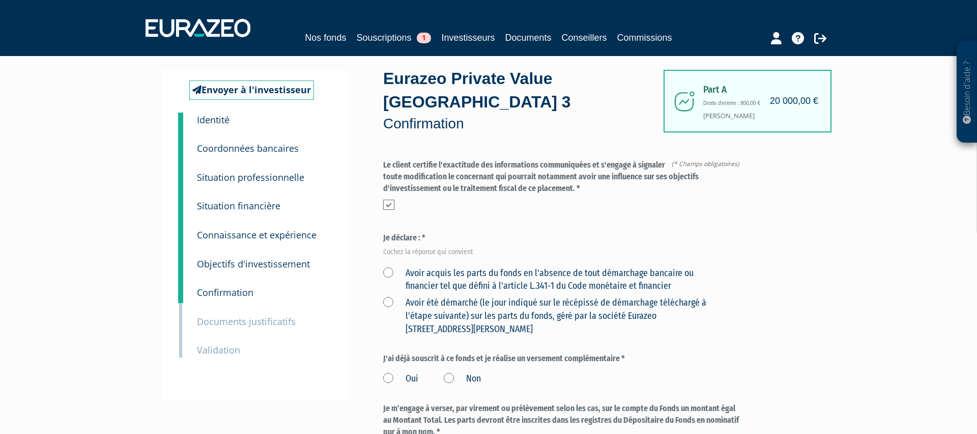
click at [387, 267] on label "Avoir acquis les parts du fonds en l'absence de tout démarchage bancaire ou fin…" at bounding box center [551, 280] width 336 height 26
click at [0, 0] on financier "Avoir acquis les parts du fonds en l'absence de tout démarchage bancaire ou fin…" at bounding box center [0, 0] width 0 height 0
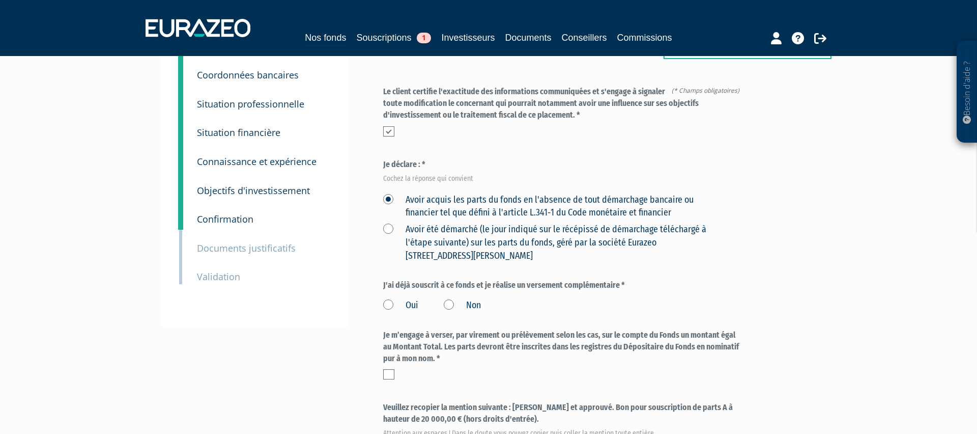
scroll to position [86, 0]
click at [448, 298] on label "Non" at bounding box center [462, 304] width 37 height 13
click at [0, 0] on input "Non" at bounding box center [0, 0] width 0 height 0
drag, startPoint x: 390, startPoint y: 348, endPoint x: 419, endPoint y: 348, distance: 29.0
click at [391, 368] on label at bounding box center [388, 373] width 11 height 10
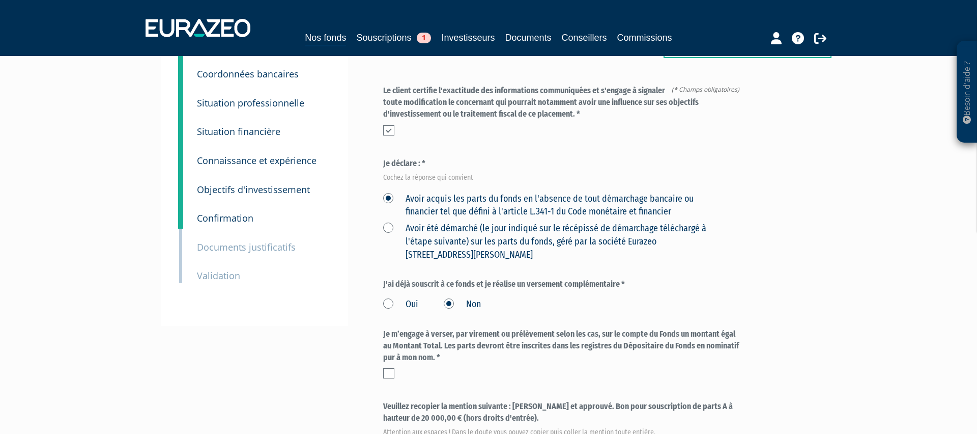
click at [0, 0] on input "checkbox" at bounding box center [0, 0] width 0 height 0
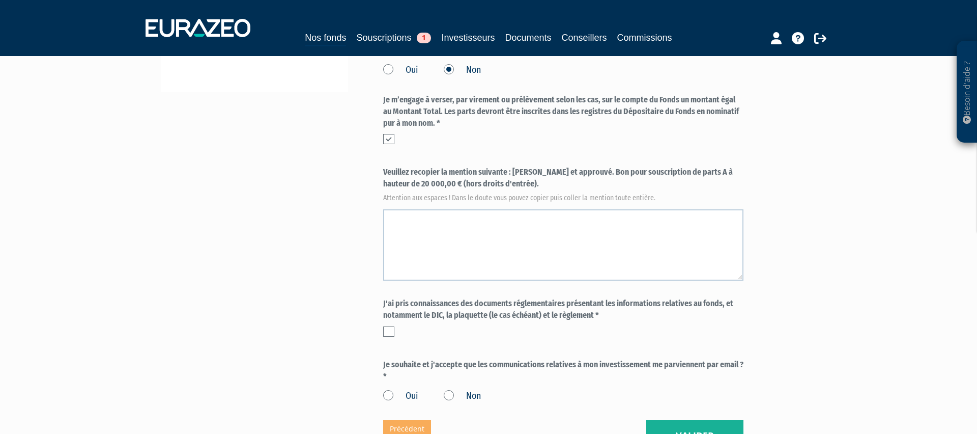
scroll to position [321, 0]
click at [392, 325] on label at bounding box center [388, 330] width 11 height 10
click at [0, 0] on input "checkbox" at bounding box center [0, 0] width 0 height 0
drag, startPoint x: 391, startPoint y: 369, endPoint x: 424, endPoint y: 369, distance: 33.1
click at [391, 388] on label "Oui" at bounding box center [400, 394] width 35 height 13
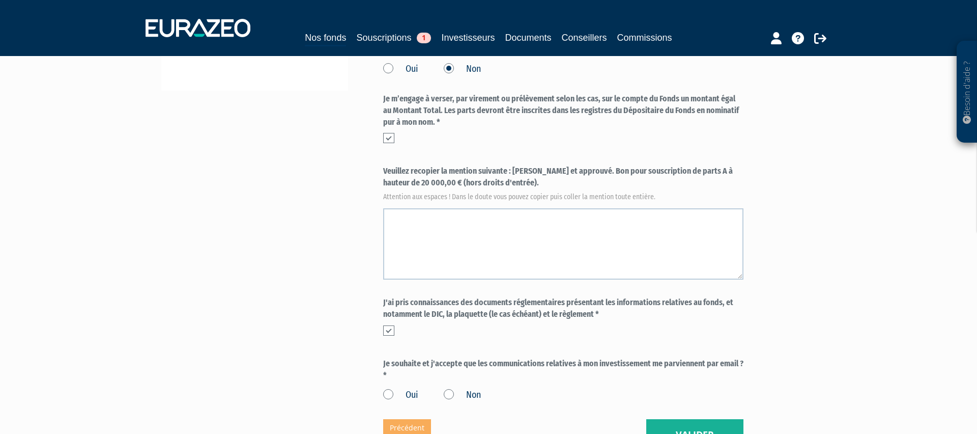
click at [0, 0] on input "Oui" at bounding box center [0, 0] width 0 height 0
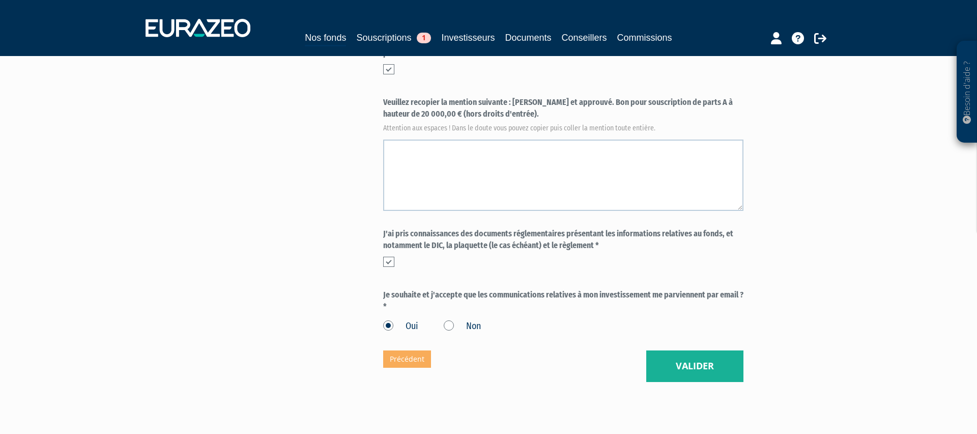
scroll to position [413, 0]
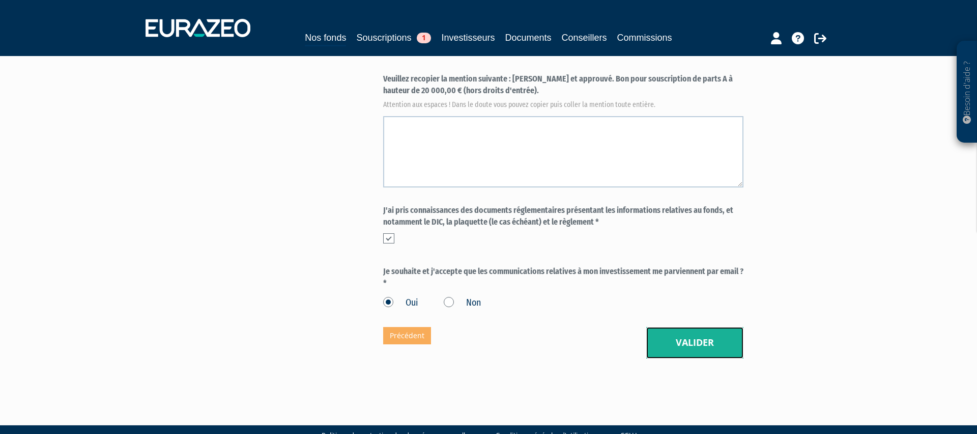
click at [681, 327] on button "Valider" at bounding box center [694, 343] width 97 height 32
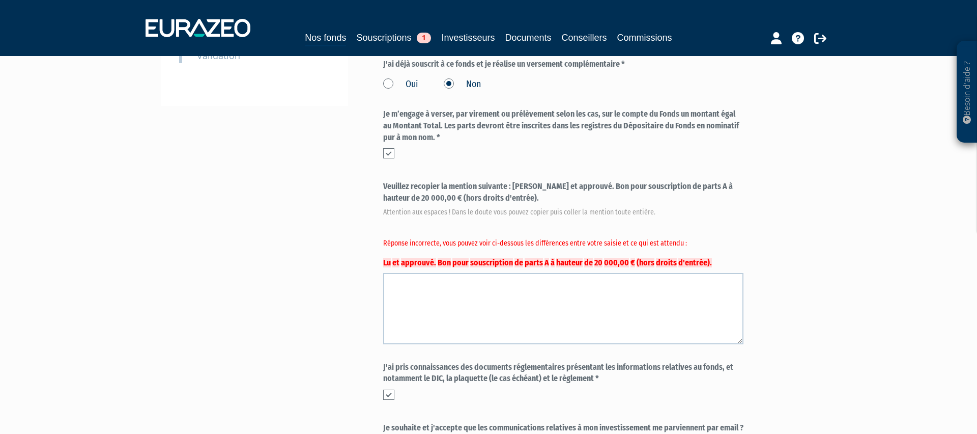
scroll to position [306, 0]
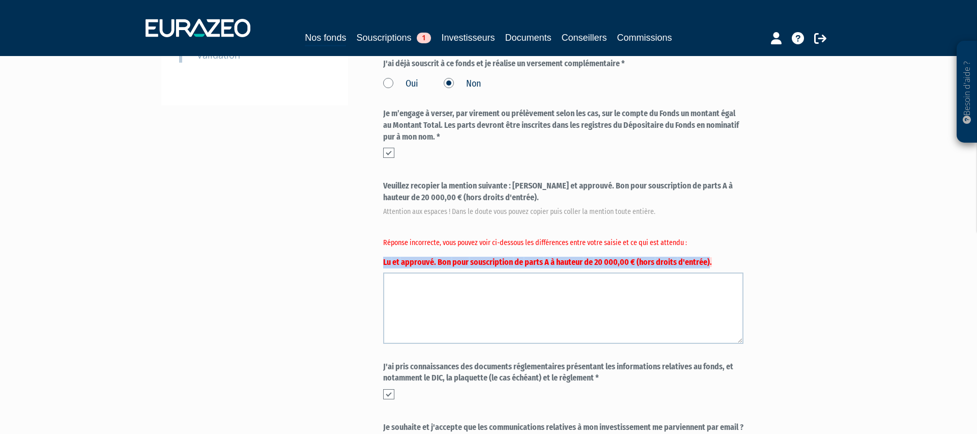
drag, startPoint x: 707, startPoint y: 236, endPoint x: 374, endPoint y: 240, distance: 333.3
click at [374, 240] on div "Envoyer à l'investisseur 1 Identité 2 Coordonnées bancaires 3 Situation profess…" at bounding box center [488, 144] width 639 height 739
copy label "[PERSON_NAME] et approuvé. Bon pour souscription de parts A à hauteur de 20 000…"
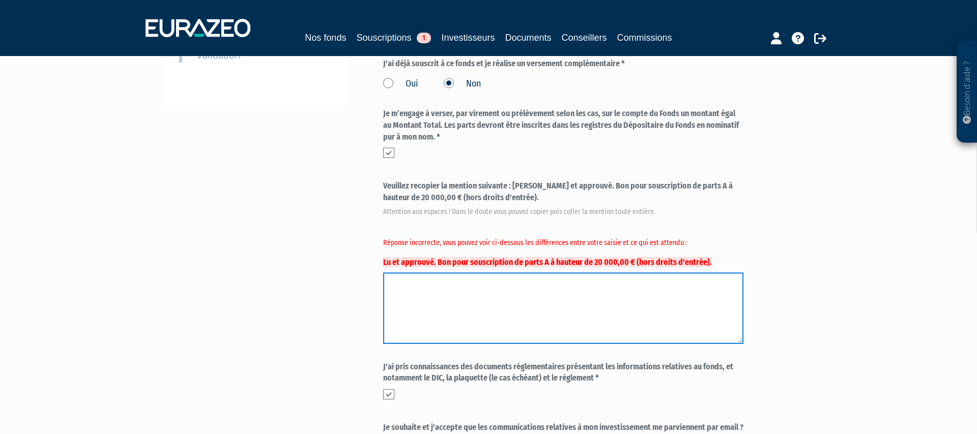
click at [483, 274] on textarea at bounding box center [563, 307] width 360 height 71
paste textarea "[PERSON_NAME] et approuvé. Bon pour souscription de parts A à hauteur de 20 000…"
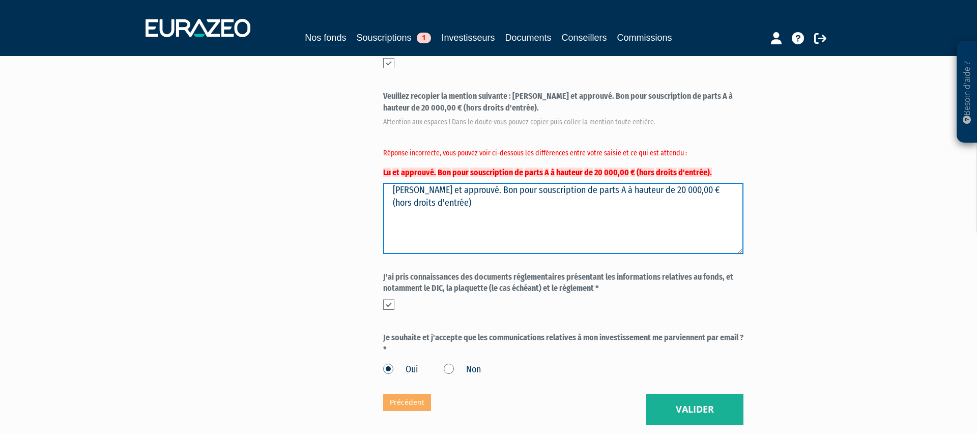
scroll to position [463, 0]
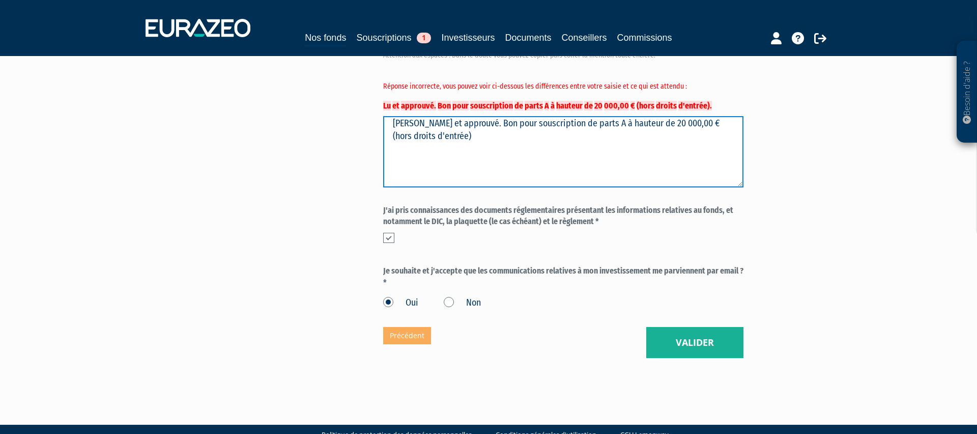
type textarea "[PERSON_NAME] et approuvé. Bon pour souscription de parts A à hauteur de 20 000…"
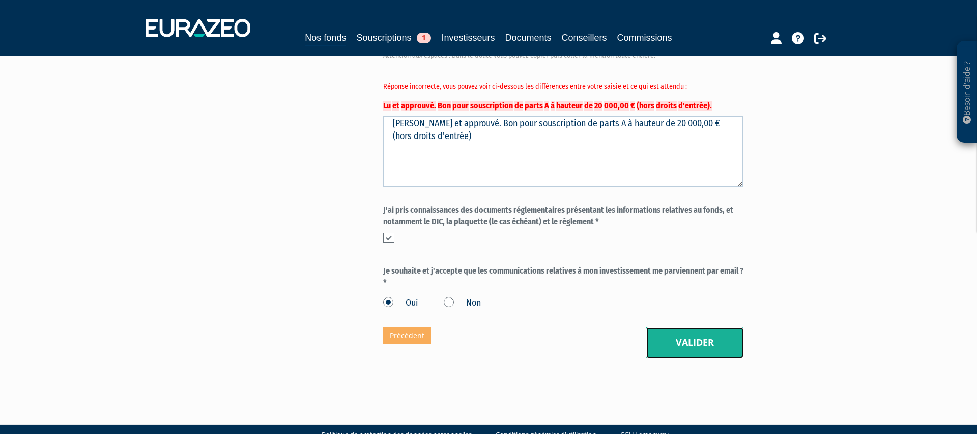
click at [684, 327] on button "Valider" at bounding box center [694, 343] width 97 height 32
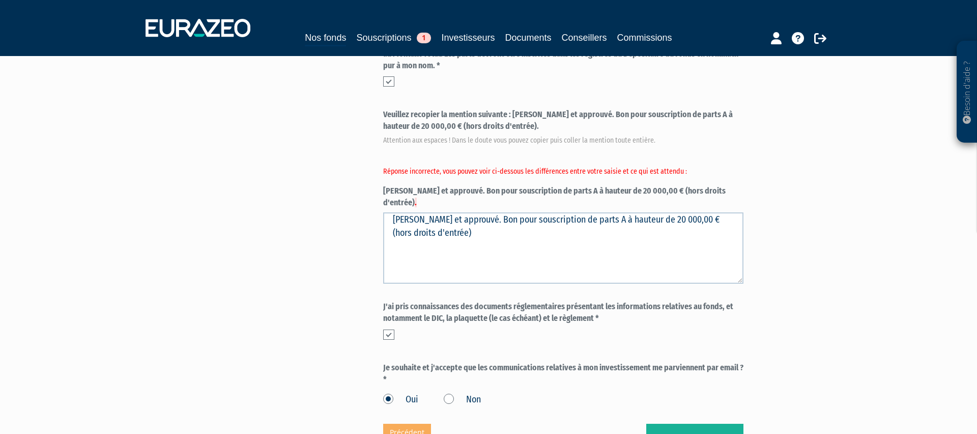
scroll to position [376, 0]
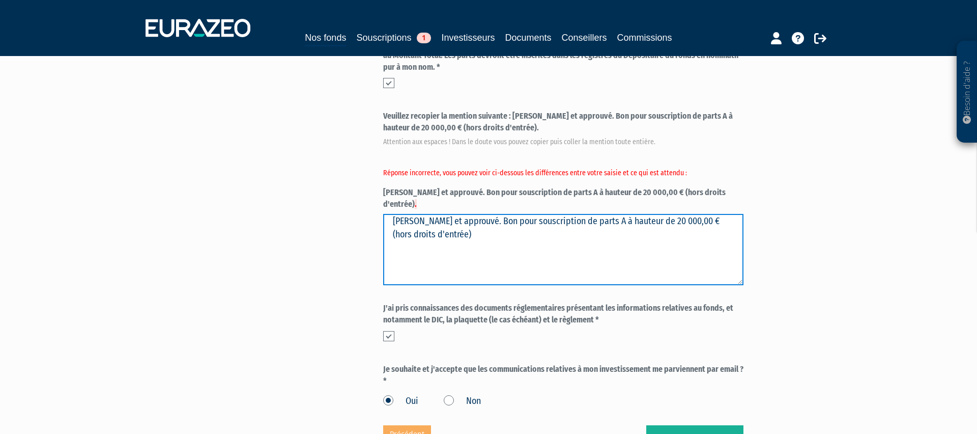
click at [523, 216] on textarea "[PERSON_NAME] et approuvé. Bon pour souscription de parts A à hauteur de 20 000…" at bounding box center [563, 249] width 360 height 71
click at [450, 214] on textarea "[PERSON_NAME] et approuvé. Bon pour souscription de parts A à hauteur de 20 000…" at bounding box center [563, 249] width 360 height 71
click at [453, 214] on textarea "[PERSON_NAME] et approuvé. Bon pour souscription de parts A à hauteur de 20 000…" at bounding box center [563, 249] width 360 height 71
type textarea "[PERSON_NAME] et approuvé. Bon pour souscription de parts A à hauteur de 20 000…"
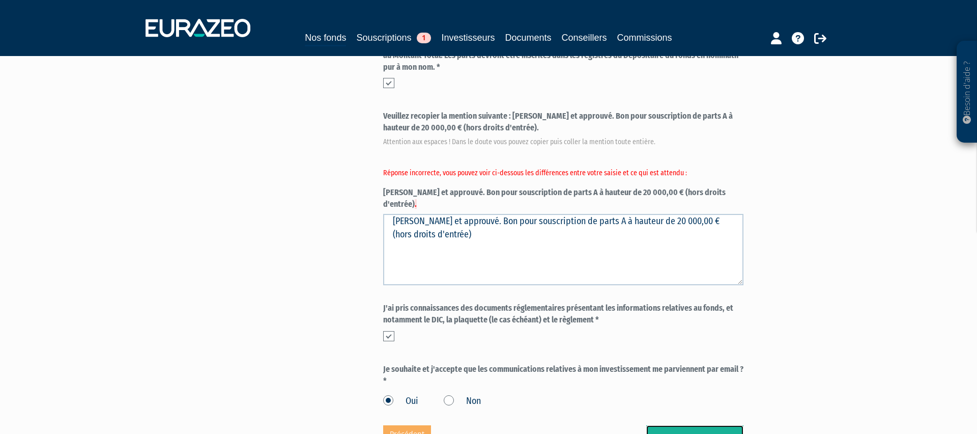
click at [674, 425] on button "Valider" at bounding box center [694, 441] width 97 height 32
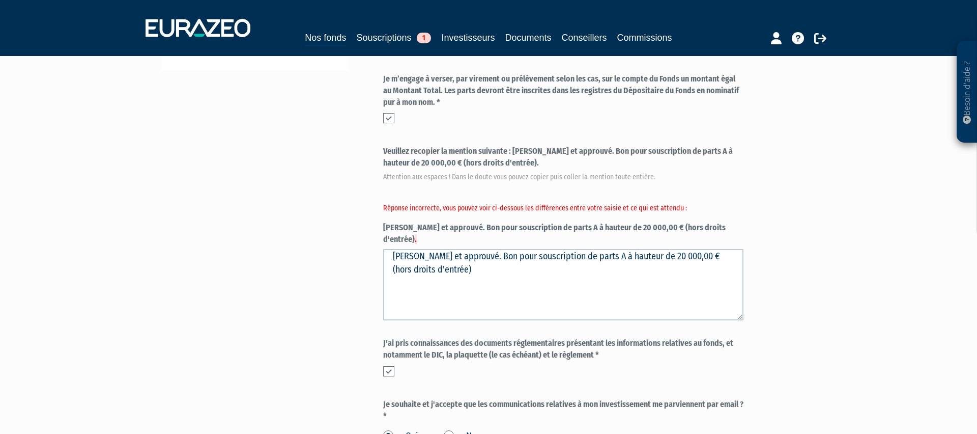
scroll to position [340, 0]
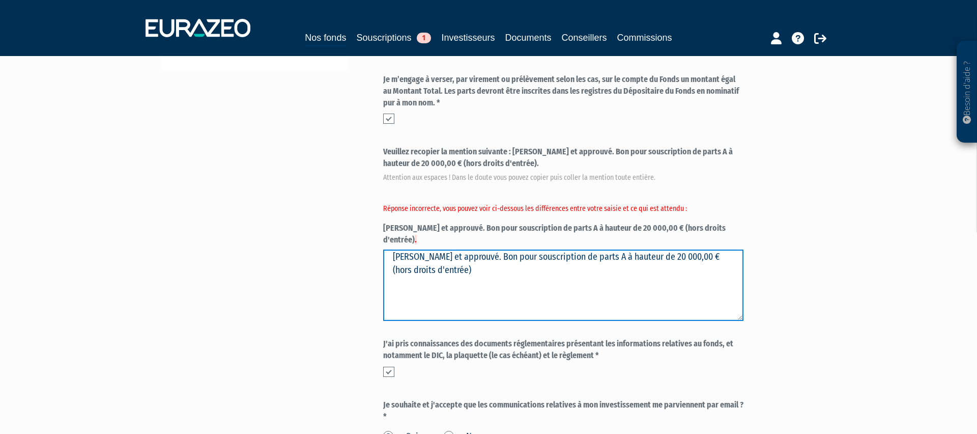
click at [435, 249] on textarea "[PERSON_NAME] et approuvé. Bon pour souscription de parts A à hauteur de 20 000…" at bounding box center [563, 284] width 360 height 71
click at [424, 249] on textarea "[PERSON_NAME] et approuvé. Bon pour souscription de parts A à hauteur de 20 000…" at bounding box center [563, 284] width 360 height 71
click at [426, 249] on textarea "[PERSON_NAME] et approuvé. Bon pour souscription de parts A à hauteur de 20 000…" at bounding box center [563, 284] width 360 height 71
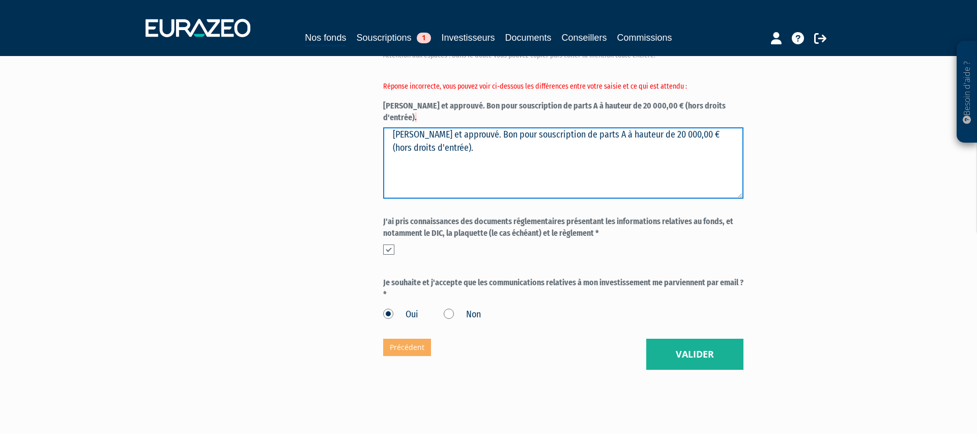
type textarea "[PERSON_NAME] et approuvé. Bon pour souscription de parts A à hauteur de 20 000…"
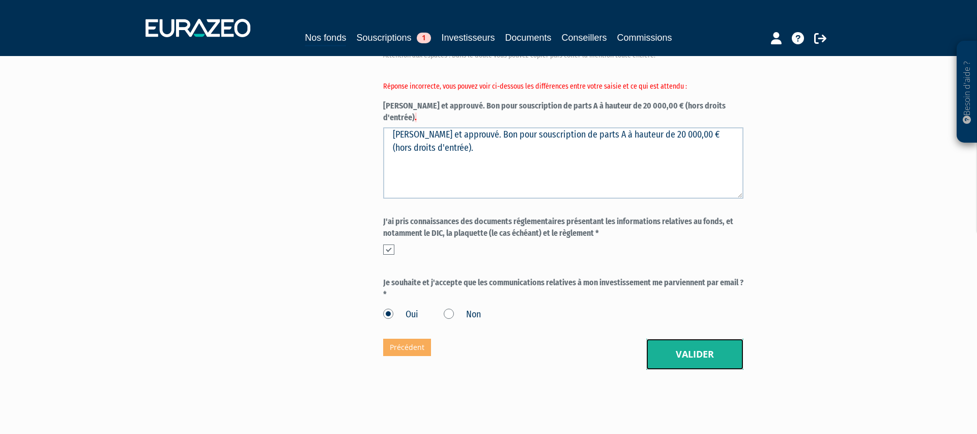
click at [683, 338] on button "Valider" at bounding box center [694, 354] width 97 height 32
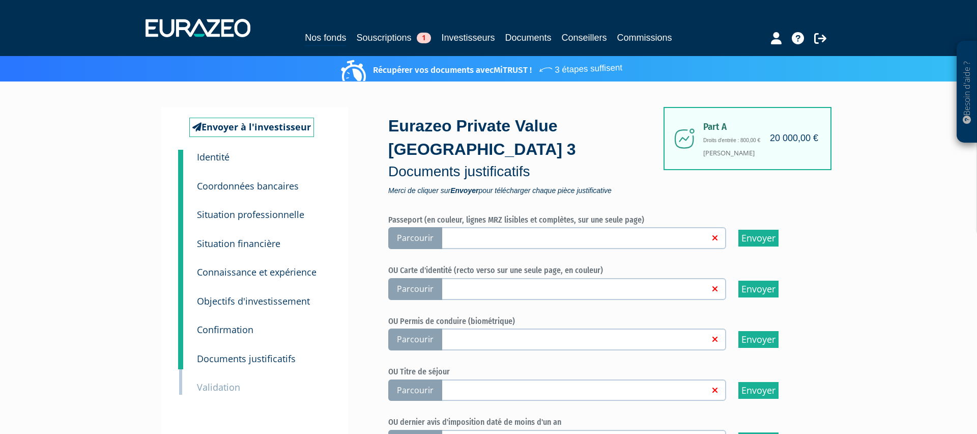
click at [526, 227] on label "Parcourir" at bounding box center [557, 238] width 338 height 22
click at [0, 0] on input "Parcourir" at bounding box center [0, 0] width 0 height 0
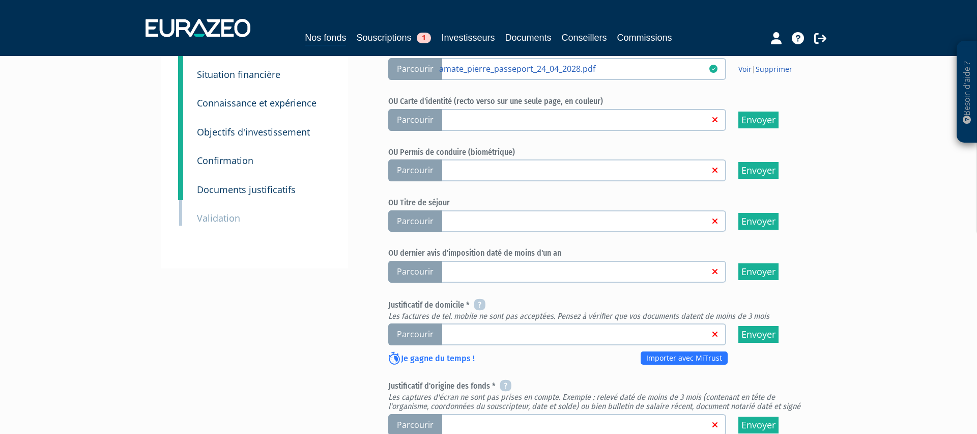
scroll to position [170, 0]
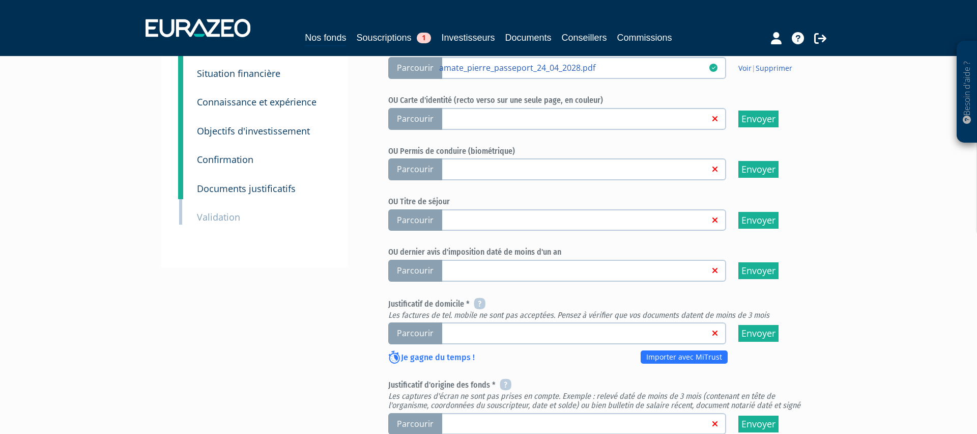
click at [504, 327] on link at bounding box center [574, 332] width 270 height 10
click at [0, 0] on input "Parcourir" at bounding box center [0, 0] width 0 height 0
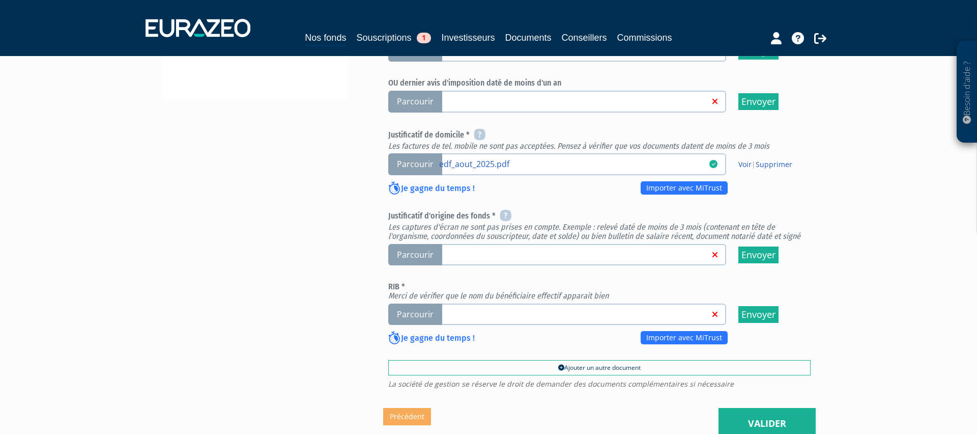
scroll to position [341, 0]
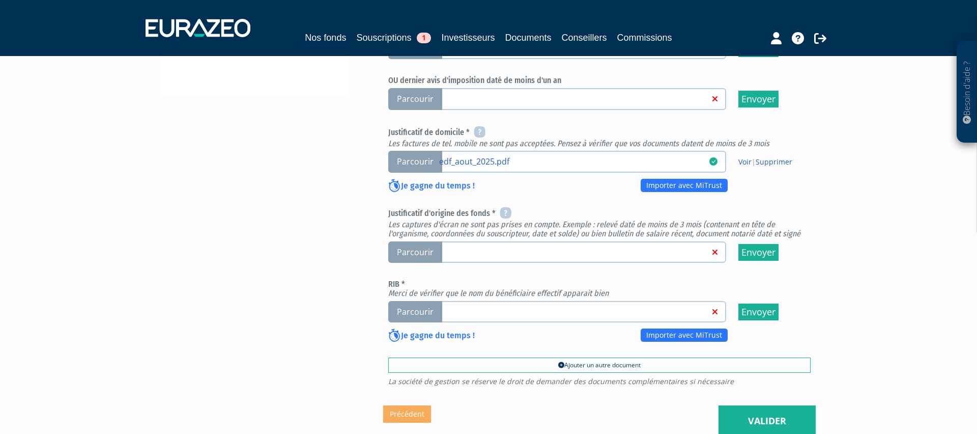
click at [632, 306] on link at bounding box center [574, 311] width 270 height 10
click at [0, 0] on input "Parcourir" at bounding box center [0, 0] width 0 height 0
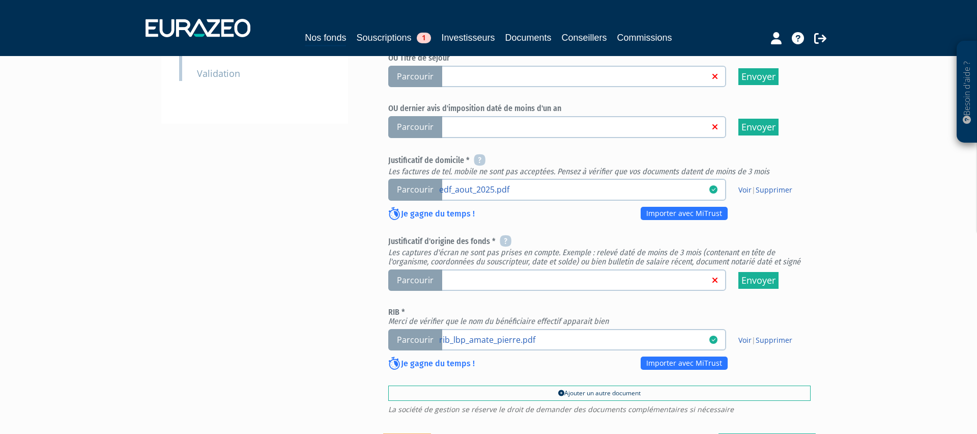
scroll to position [319, 0]
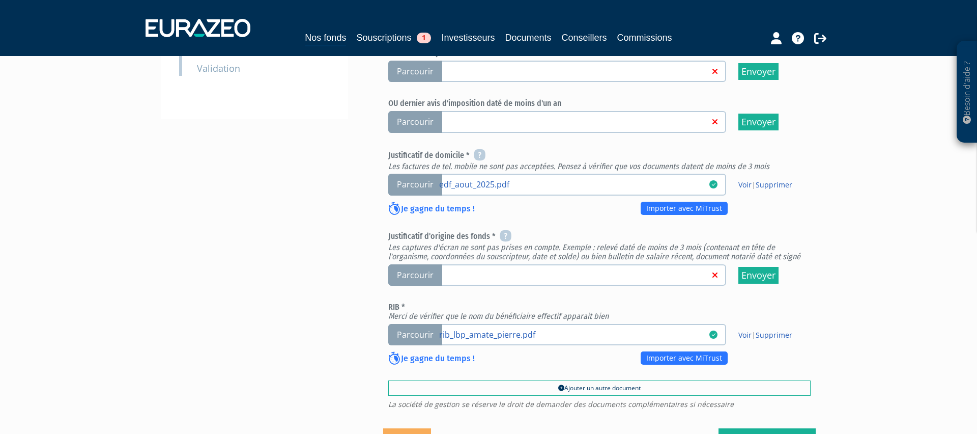
click at [578, 269] on link at bounding box center [574, 274] width 270 height 10
click at [0, 0] on input "Parcourir" at bounding box center [0, 0] width 0 height 0
